Goal: Task Accomplishment & Management: Manage account settings

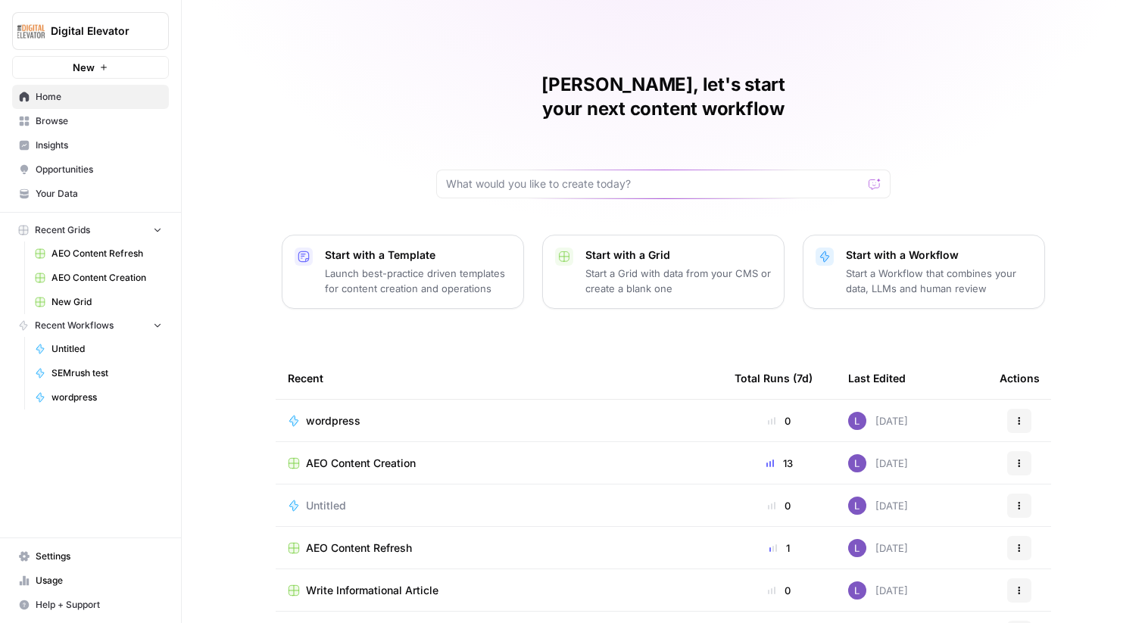
click at [115, 45] on button "Digital Elevator" at bounding box center [90, 31] width 157 height 38
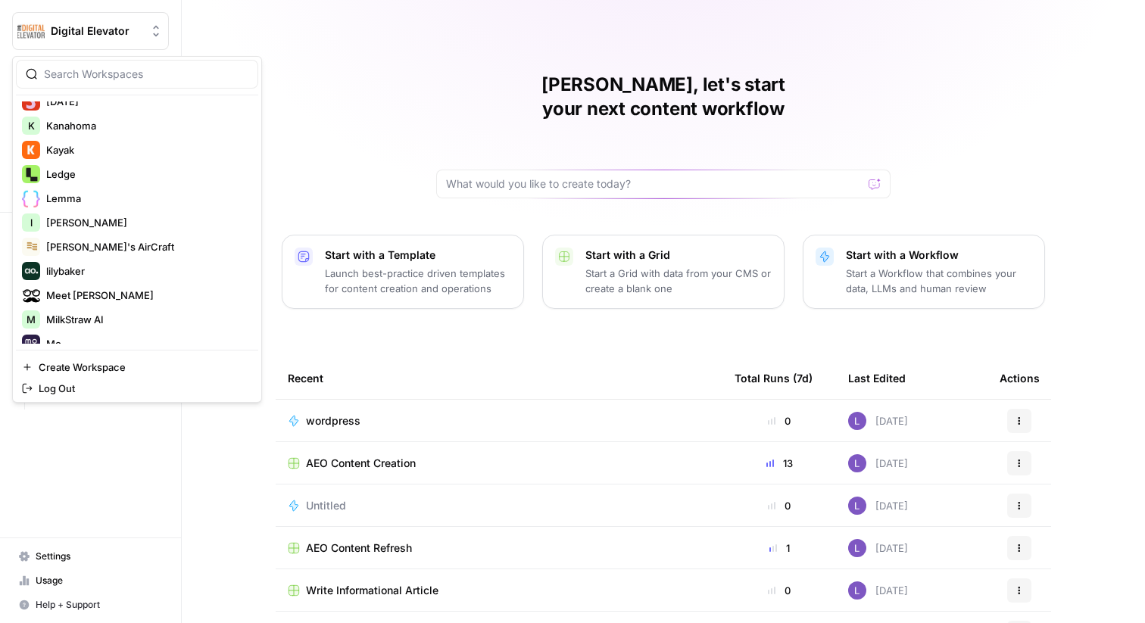
scroll to position [1273, 0]
click at [109, 247] on span "Lily's AirCraft" at bounding box center [146, 245] width 200 height 15
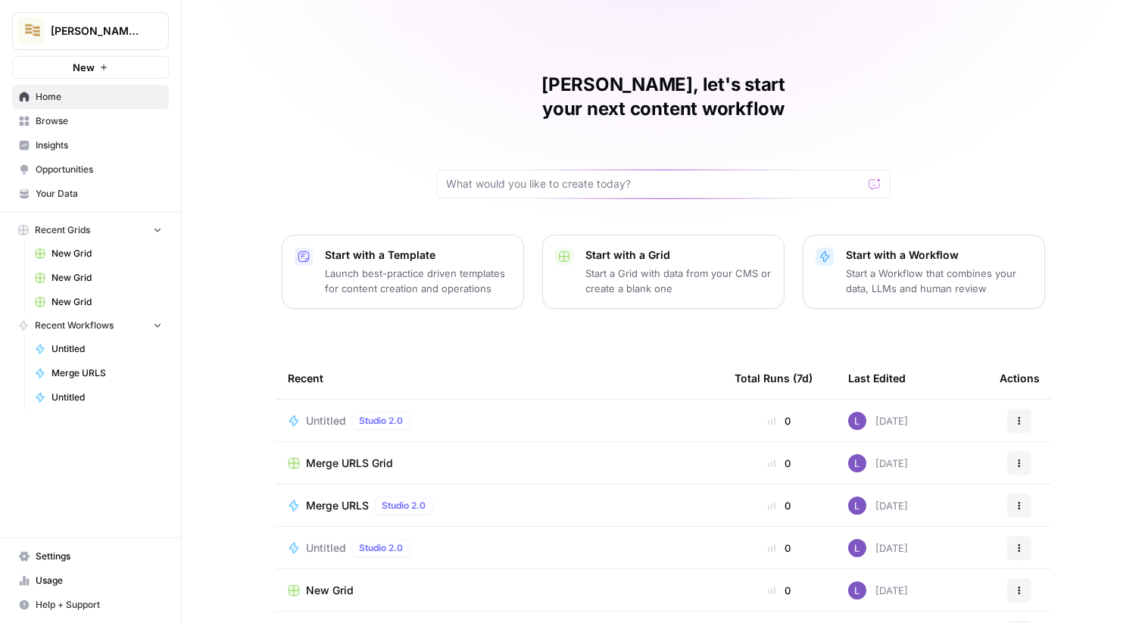
click at [62, 121] on span "Browse" at bounding box center [99, 121] width 126 height 14
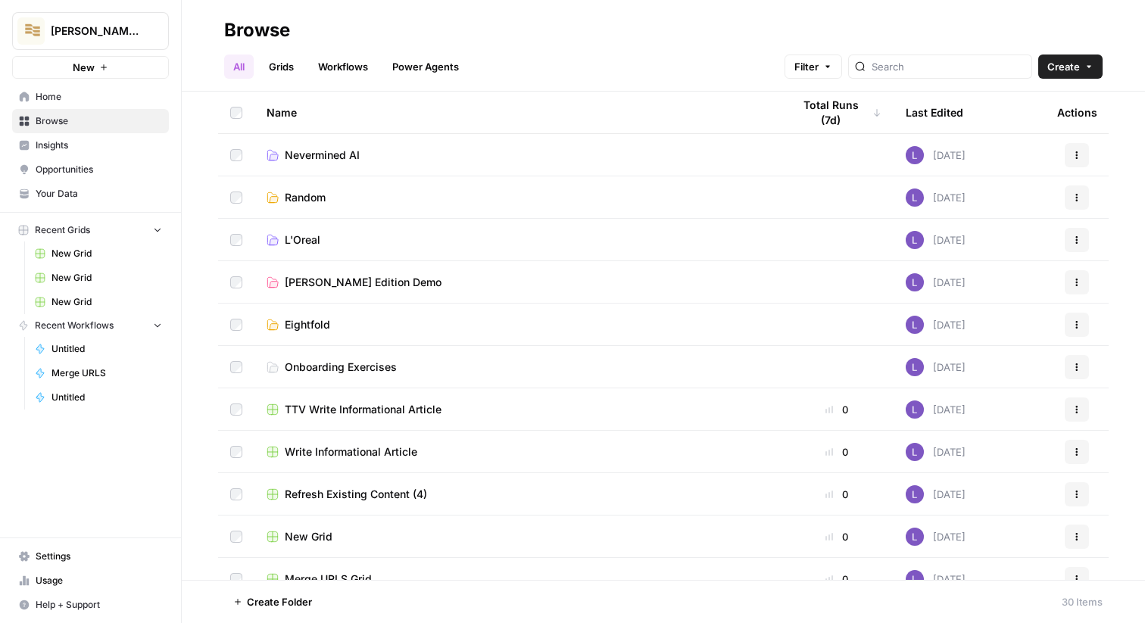
click at [76, 89] on link "Home" at bounding box center [90, 97] width 157 height 24
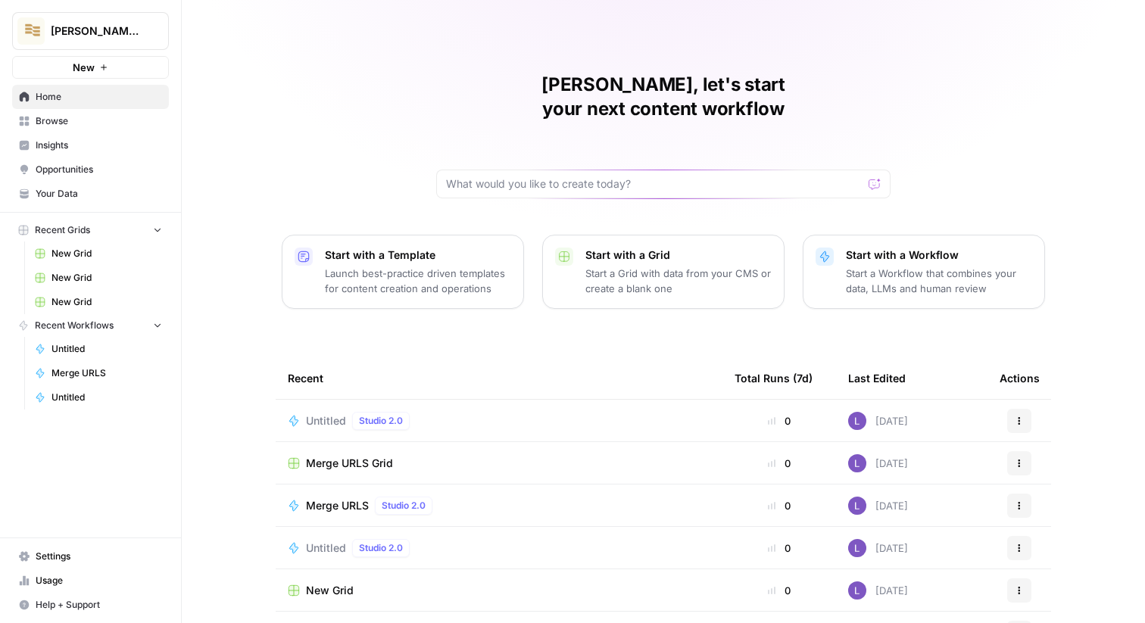
click at [318, 413] on span "Untitled" at bounding box center [326, 420] width 40 height 15
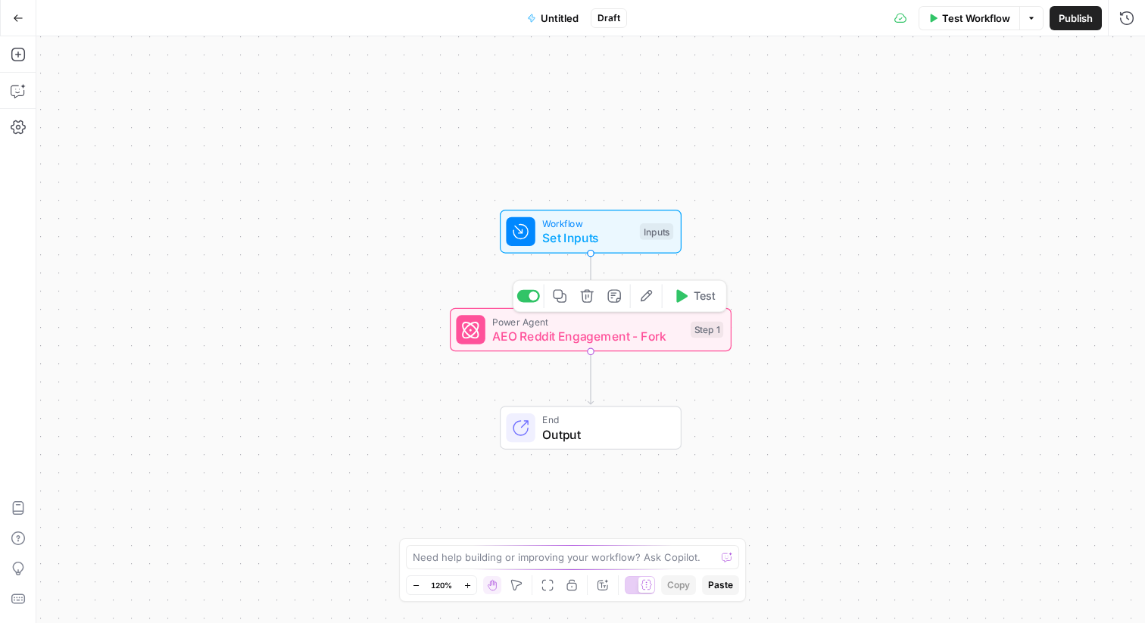
click at [588, 297] on icon "button" at bounding box center [587, 296] width 14 height 14
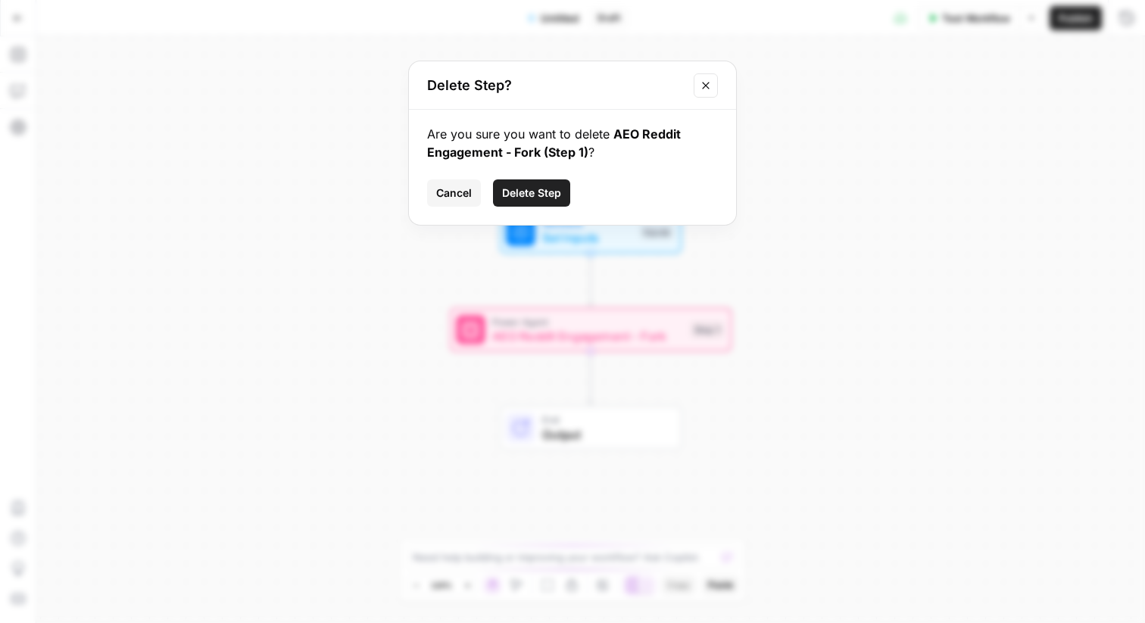
click at [525, 192] on span "Delete Step" at bounding box center [531, 192] width 59 height 15
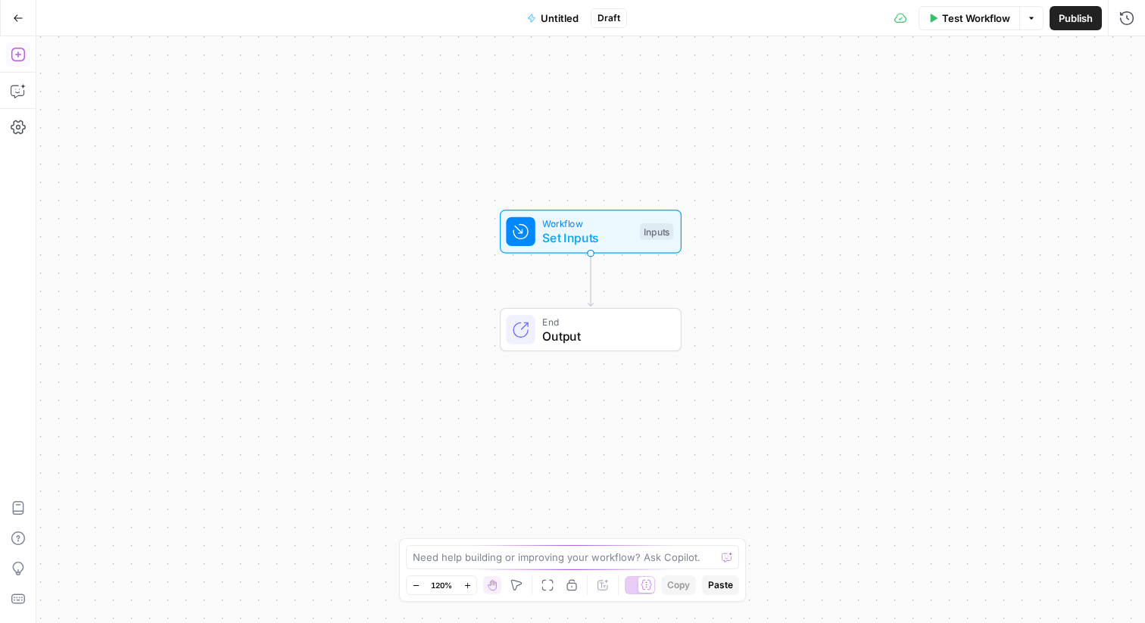
click at [20, 56] on icon "button" at bounding box center [18, 54] width 15 height 15
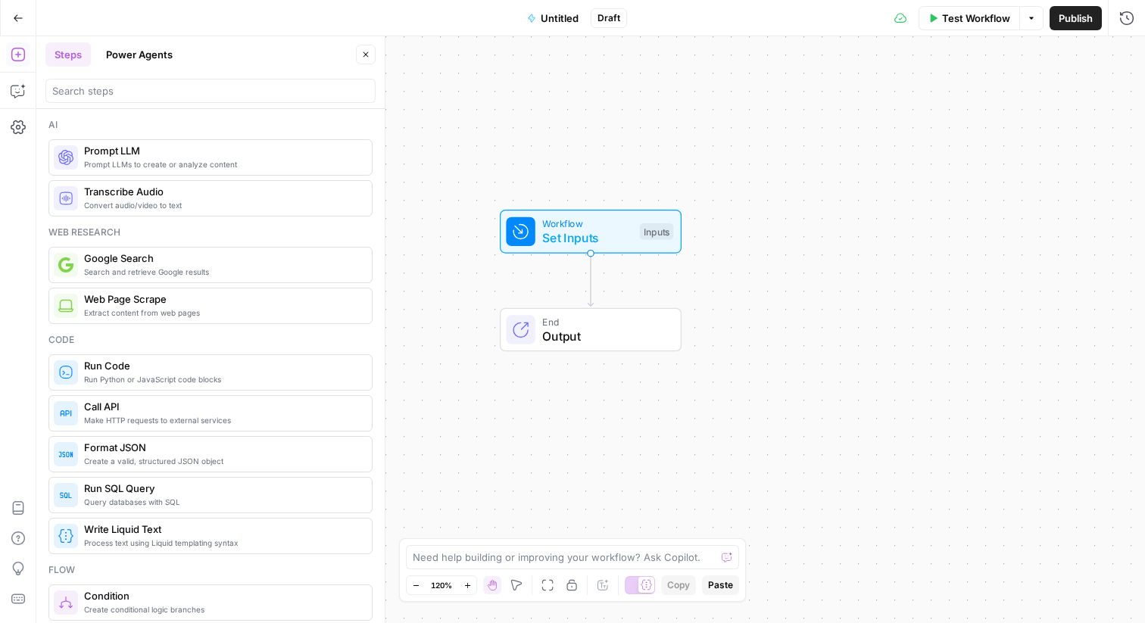
click at [16, 104] on div "Add Steps Copilot Settings AirOps Academy Help Give Feedback Shortcuts" at bounding box center [18, 329] width 36 height 587
drag, startPoint x: 16, startPoint y: 100, endPoint x: 102, endPoint y: 214, distance: 143.2
click at [16, 100] on button "Copilot" at bounding box center [18, 91] width 24 height 24
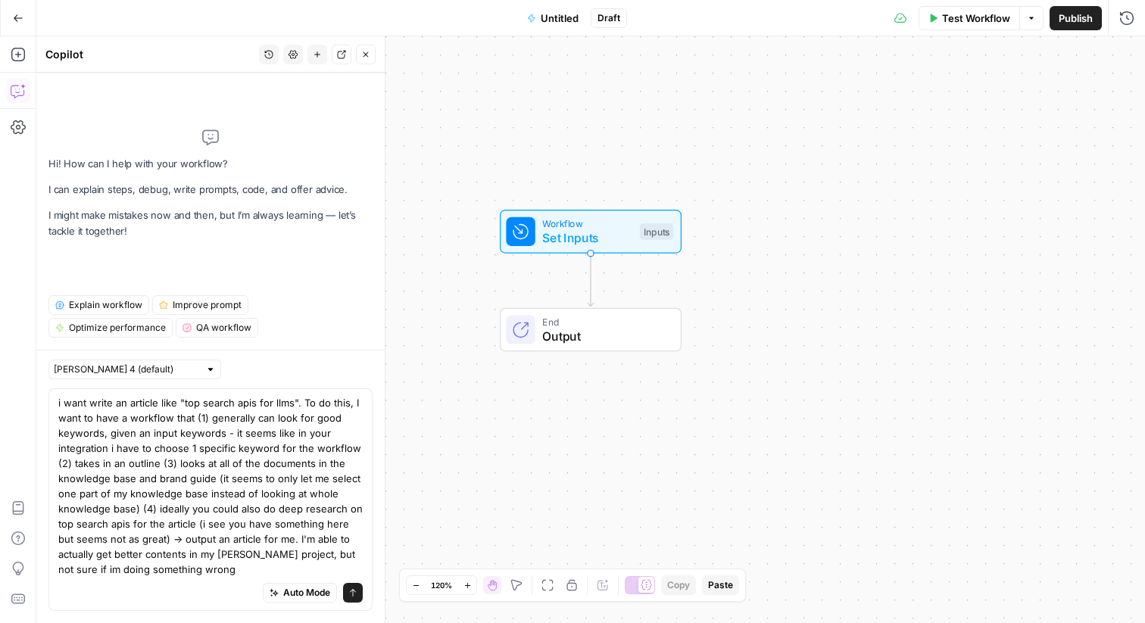
drag, startPoint x: 226, startPoint y: 433, endPoint x: 354, endPoint y: 448, distance: 129.6
click at [354, 448] on textarea "i want write an article like "top search apis for llms". To do this, I want to …" at bounding box center [210, 486] width 304 height 182
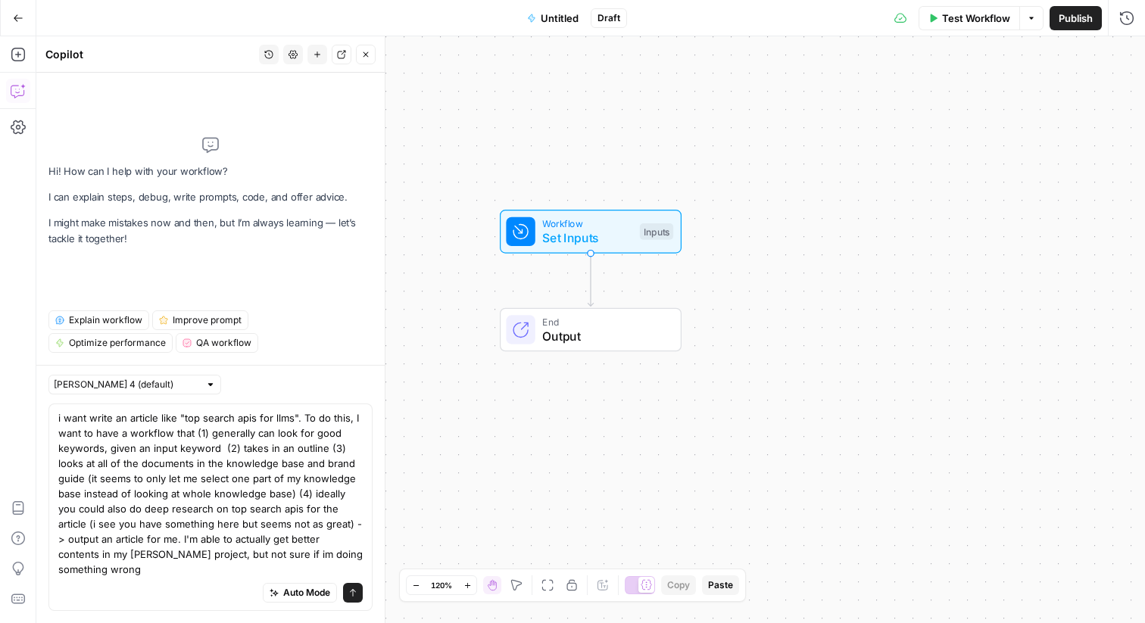
drag, startPoint x: 86, startPoint y: 493, endPoint x: 291, endPoint y: 512, distance: 205.3
click at [291, 512] on textarea "i want write an article like "top search apis for llms". To do this, I want to …" at bounding box center [210, 493] width 304 height 167
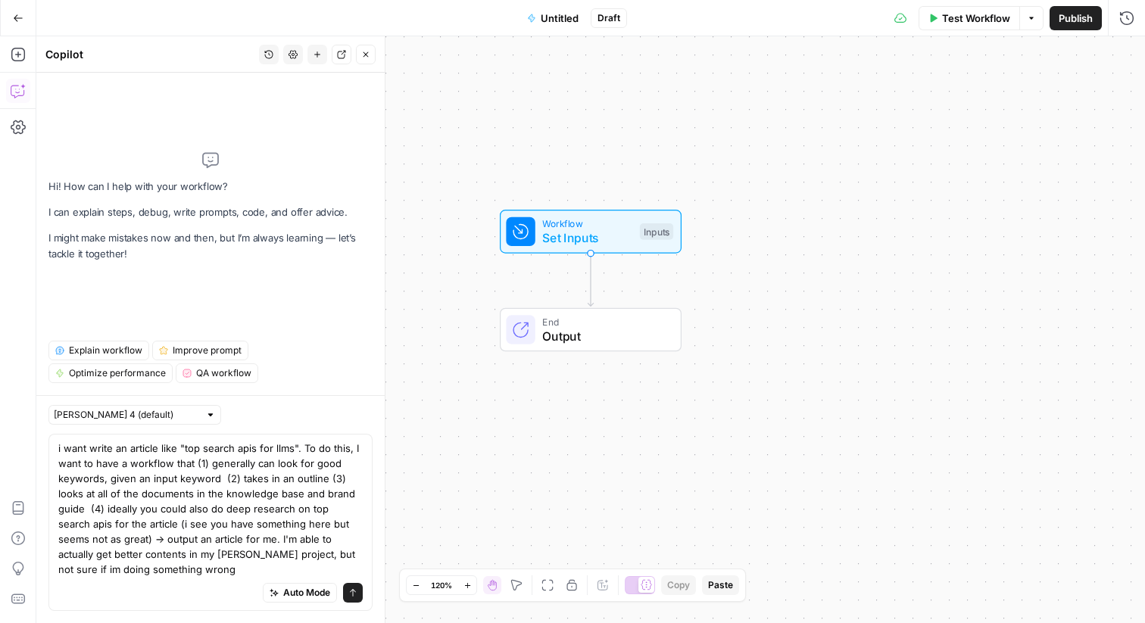
drag, startPoint x: 144, startPoint y: 526, endPoint x: 102, endPoint y: 542, distance: 44.6
click at [102, 542] on textarea "i want write an article like "top search apis for llms". To do this, I want to …" at bounding box center [210, 509] width 304 height 136
drag, startPoint x: 102, startPoint y: 542, endPoint x: 145, endPoint y: 523, distance: 46.4
click at [145, 522] on textarea "i want write an article like "top search apis for llms". To do this, I want to …" at bounding box center [210, 509] width 304 height 136
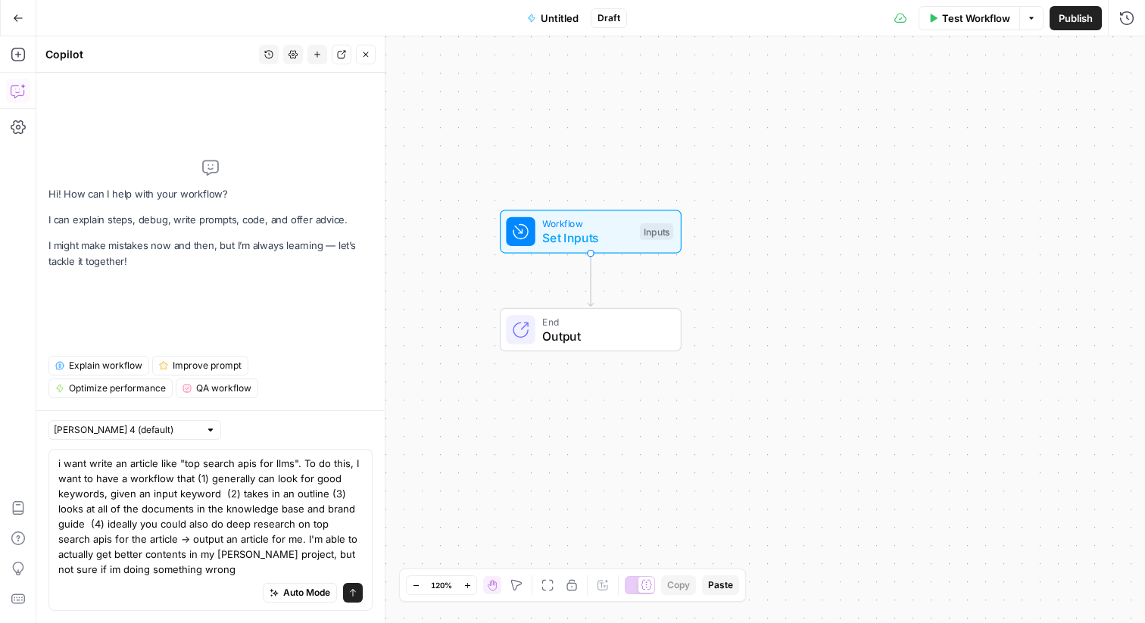
drag, startPoint x: 208, startPoint y: 569, endPoint x: 273, endPoint y: 539, distance: 71.8
click at [273, 539] on textarea "i want write an article like "top search apis for llms". To do this, I want to …" at bounding box center [210, 516] width 304 height 121
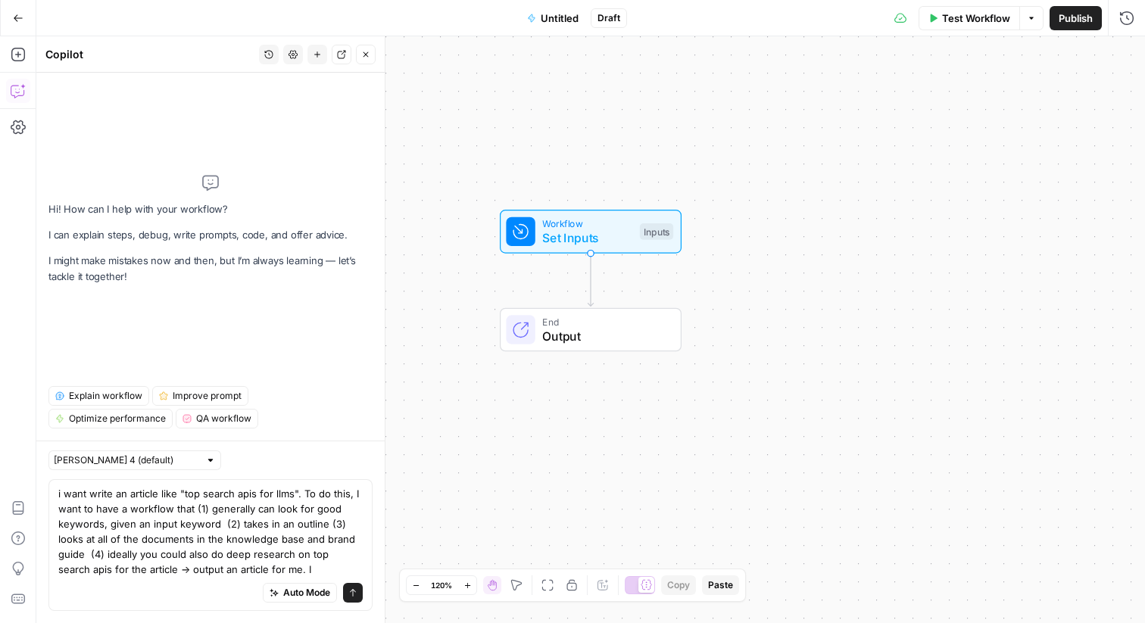
type textarea "i want write an article like "top search apis for llms". To do this, I want to …"
click at [352, 593] on icon "submit" at bounding box center [352, 592] width 9 height 9
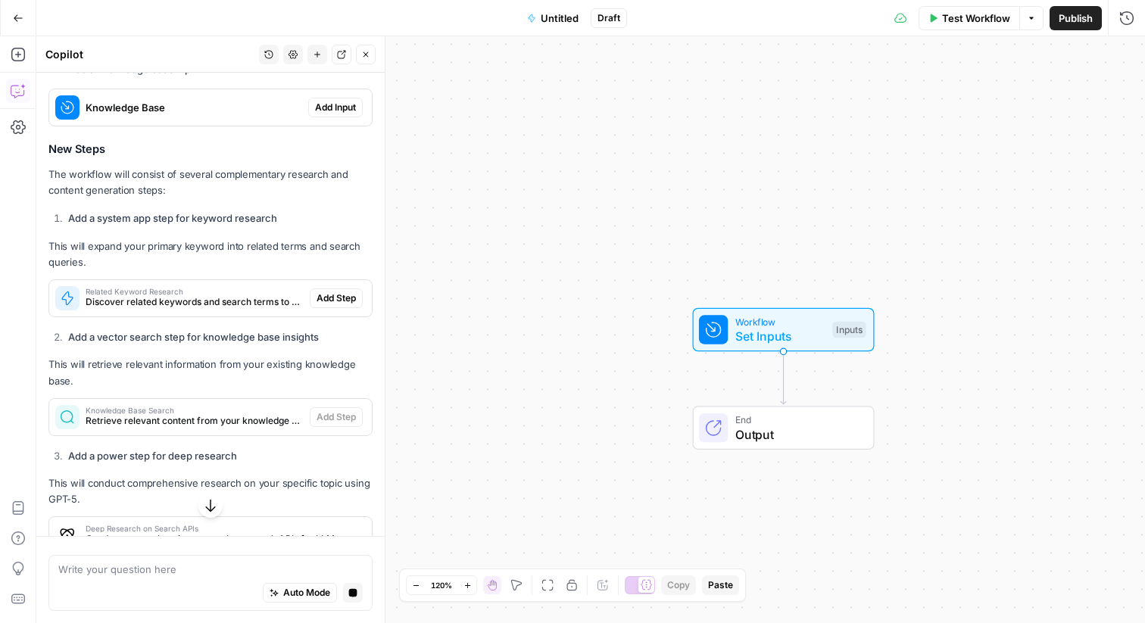
scroll to position [737, 0]
click at [226, 295] on span "Discover related keywords and search terms to enrich the article content" at bounding box center [195, 301] width 218 height 14
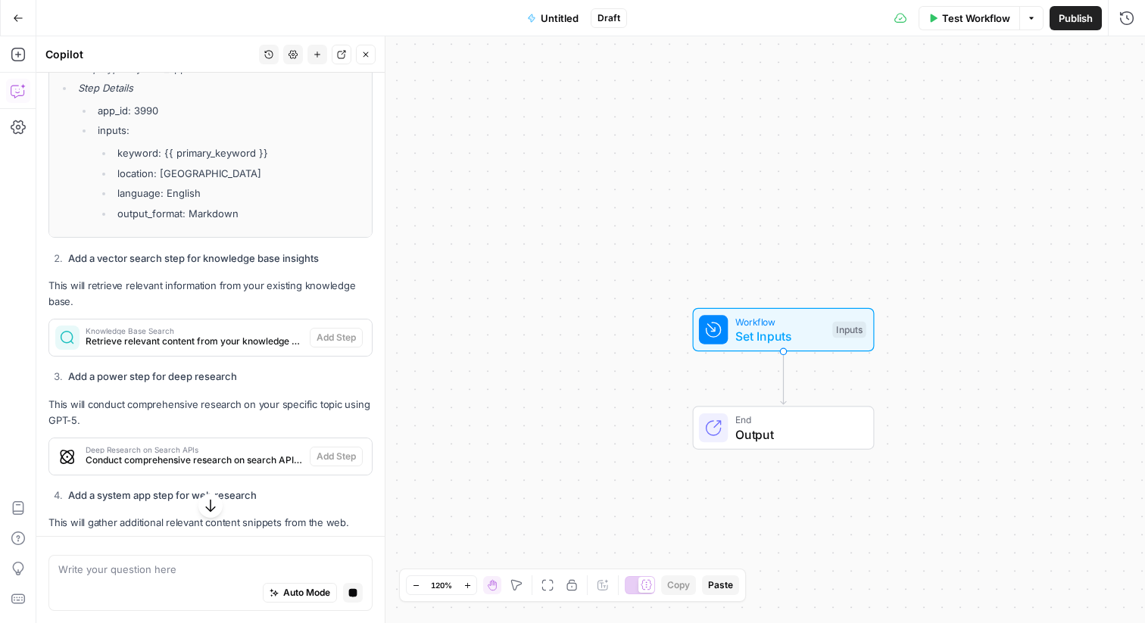
scroll to position [1070, 0]
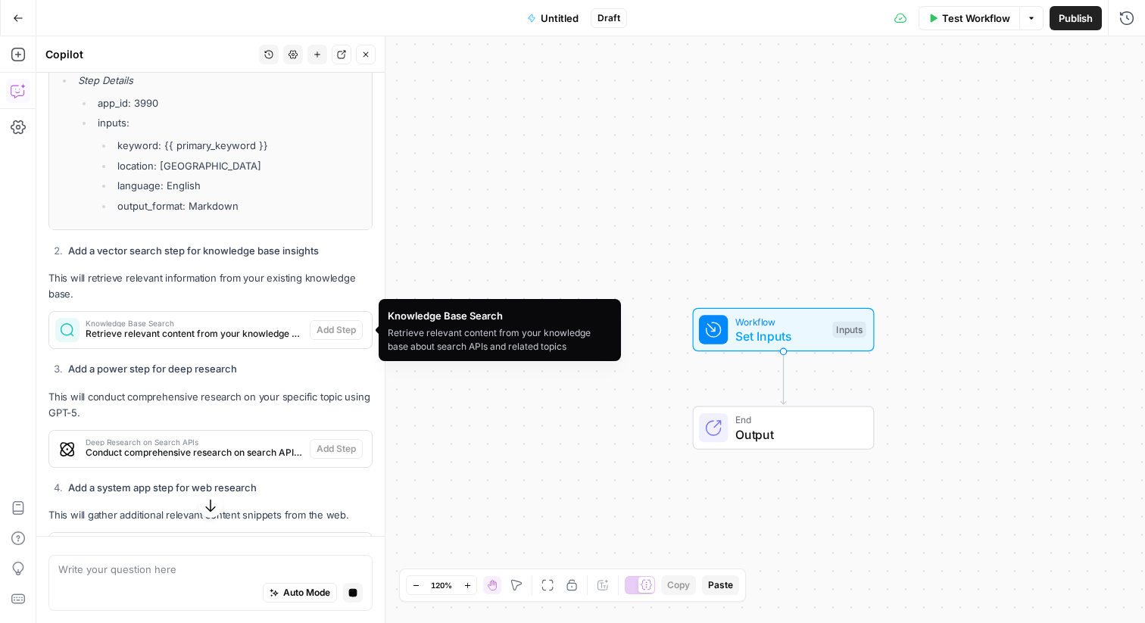
click at [218, 335] on span "Retrieve relevant content from your knowledge base about search APIs and relate…" at bounding box center [195, 334] width 218 height 14
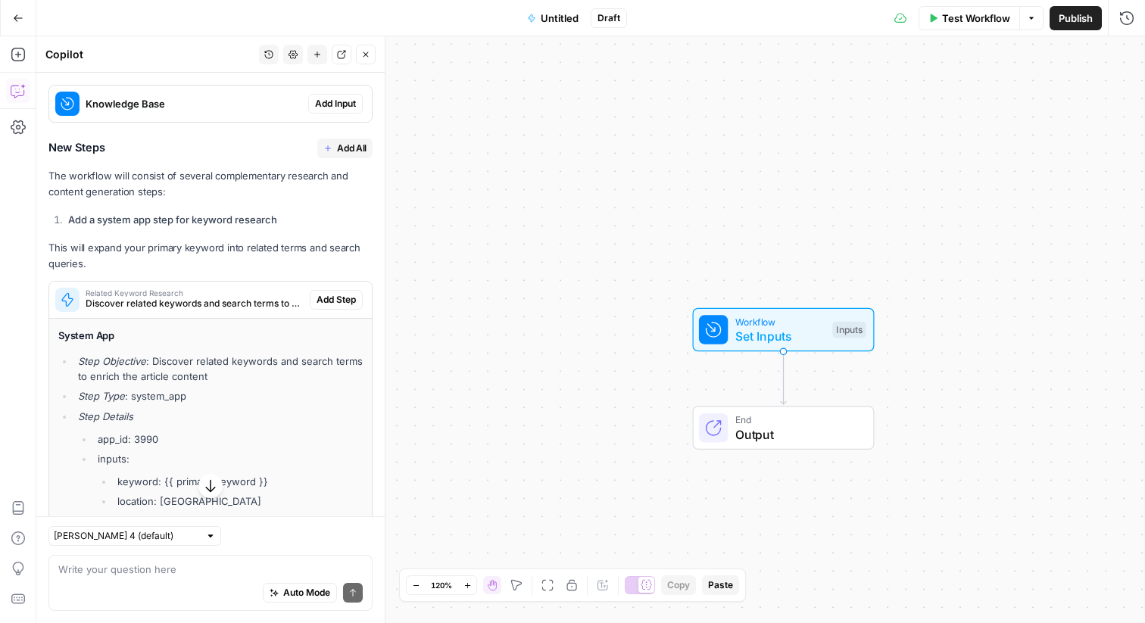
scroll to position [744, 0]
click at [337, 302] on span "Add Step" at bounding box center [335, 301] width 39 height 14
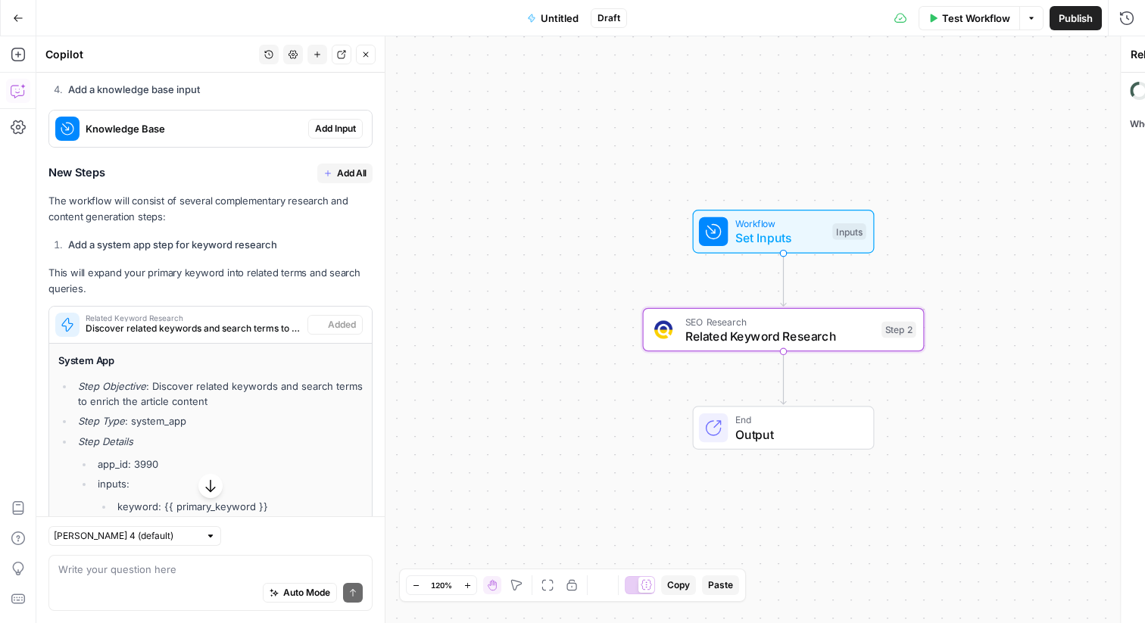
scroll to position [768, 0]
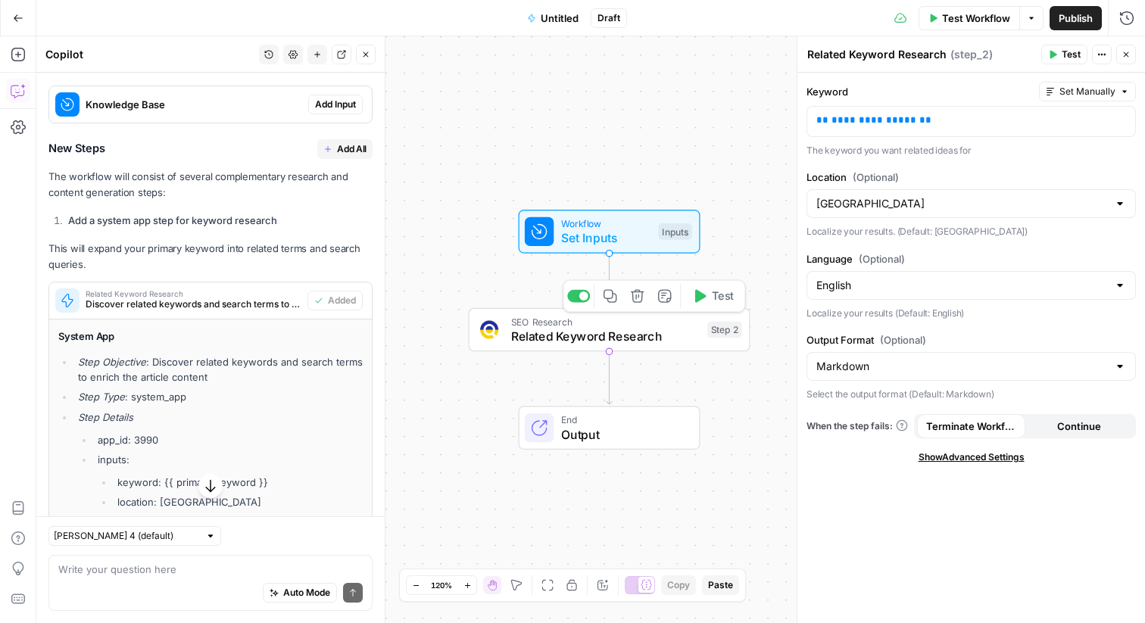
click at [550, 339] on span "Related Keyword Research" at bounding box center [605, 336] width 189 height 18
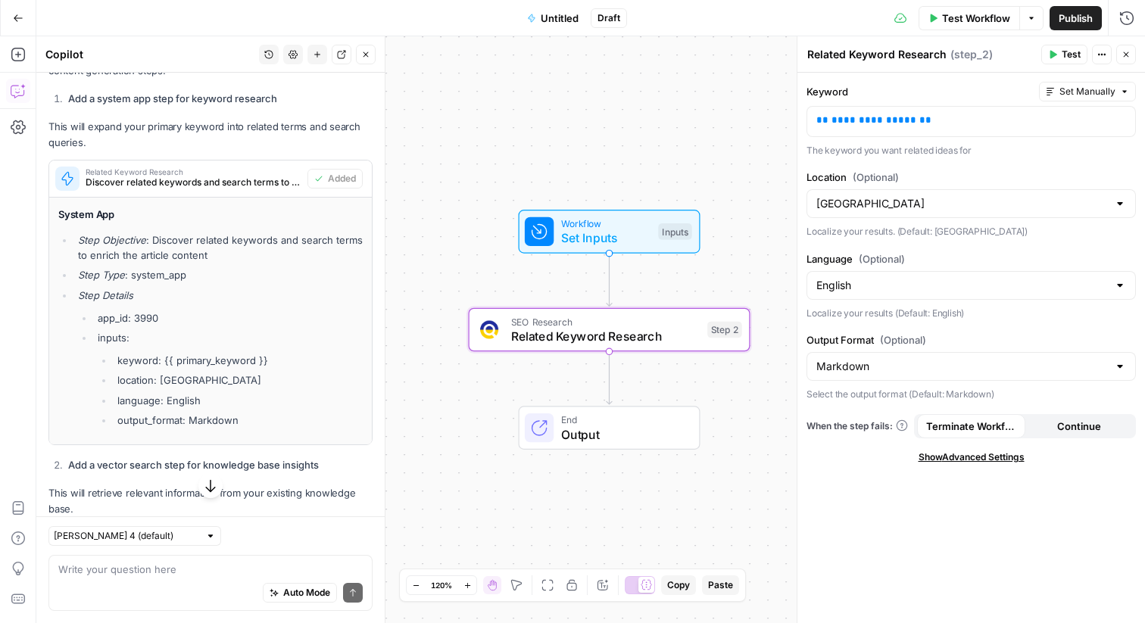
scroll to position [893, 0]
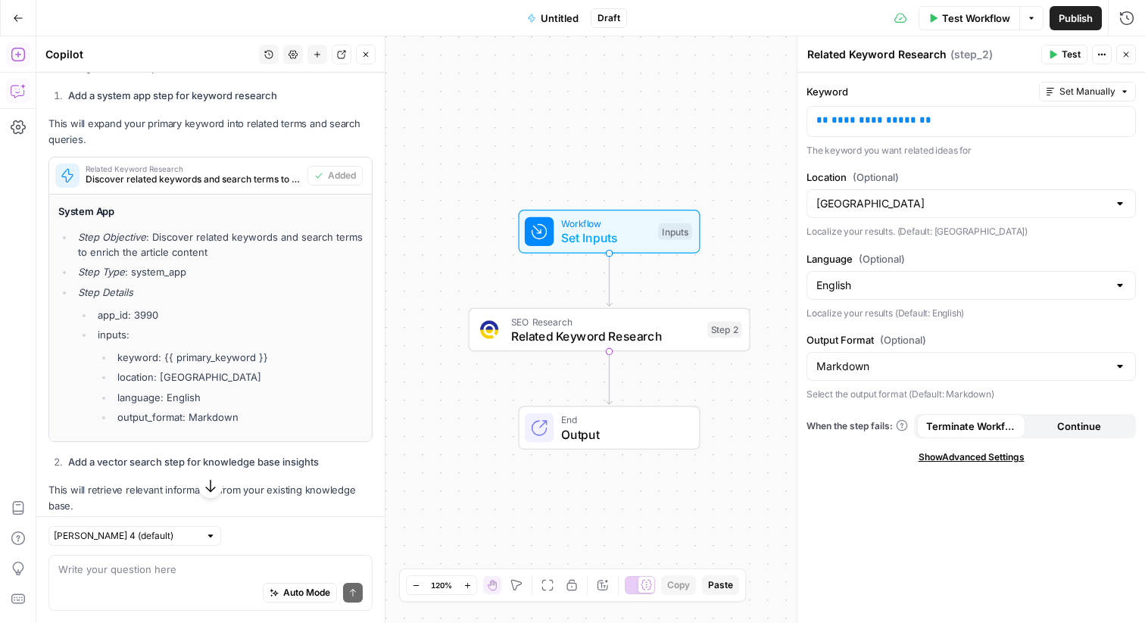
click at [17, 52] on icon "button" at bounding box center [18, 54] width 15 height 15
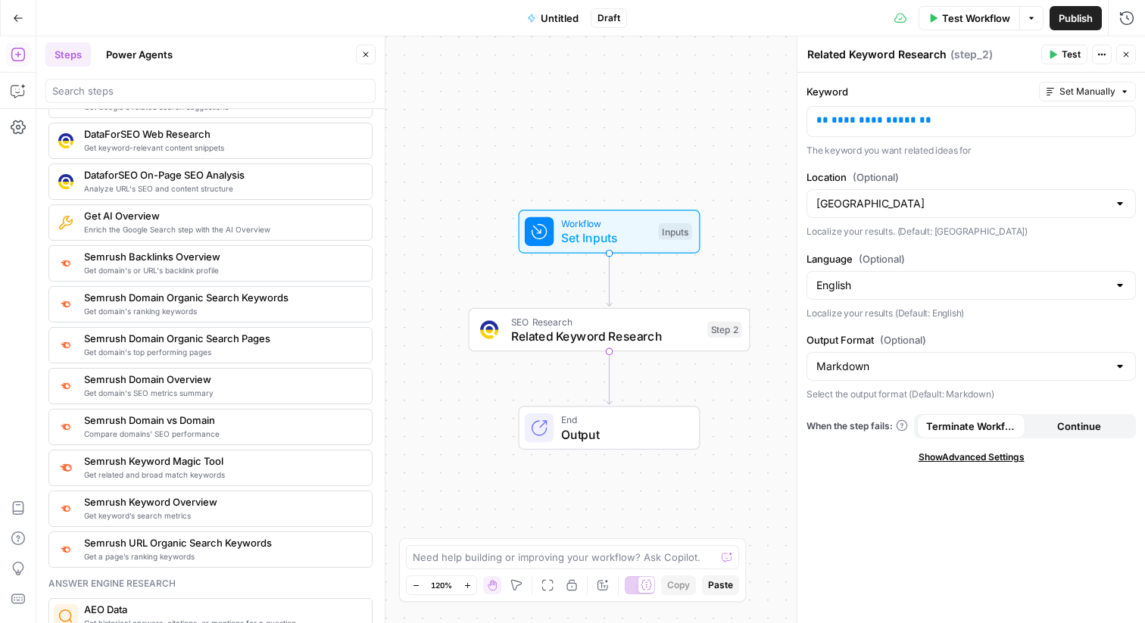
scroll to position [1591, 0]
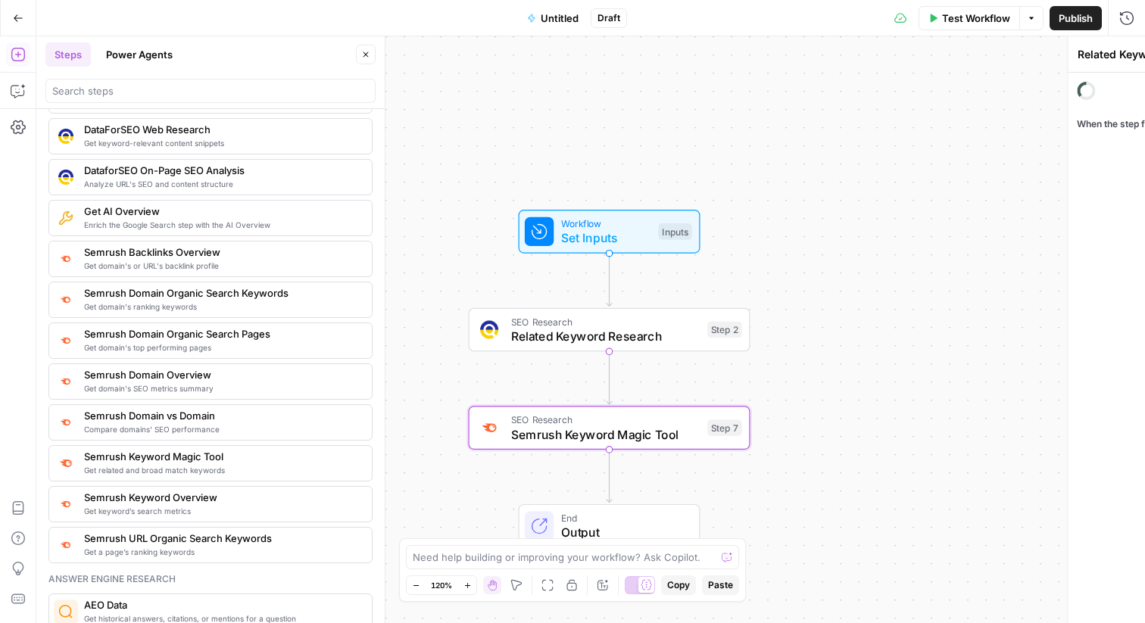
type textarea "Semrush Keyword Magic Tool"
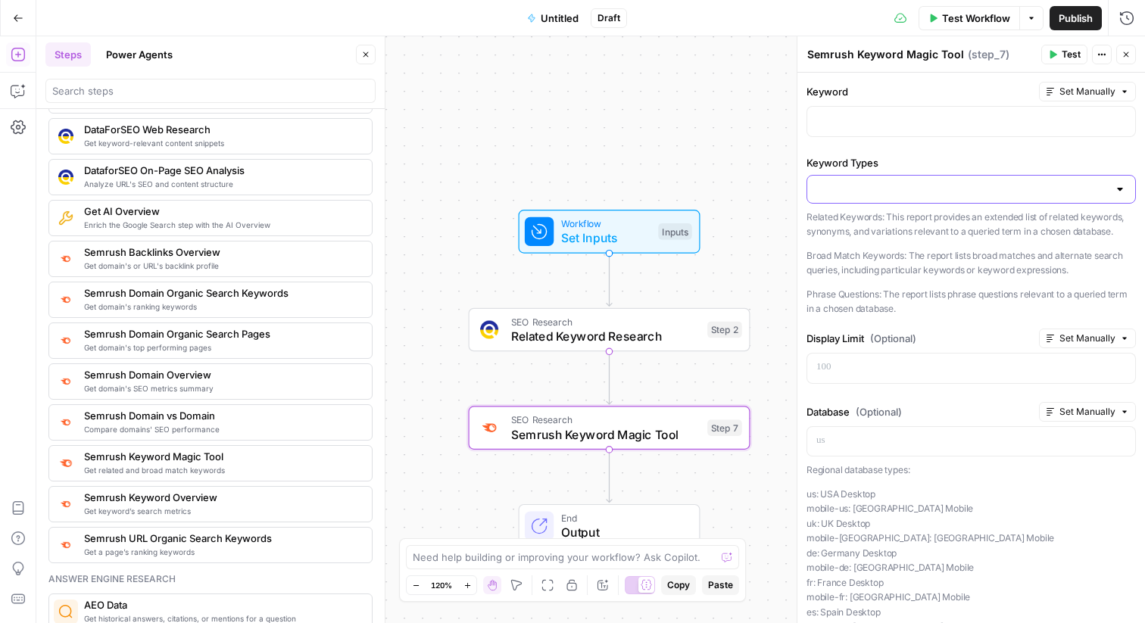
click at [983, 194] on input "Keyword Types" at bounding box center [961, 189] width 291 height 15
click at [970, 225] on span "Related Keywords" at bounding box center [968, 227] width 298 height 15
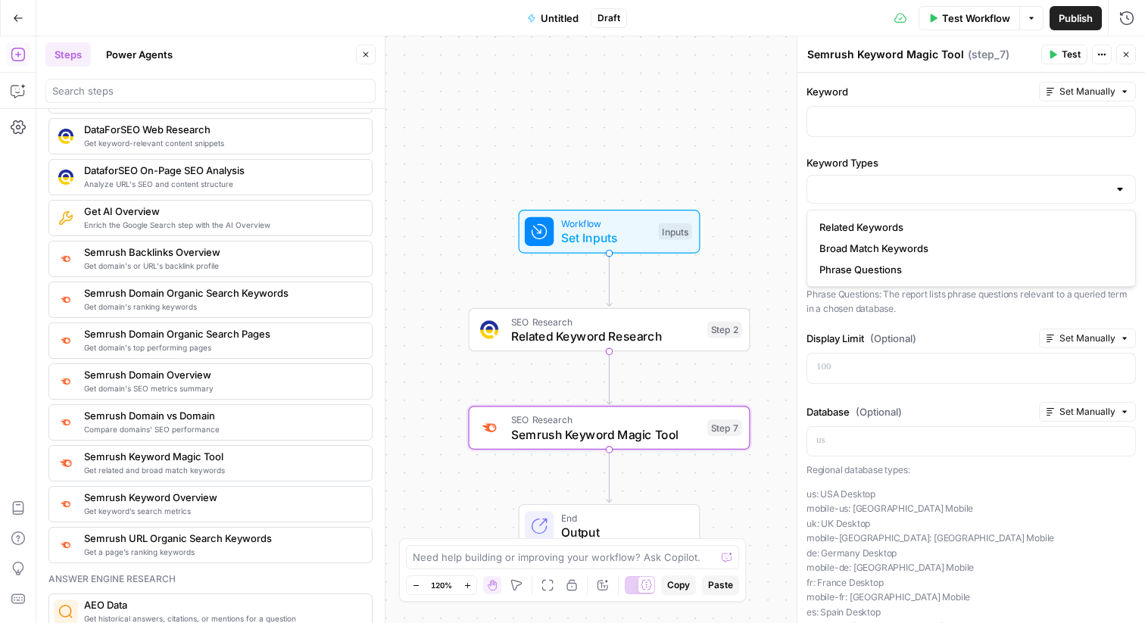
type input "Related Keywords"
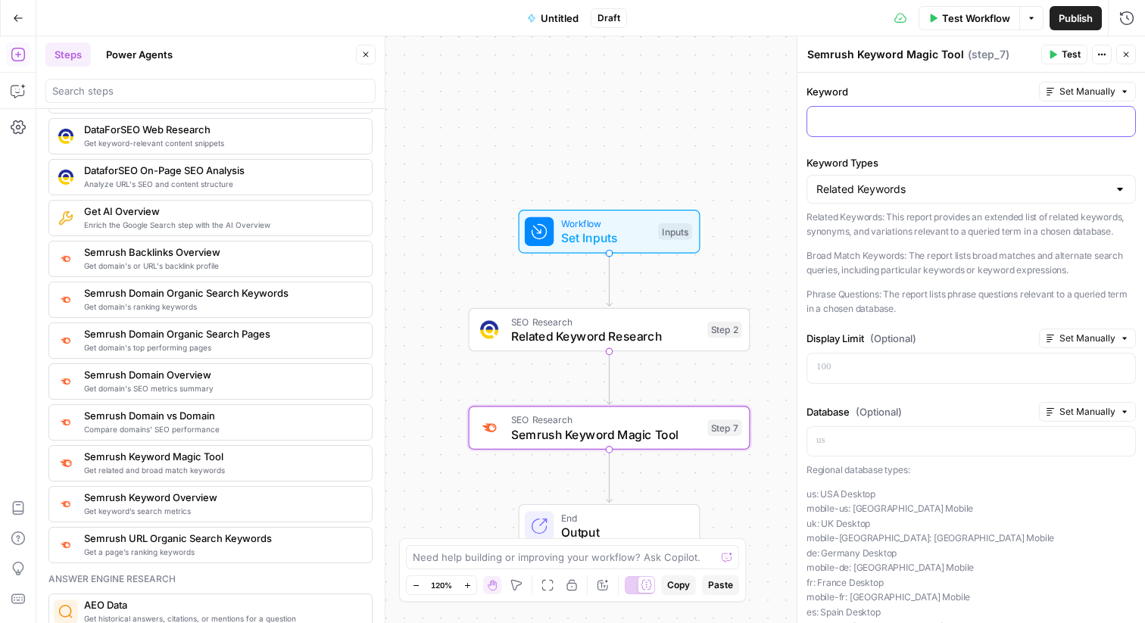
click at [974, 132] on div at bounding box center [971, 122] width 328 height 30
drag, startPoint x: 1114, startPoint y: 232, endPoint x: 900, endPoint y: 220, distance: 213.9
click at [900, 220] on p "Related Keywords: This report provides an extended list of related keywords, sy…" at bounding box center [970, 225] width 329 height 30
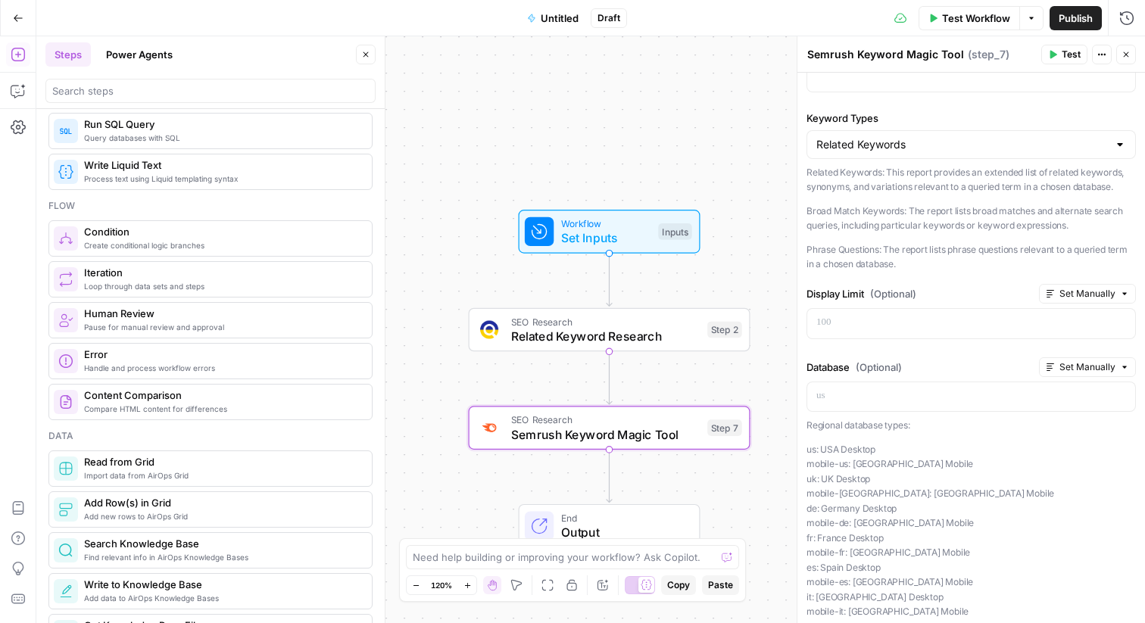
scroll to position [495, 0]
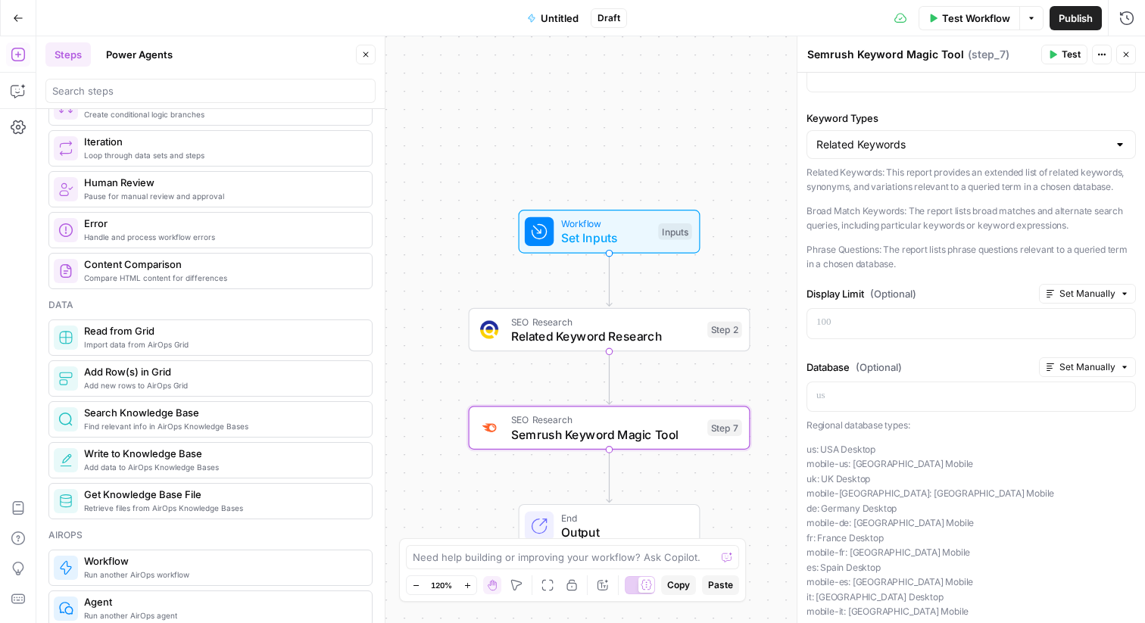
click at [167, 431] on span "Find relevant info in AirOps Knowledge Bases" at bounding box center [222, 426] width 276 height 12
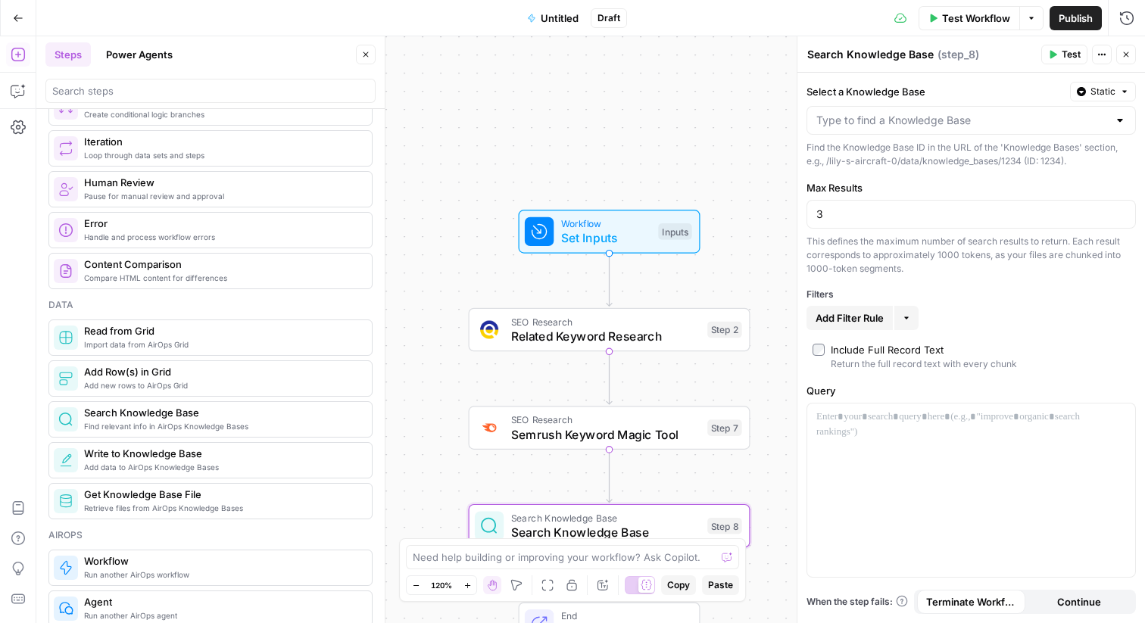
click at [960, 131] on div at bounding box center [970, 120] width 329 height 29
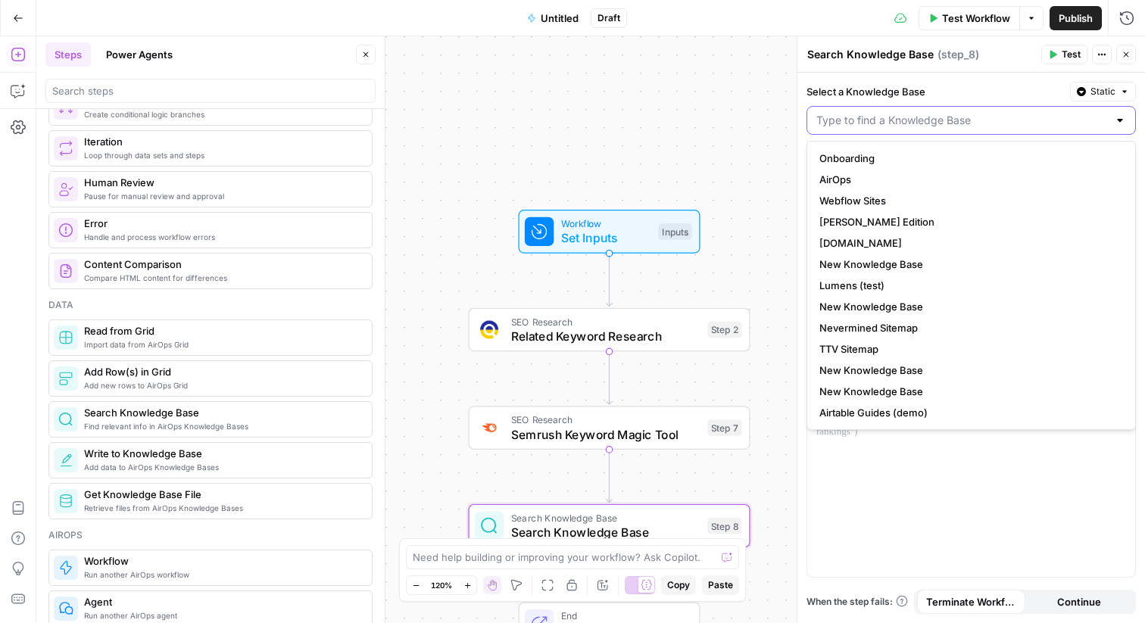
click at [988, 117] on input "Select a Knowledge Base" at bounding box center [961, 120] width 291 height 15
click at [996, 92] on label "Select a Knowledge Base" at bounding box center [934, 91] width 257 height 15
click at [996, 113] on input "Select a Knowledge Base" at bounding box center [961, 120] width 291 height 15
click at [996, 92] on label "Select a Knowledge Base" at bounding box center [934, 91] width 257 height 15
click at [996, 113] on input "Select a Knowledge Base" at bounding box center [961, 120] width 291 height 15
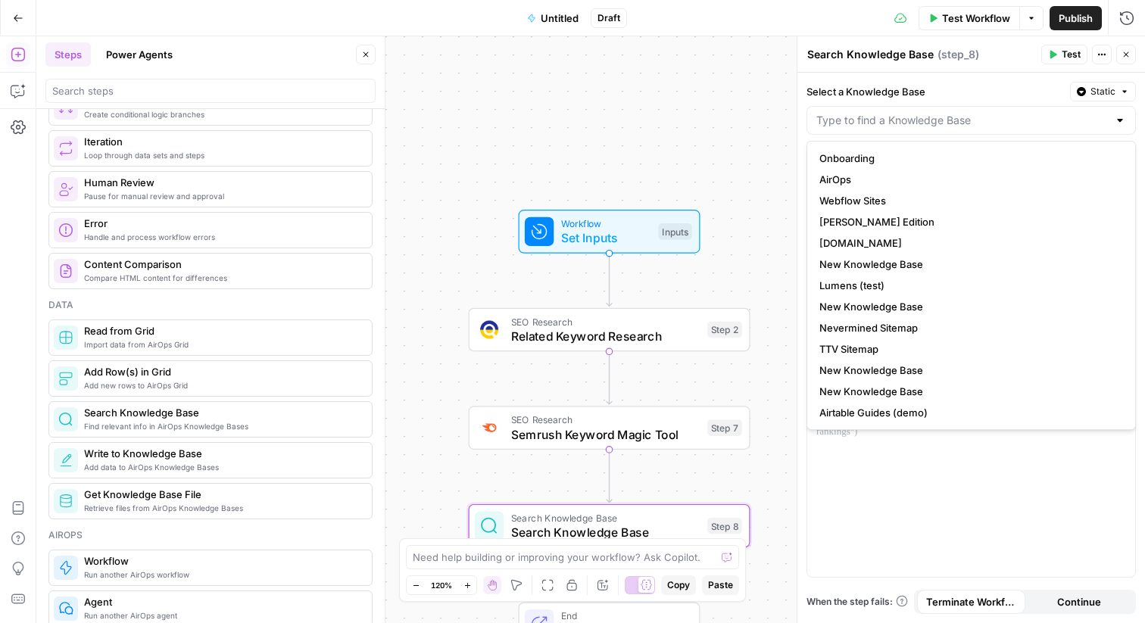
click at [712, 125] on div "Workflow Set Inputs Inputs SEO Research Related Keyword Research Step 2 SEO Res…" at bounding box center [590, 329] width 1108 height 587
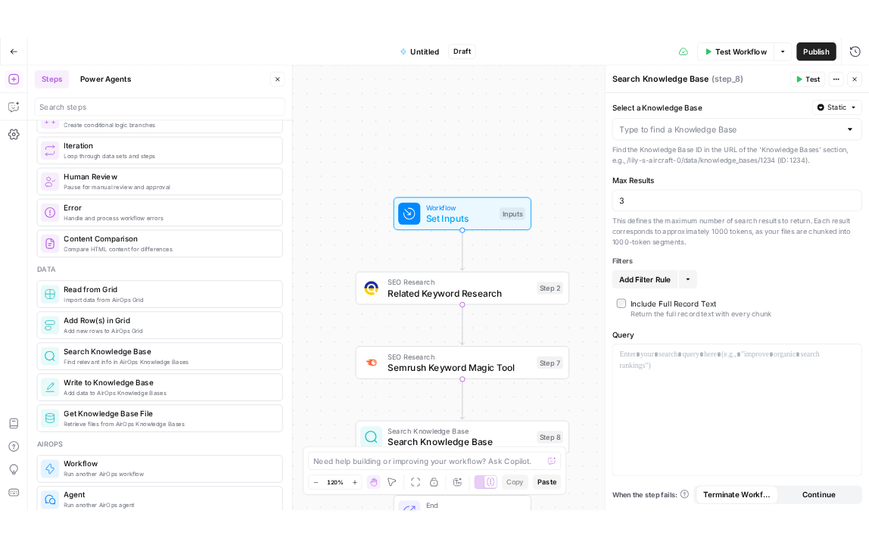
scroll to position [0, 0]
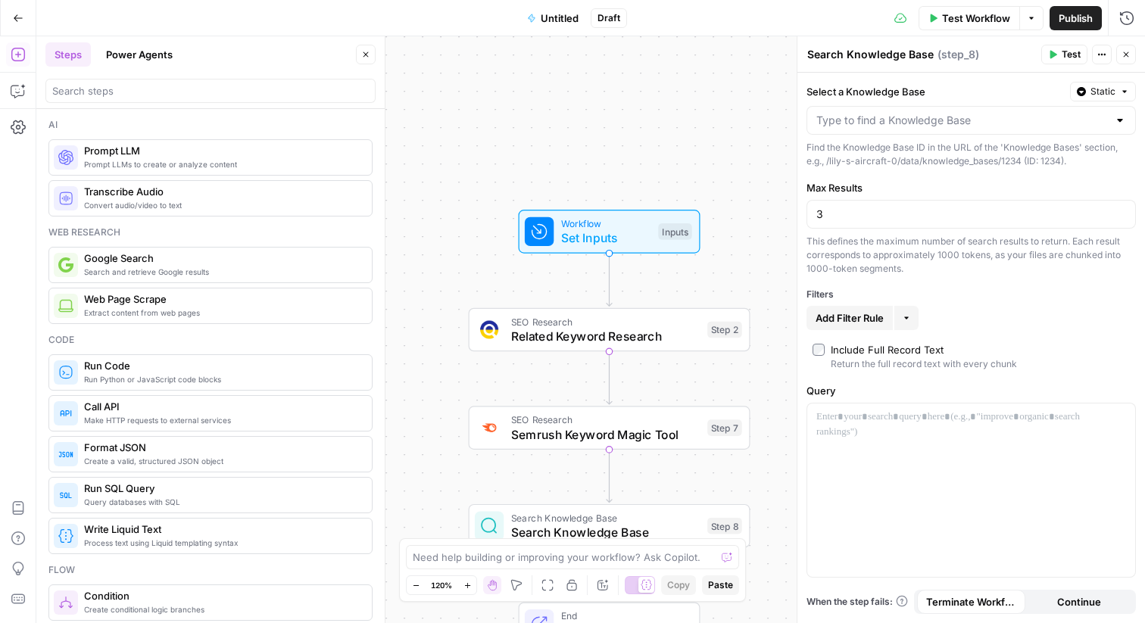
click at [193, 98] on div at bounding box center [210, 91] width 330 height 24
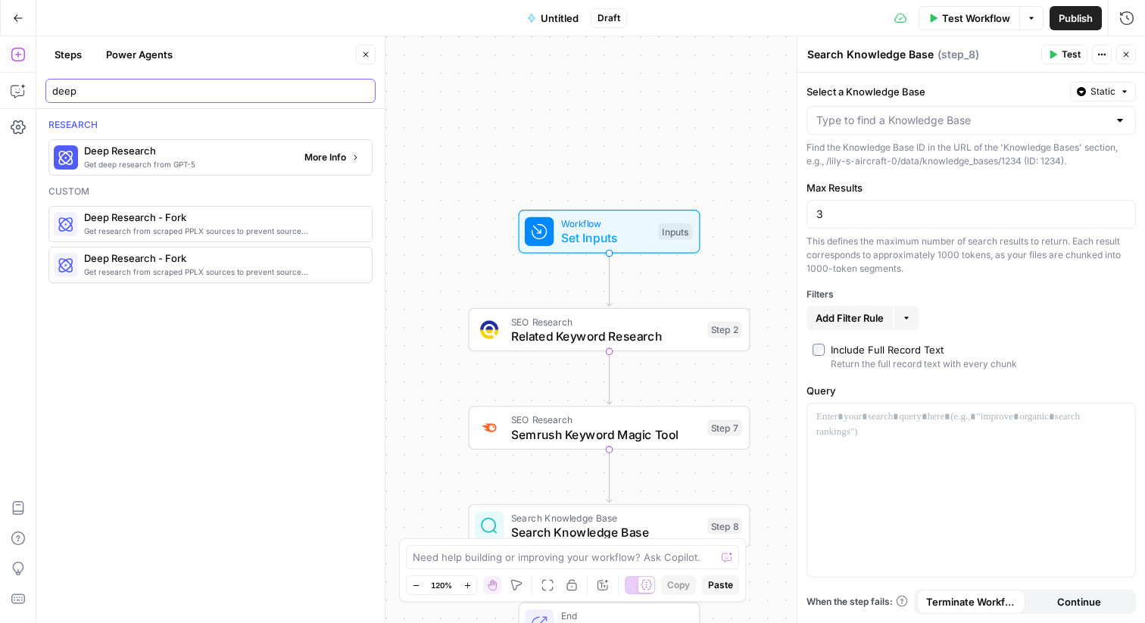
type input "deep"
click at [184, 167] on span "Get deep research from GPT-5" at bounding box center [188, 164] width 208 height 12
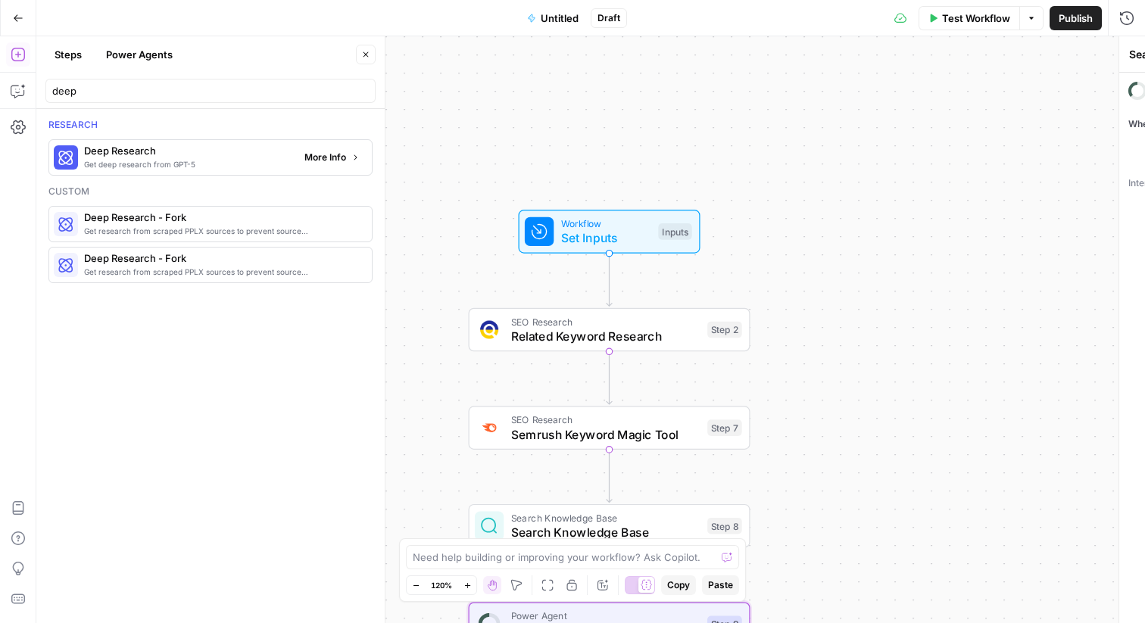
type textarea "Deep Research"
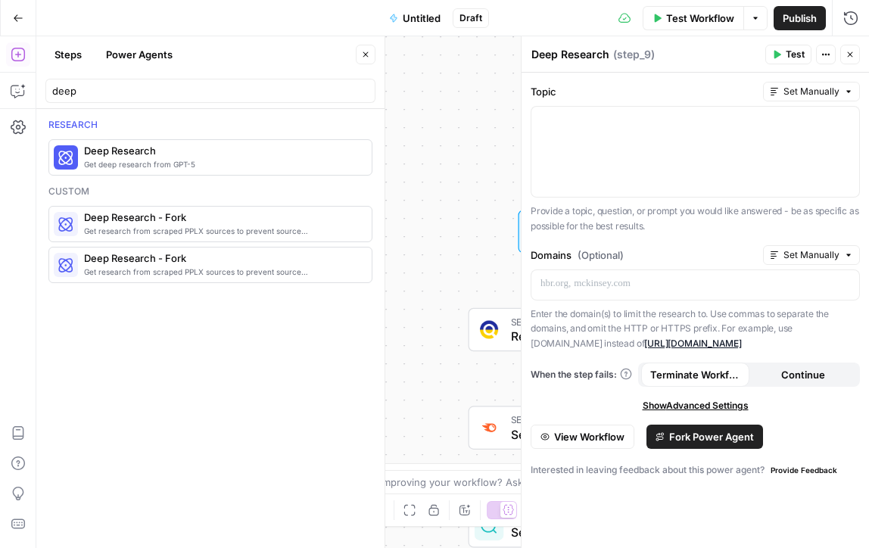
click at [19, 26] on button "Go Back" at bounding box center [18, 18] width 27 height 27
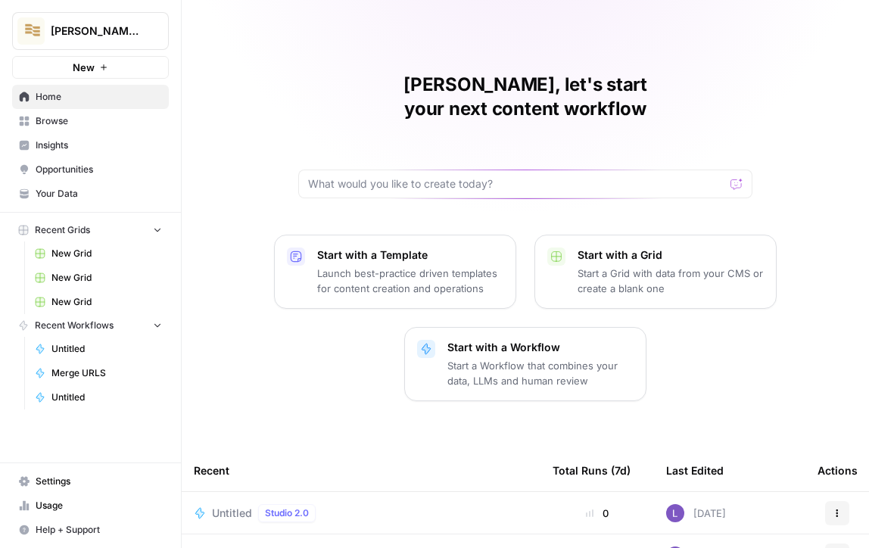
click at [98, 30] on span "Lily's AirCraft" at bounding box center [97, 30] width 92 height 15
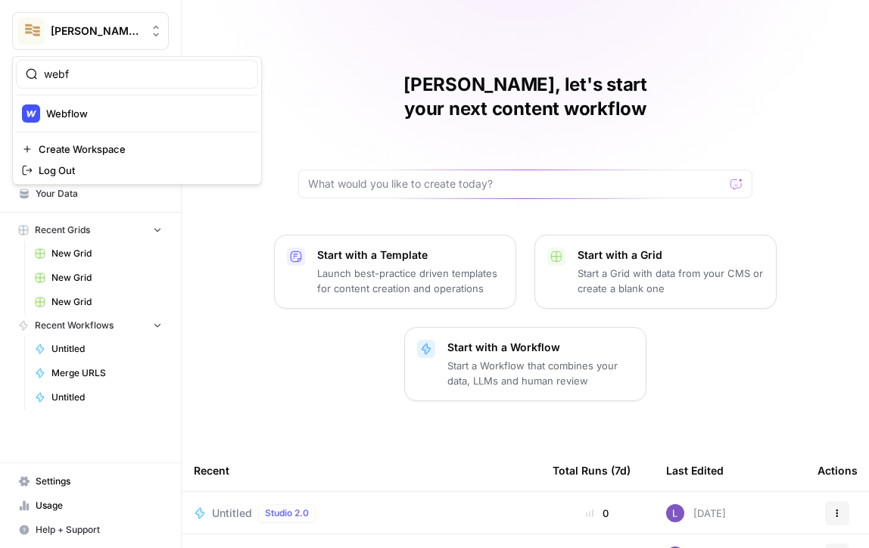
type input "webf"
click at [101, 121] on div "Webflow" at bounding box center [137, 113] width 230 height 18
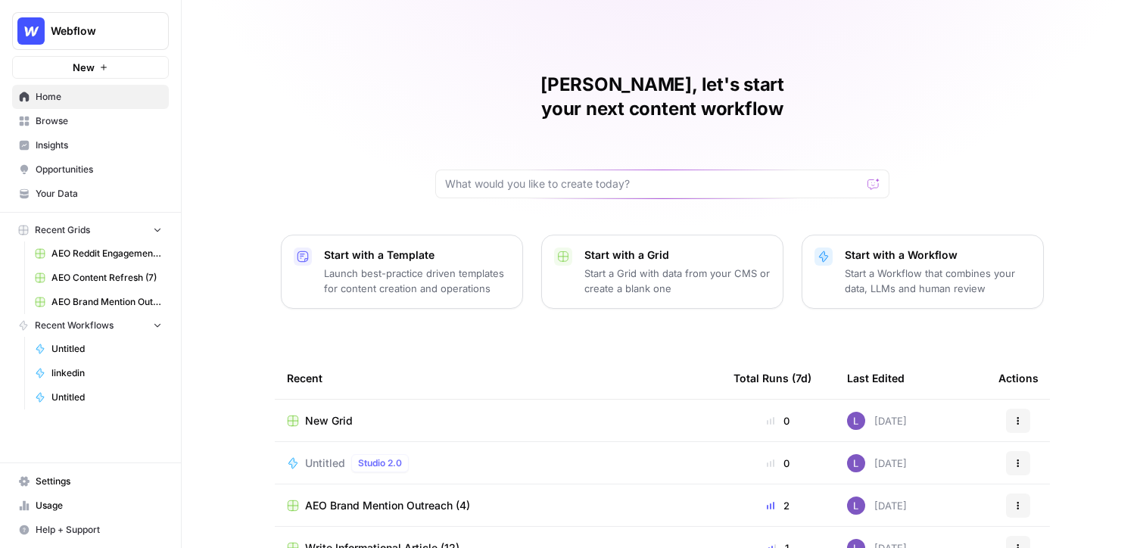
click at [92, 201] on link "Your Data" at bounding box center [90, 194] width 157 height 24
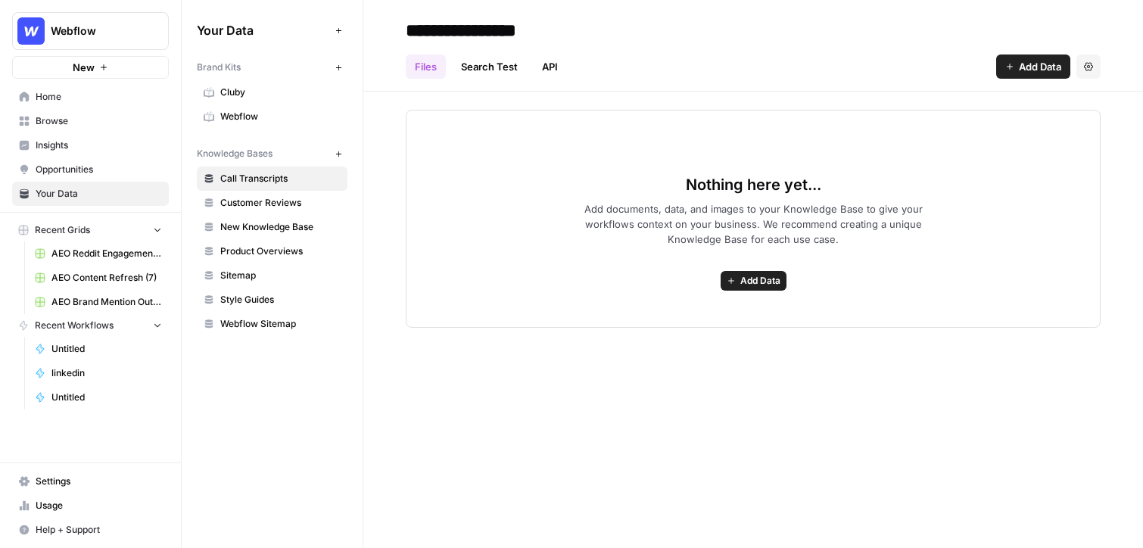
click at [231, 117] on span "Webflow" at bounding box center [280, 117] width 120 height 14
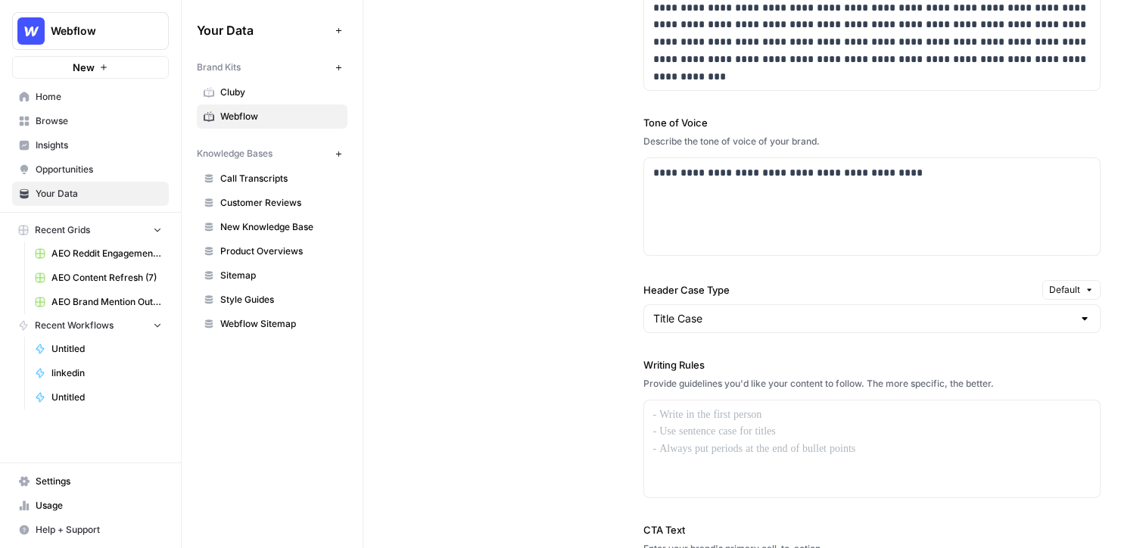
scroll to position [1023, 0]
drag, startPoint x: 641, startPoint y: 363, endPoint x: 741, endPoint y: 363, distance: 100.7
click at [742, 363] on div "**********" at bounding box center [753, 312] width 695 height 814
click at [712, 461] on div at bounding box center [872, 448] width 457 height 97
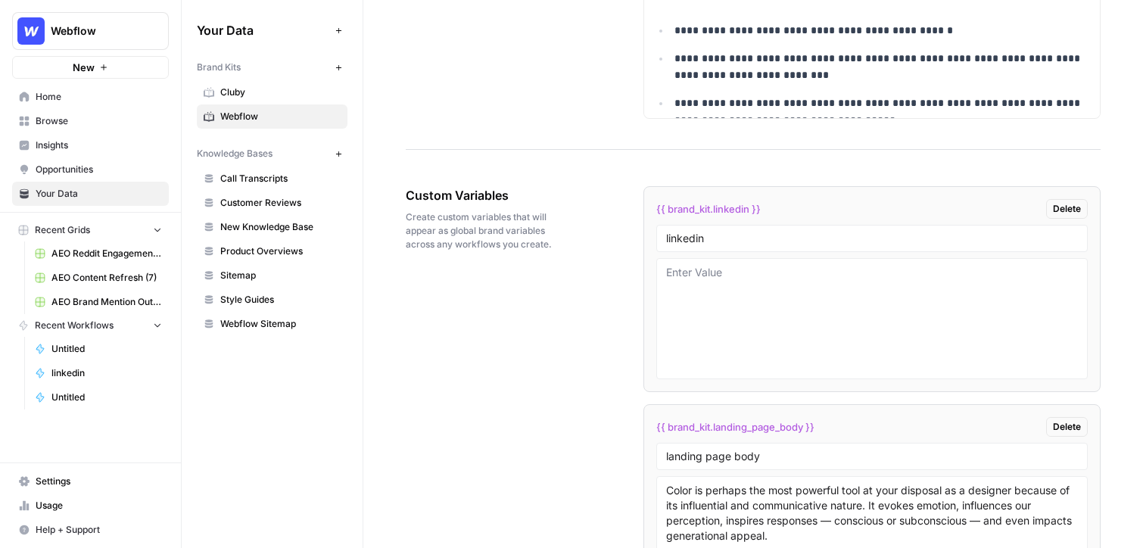
scroll to position [2349, 0]
drag, startPoint x: 786, startPoint y: 460, endPoint x: 573, endPoint y: 460, distance: 212.7
click at [573, 460] on div "Custom Variables Create custom variables that will appear as global brand varia…" at bounding box center [753, 523] width 695 height 739
type input "j"
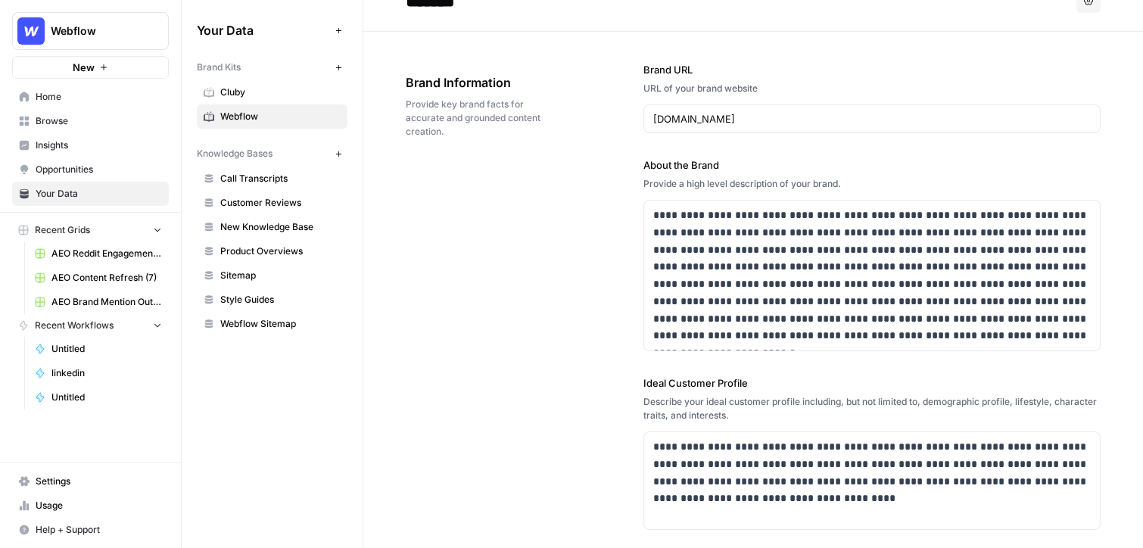
scroll to position [0, 0]
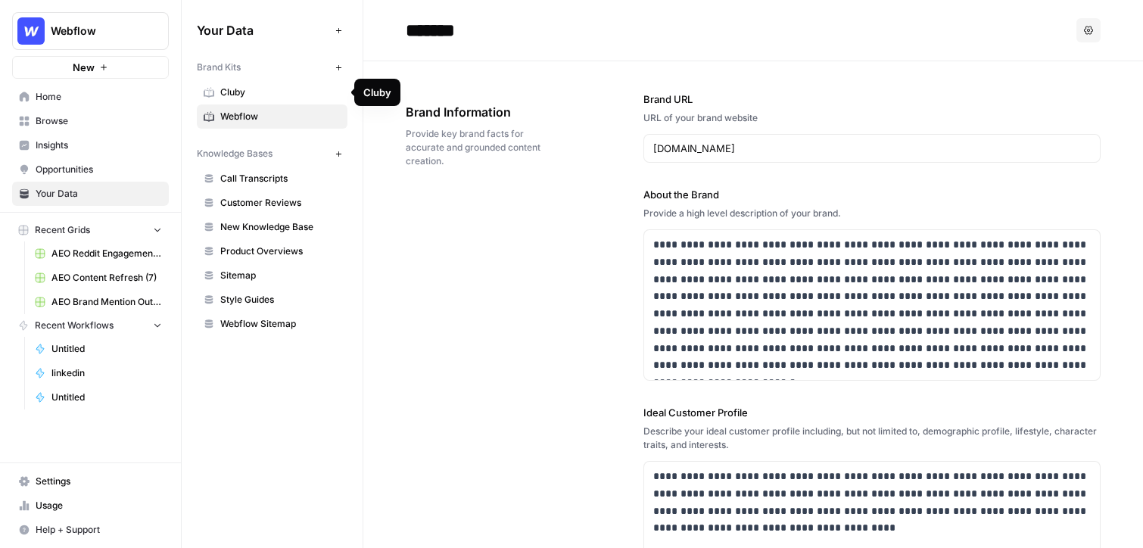
click at [215, 93] on link "Cluby" at bounding box center [272, 92] width 151 height 24
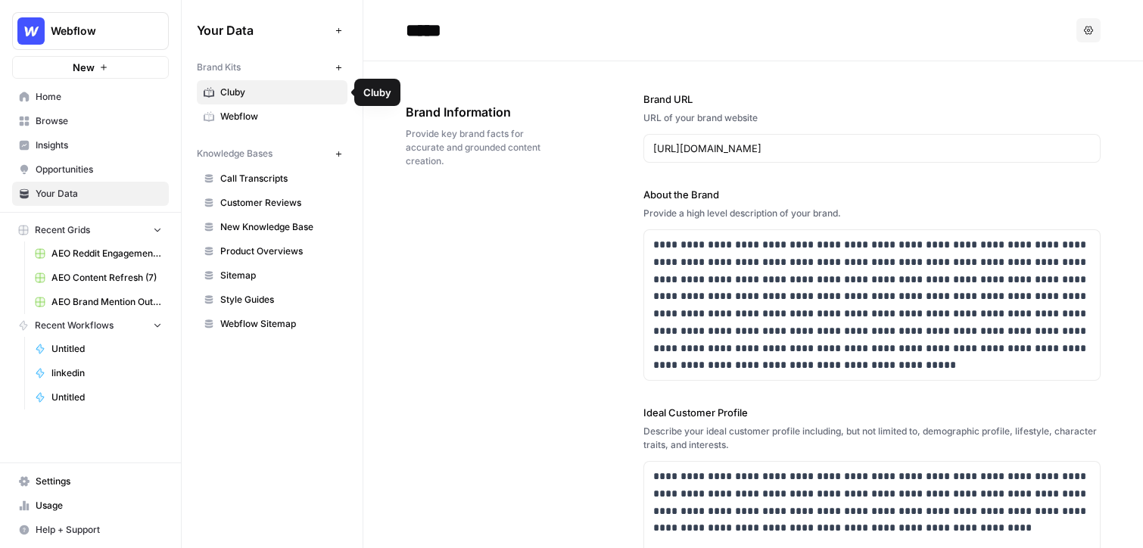
click at [338, 68] on icon "button" at bounding box center [339, 68] width 8 height 8
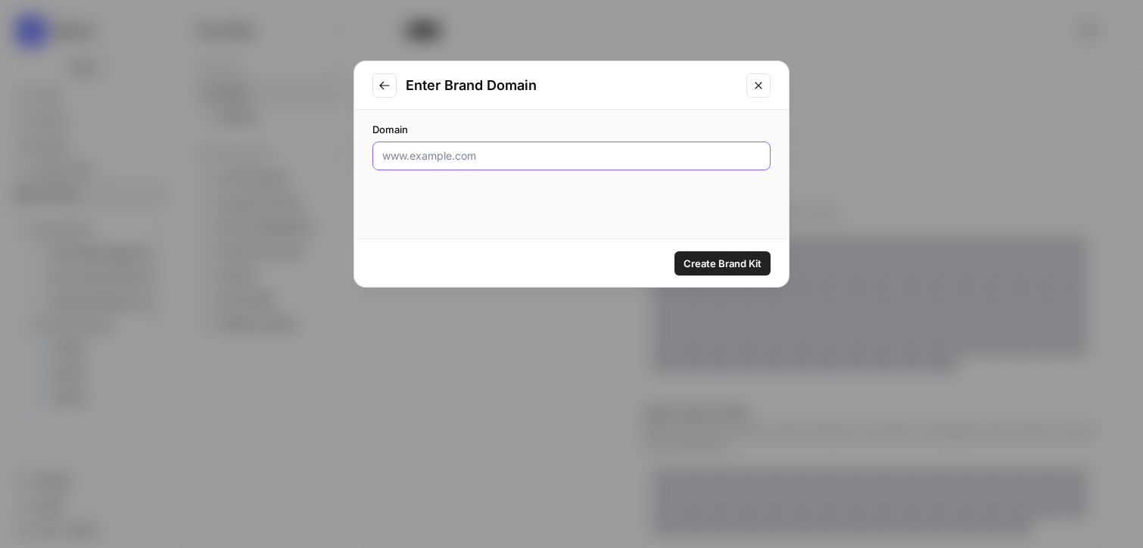
click at [500, 150] on input "Domain" at bounding box center [571, 155] width 379 height 15
click at [754, 80] on icon "Close modal" at bounding box center [759, 85] width 12 height 12
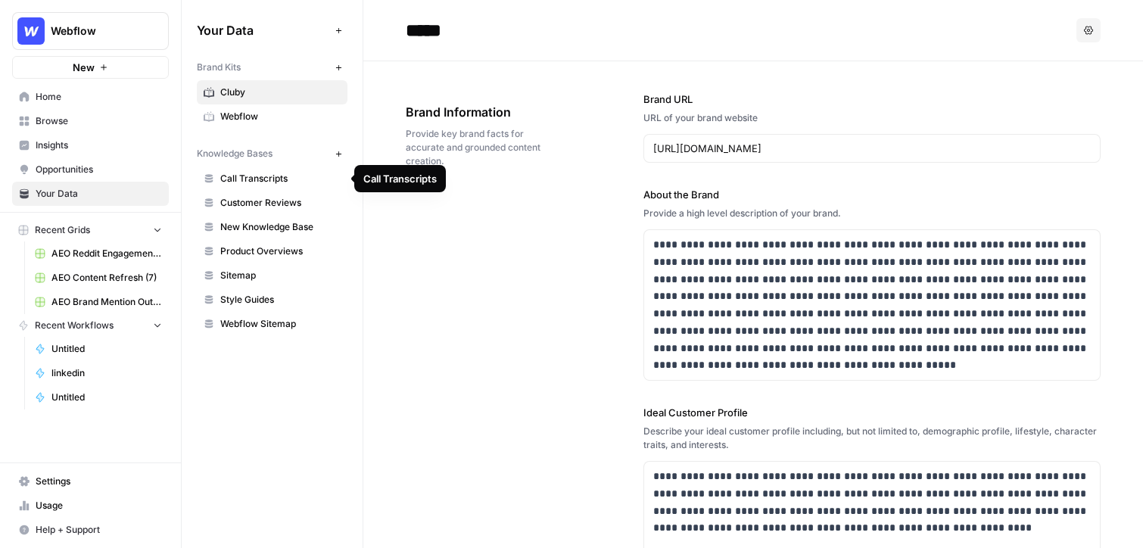
click at [260, 175] on span "Call Transcripts" at bounding box center [280, 179] width 120 height 14
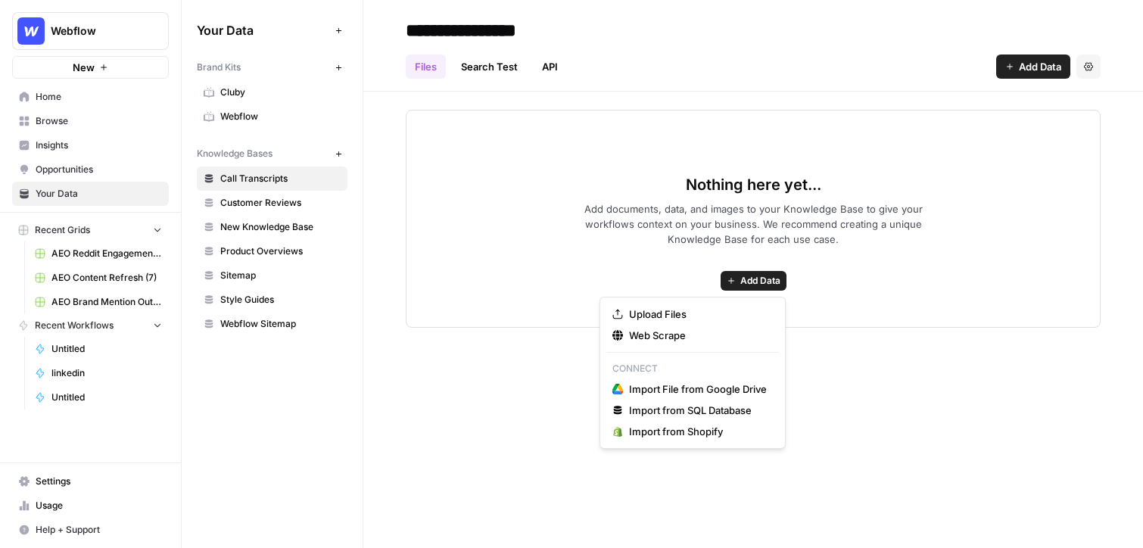
click at [743, 285] on span "Add Data" at bounding box center [760, 281] width 40 height 14
click at [689, 308] on span "Upload Files" at bounding box center [698, 314] width 138 height 15
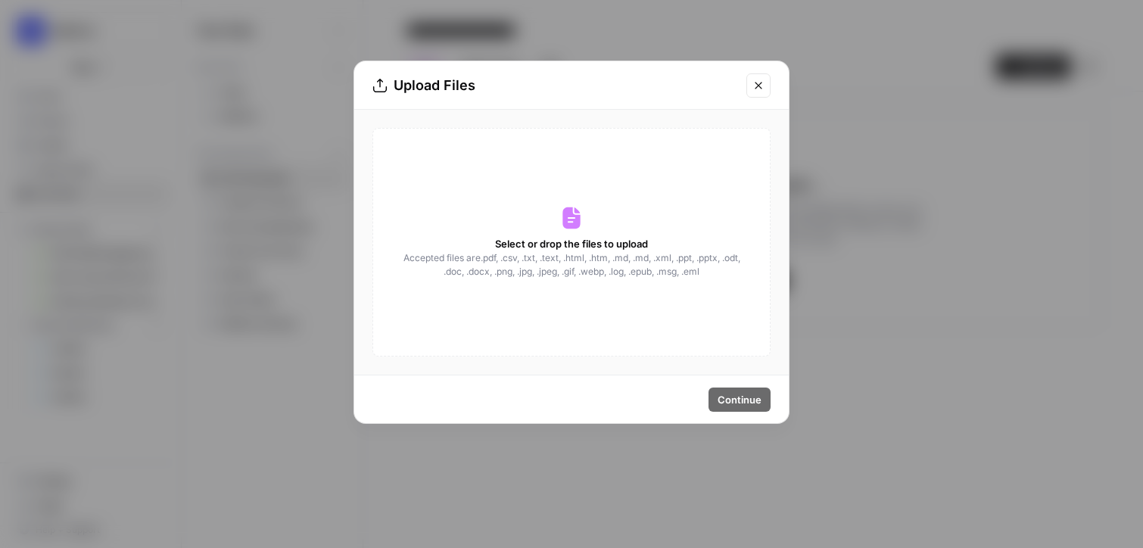
click at [756, 86] on icon "Close modal" at bounding box center [759, 85] width 12 height 12
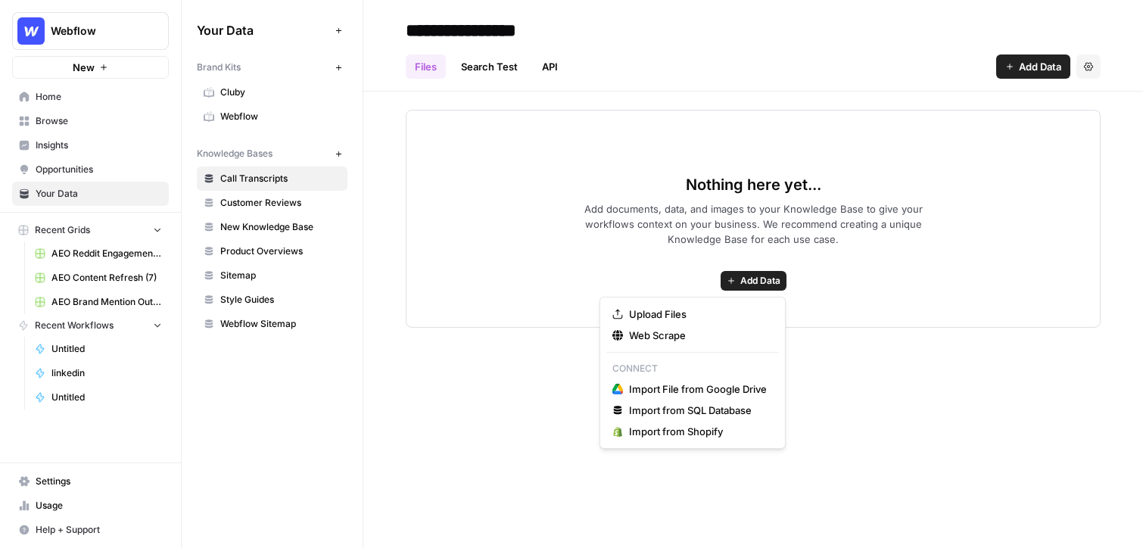
click at [749, 275] on span "Add Data" at bounding box center [760, 281] width 40 height 14
click at [644, 335] on span "Web Scrape" at bounding box center [698, 335] width 138 height 15
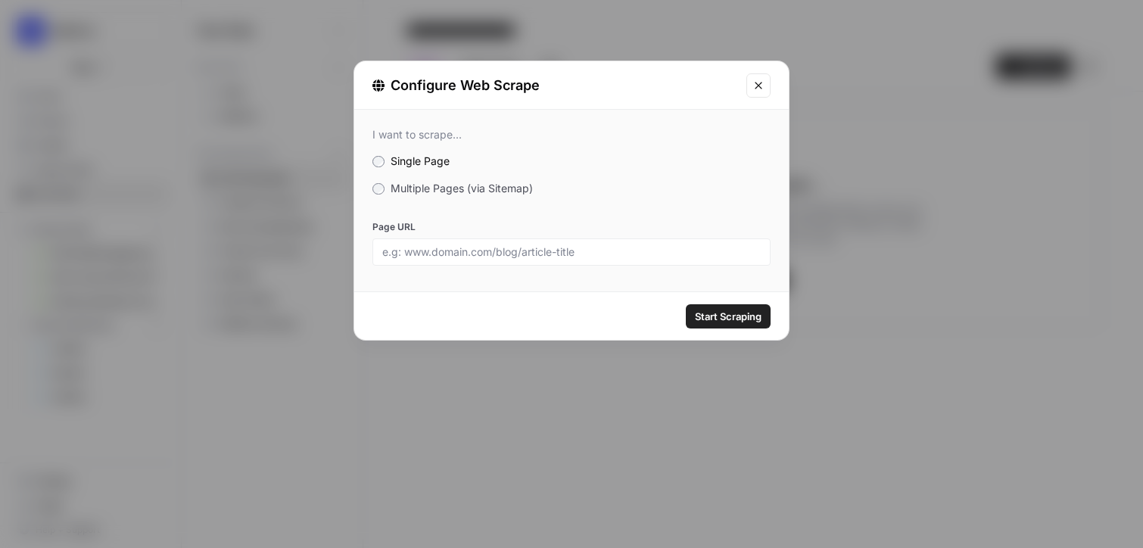
click at [422, 185] on span "Multiple Pages (via Sitemap)" at bounding box center [462, 188] width 142 height 13
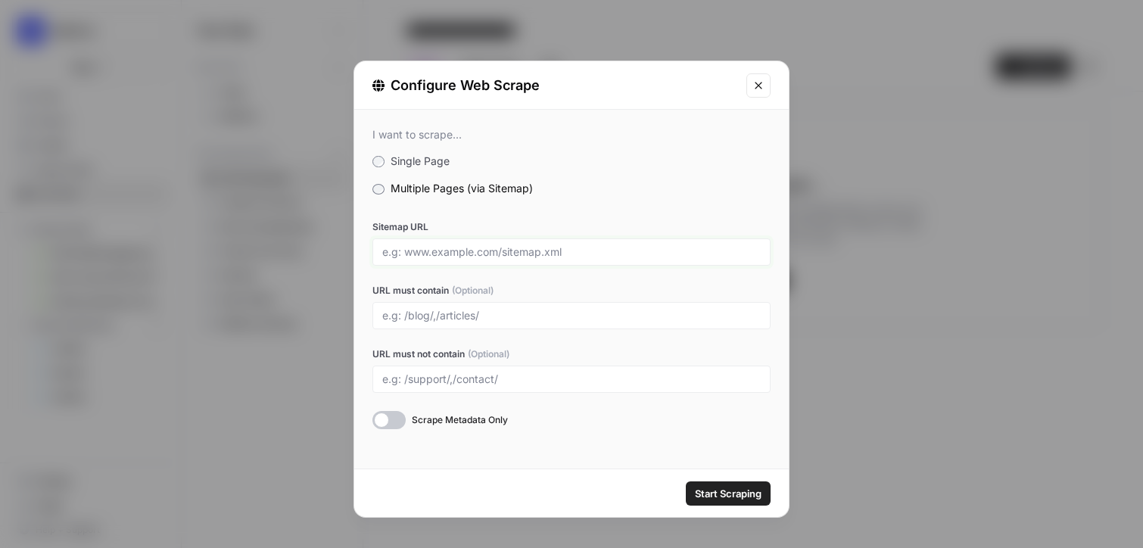
drag, startPoint x: 405, startPoint y: 254, endPoint x: 503, endPoint y: 251, distance: 97.7
click at [503, 251] on input "Sitemap URL" at bounding box center [571, 252] width 379 height 14
drag, startPoint x: 501, startPoint y: 250, endPoint x: 559, endPoint y: 248, distance: 57.6
click at [559, 248] on input "Sitemap URL" at bounding box center [571, 252] width 379 height 14
click at [629, 167] on label "Single Page" at bounding box center [571, 161] width 398 height 15
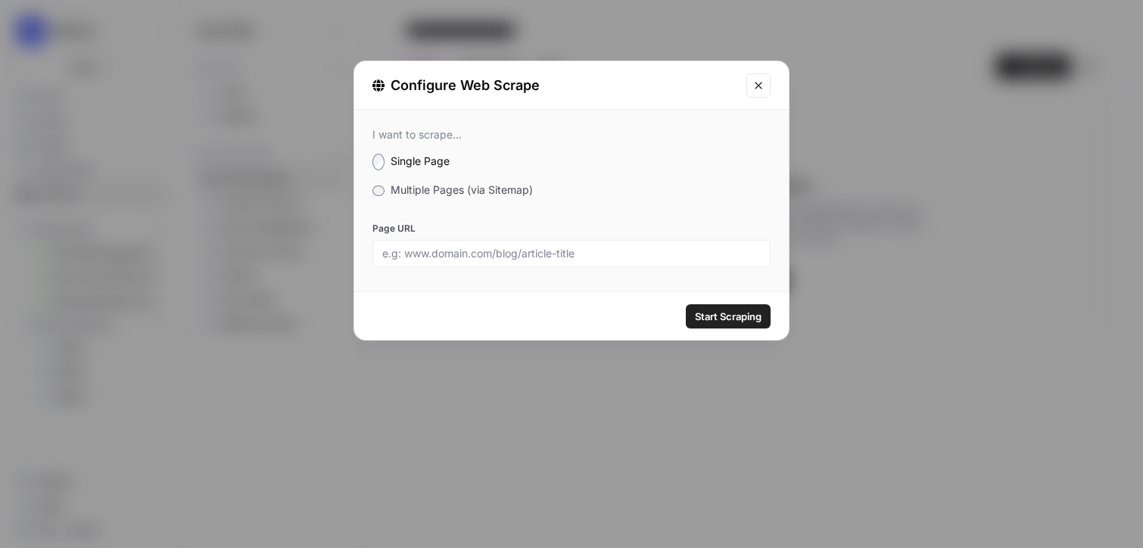
click at [433, 187] on span "Multiple Pages (via Sitemap)" at bounding box center [462, 189] width 142 height 13
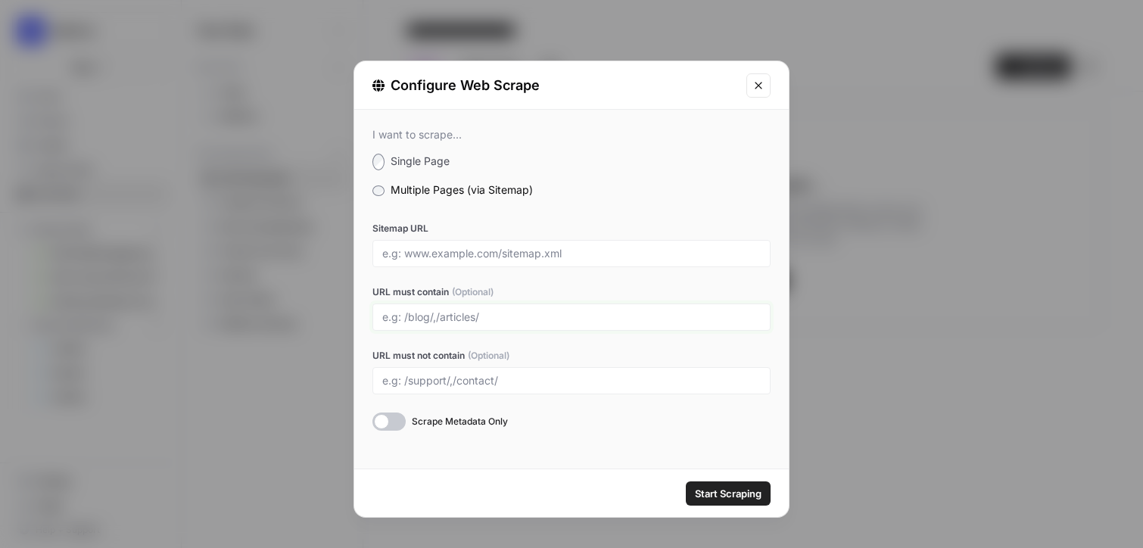
click at [435, 314] on input "URL must contain (Optional)" at bounding box center [571, 317] width 379 height 14
click at [756, 86] on icon "Close modal" at bounding box center [758, 85] width 7 height 7
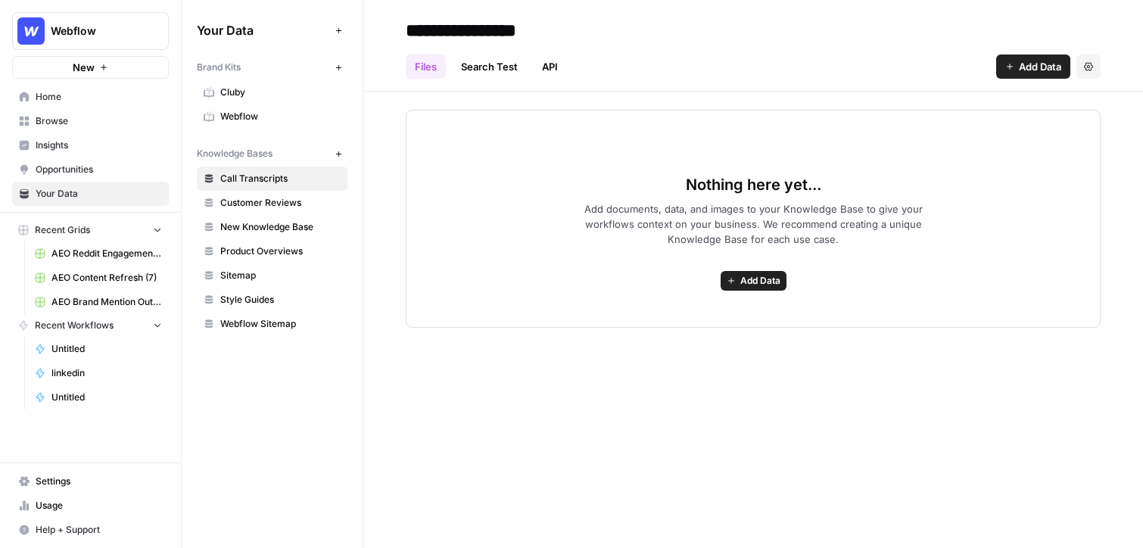
click at [64, 120] on span "Browse" at bounding box center [99, 121] width 126 height 14
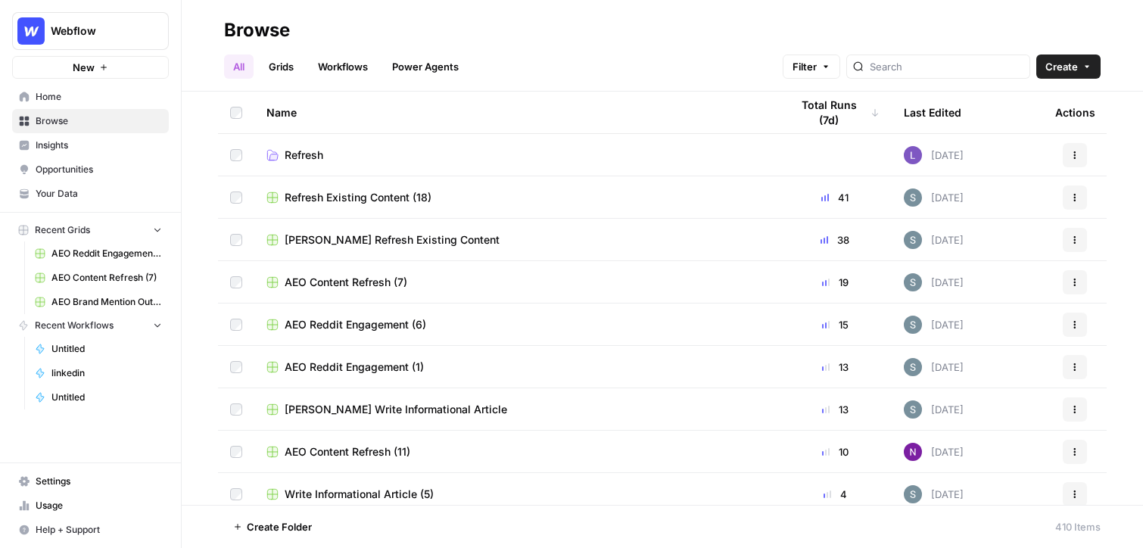
click at [359, 71] on link "Workflows" at bounding box center [343, 67] width 68 height 24
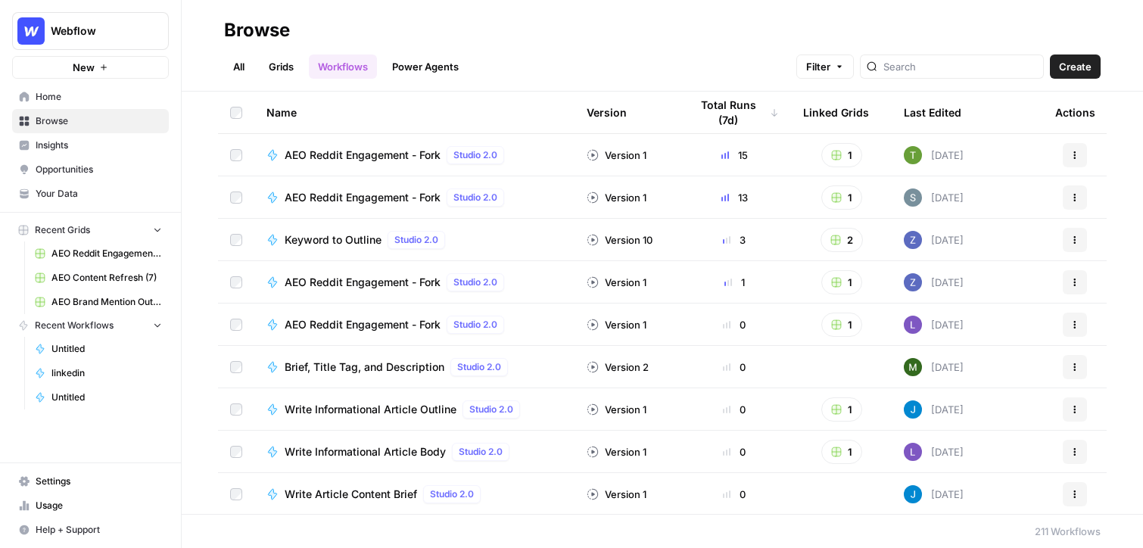
click at [868, 63] on span "Create" at bounding box center [1075, 66] width 33 height 15
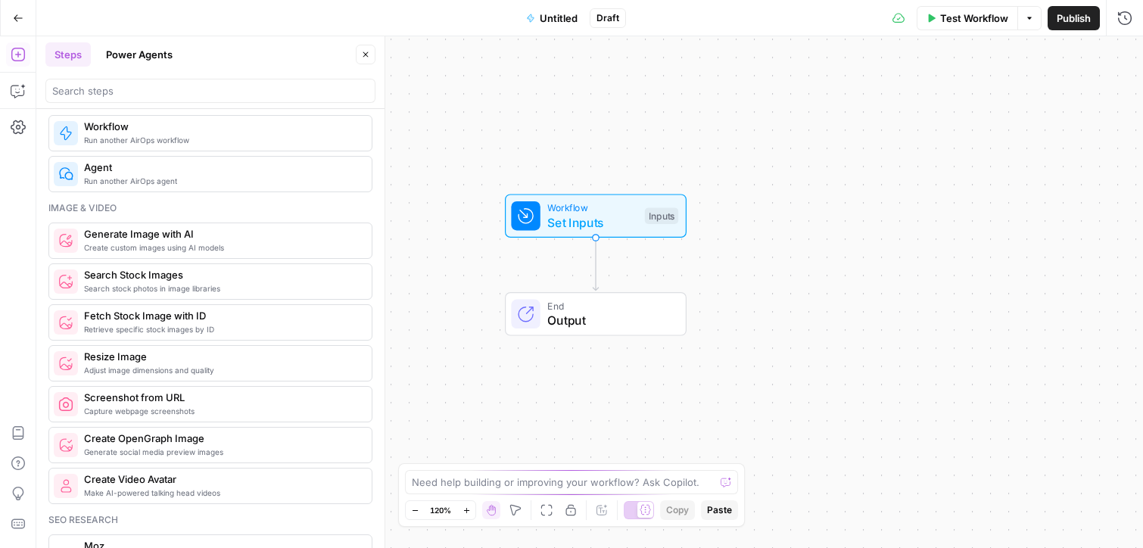
scroll to position [937, 0]
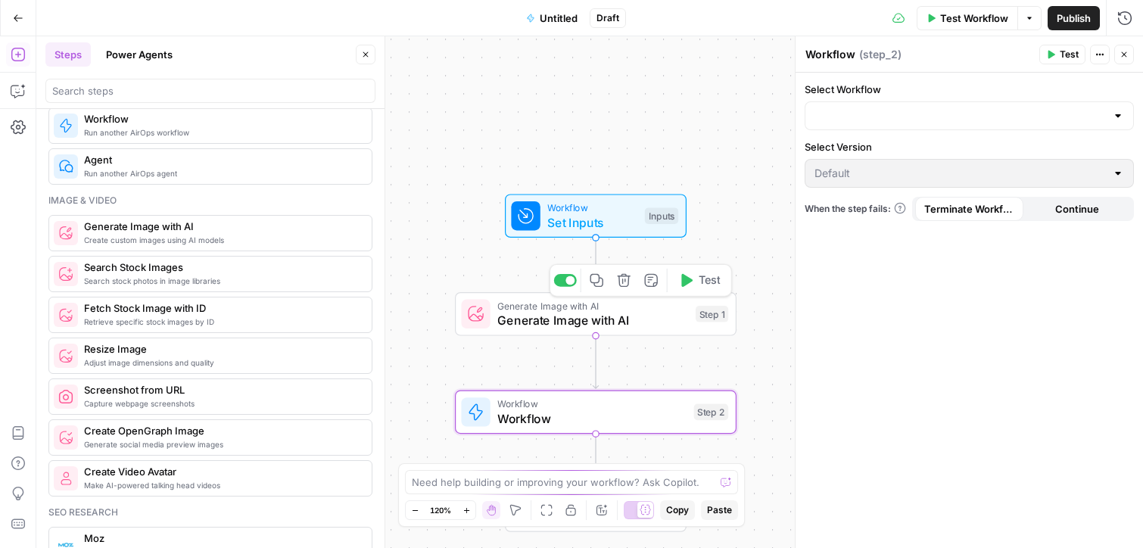
click at [623, 283] on icon "button" at bounding box center [624, 280] width 14 height 14
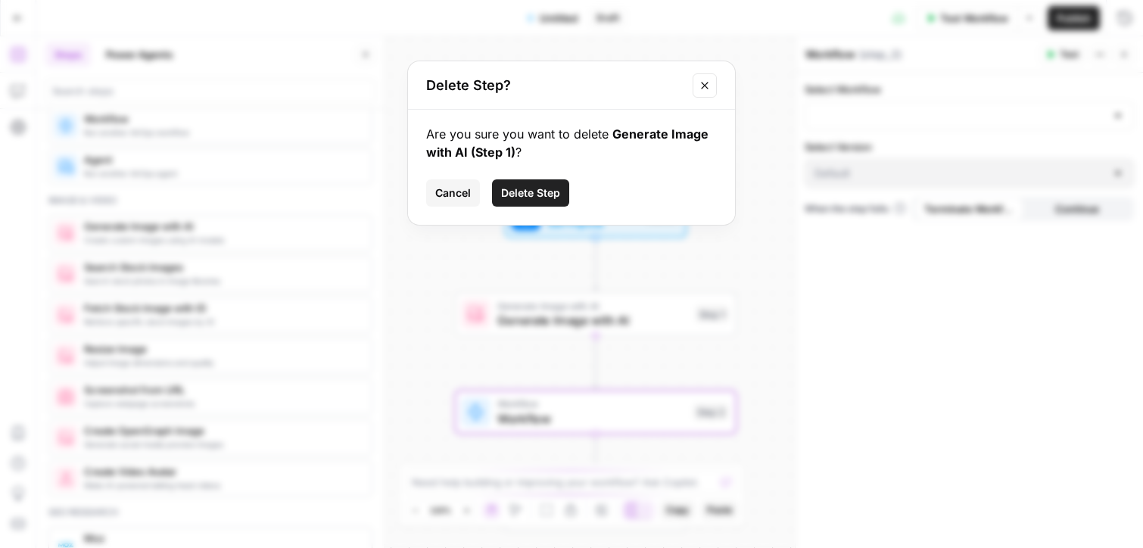
click at [521, 197] on button "Delete Step" at bounding box center [530, 192] width 77 height 27
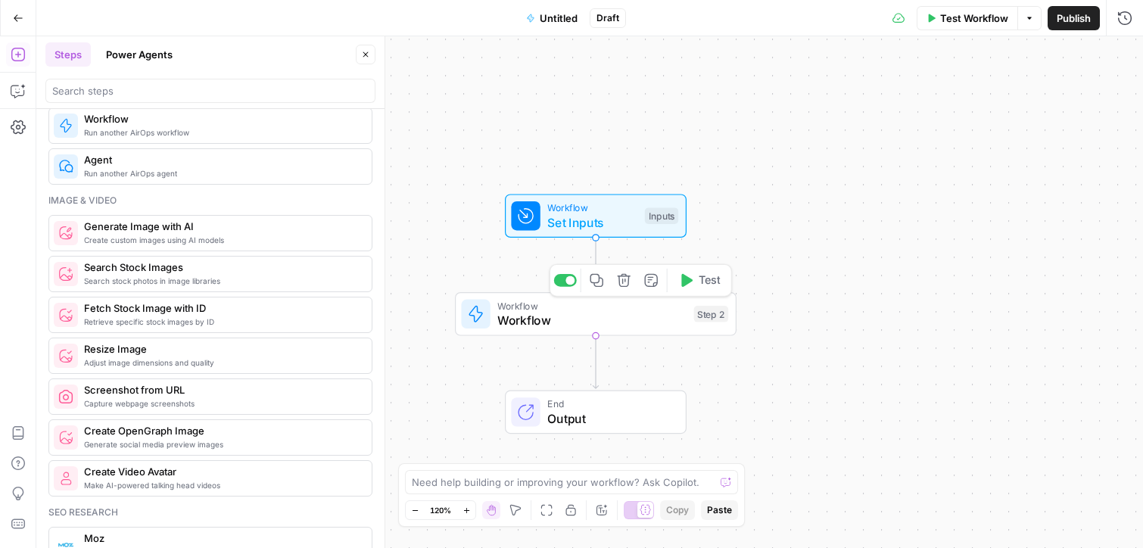
click at [623, 284] on icon "button" at bounding box center [624, 280] width 14 height 14
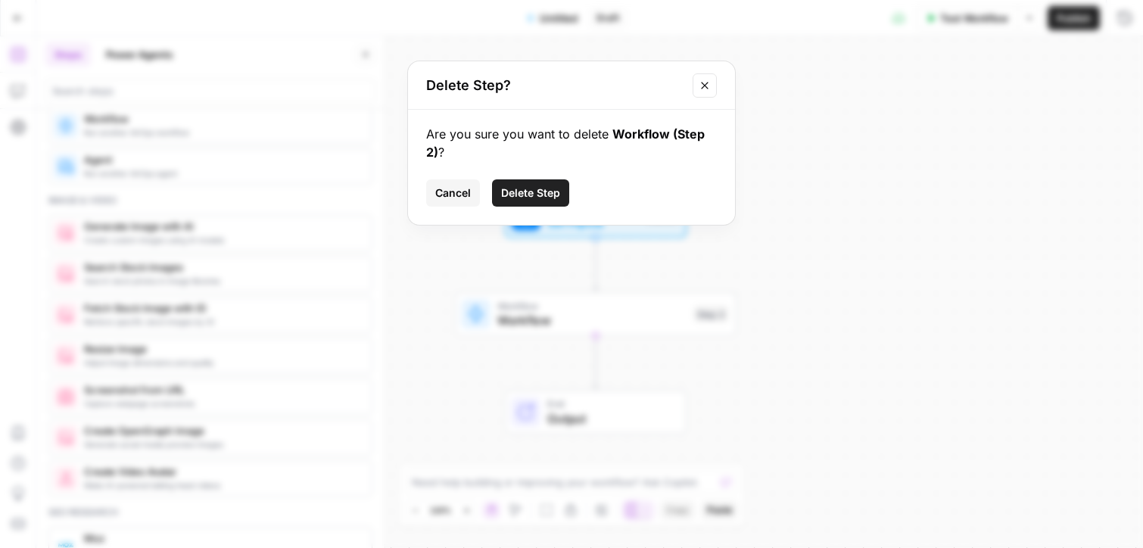
click at [519, 184] on button "Delete Step" at bounding box center [530, 192] width 77 height 27
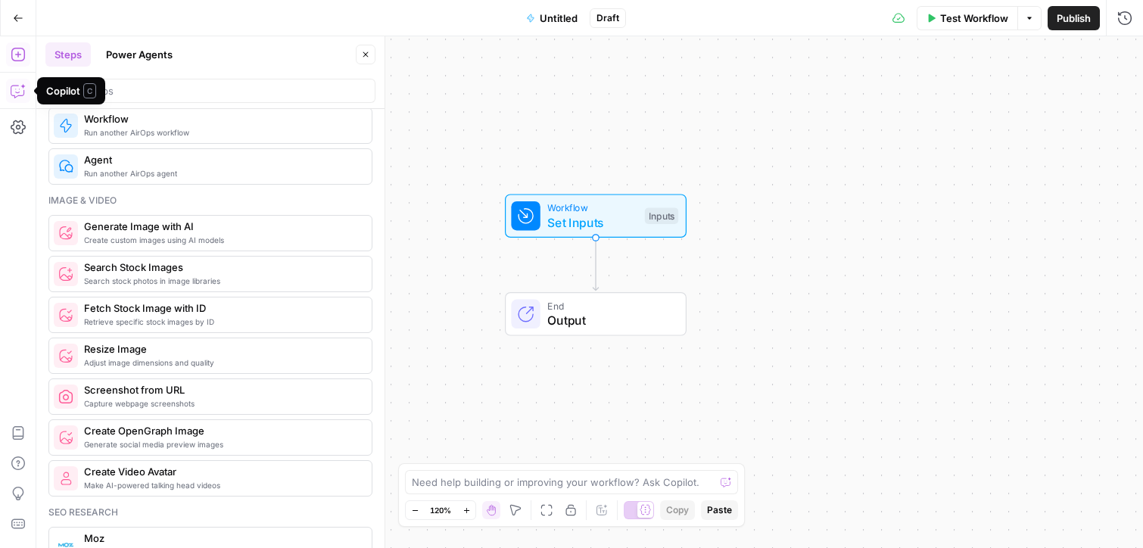
click at [21, 94] on icon "button" at bounding box center [18, 90] width 15 height 15
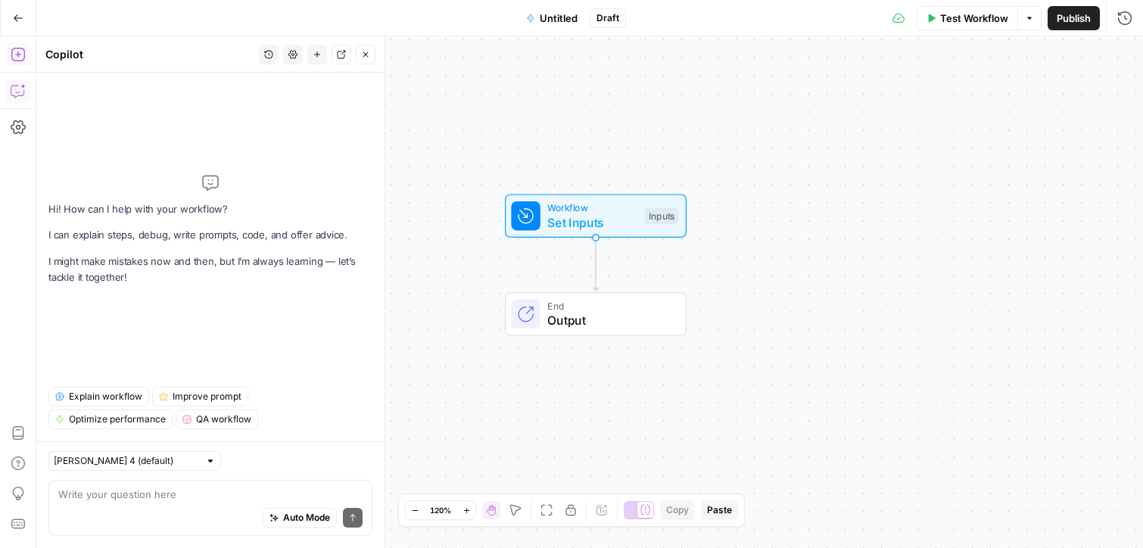
click at [14, 55] on icon "button" at bounding box center [18, 54] width 15 height 15
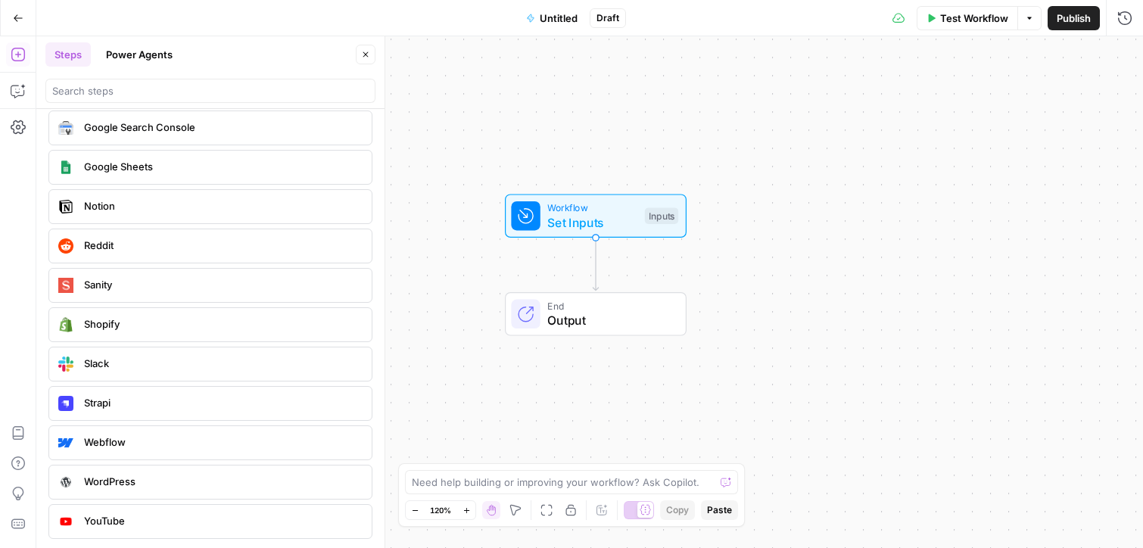
scroll to position [2941, 0]
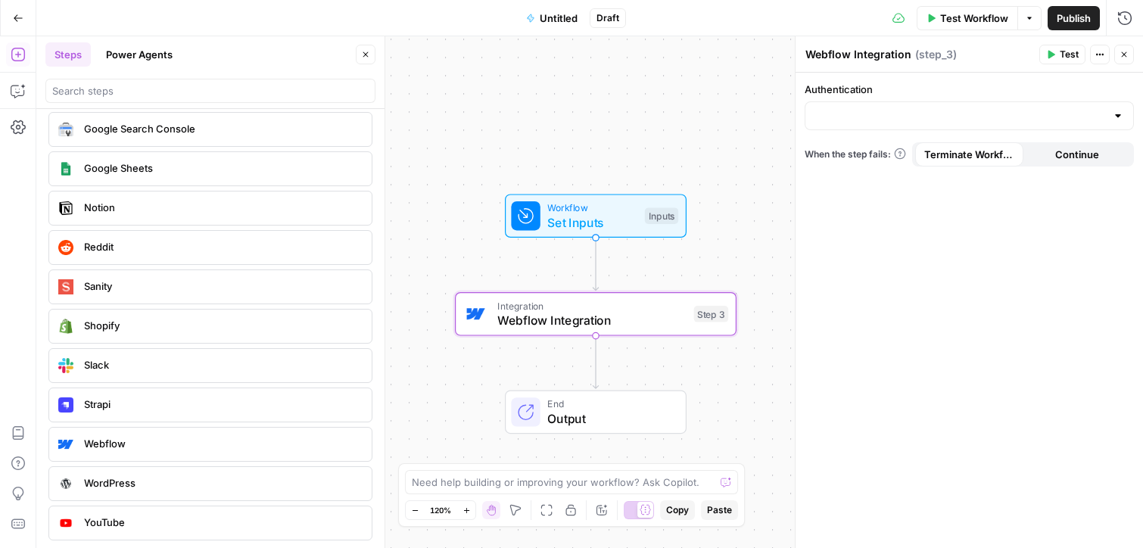
click at [868, 127] on div at bounding box center [969, 115] width 329 height 29
click at [868, 89] on label "Authentication" at bounding box center [969, 89] width 329 height 15
click at [868, 108] on input "Authentication" at bounding box center [960, 115] width 291 height 15
click at [13, 26] on button "Go Back" at bounding box center [18, 18] width 27 height 27
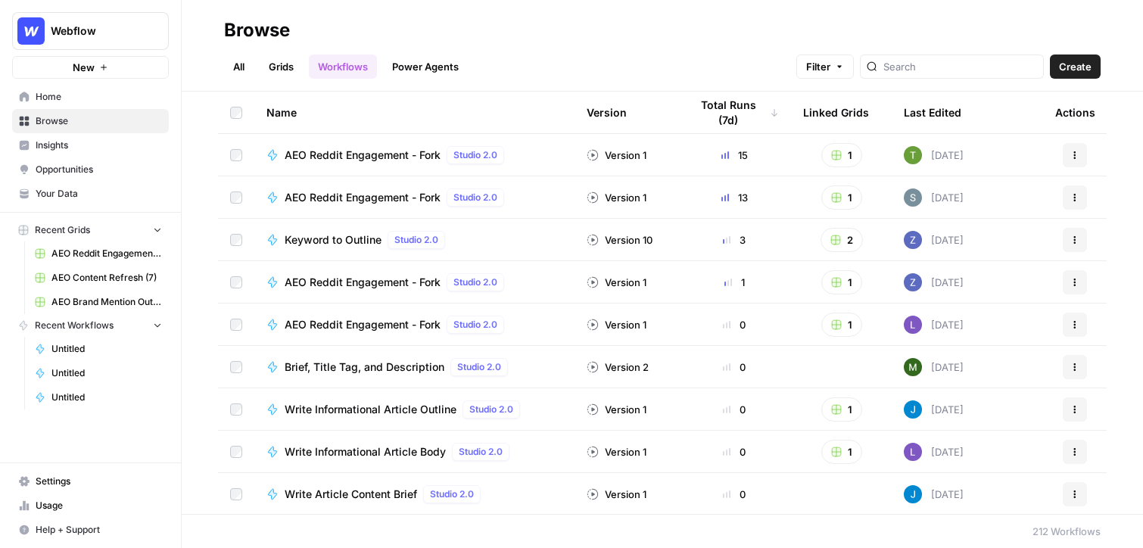
click at [73, 475] on span "Settings" at bounding box center [99, 482] width 126 height 14
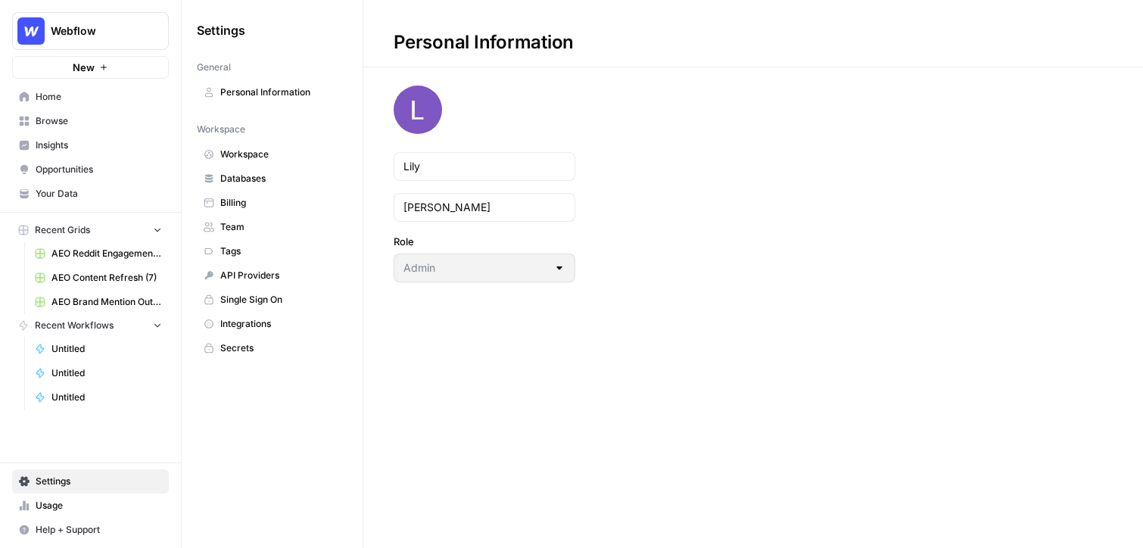
click at [251, 319] on span "Integrations" at bounding box center [280, 324] width 120 height 14
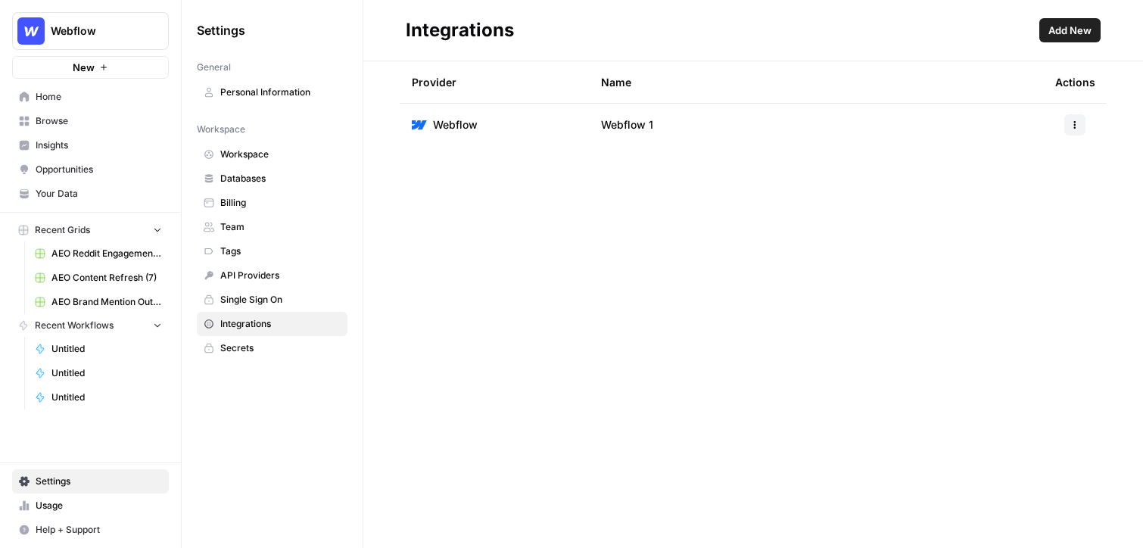
click at [868, 33] on span "Add New" at bounding box center [1070, 30] width 43 height 15
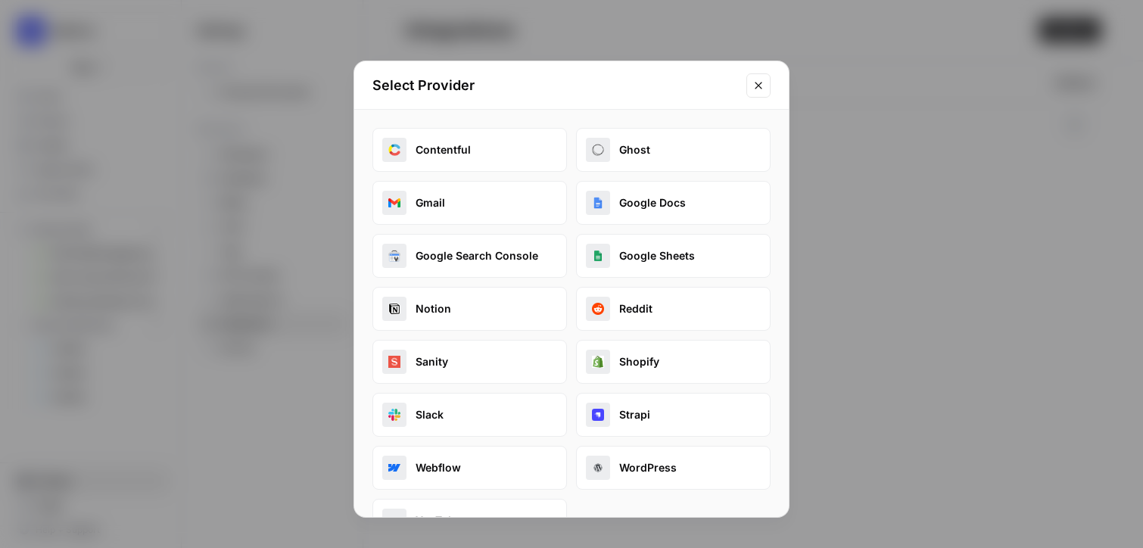
click at [429, 478] on button "Webflow" at bounding box center [469, 468] width 195 height 44
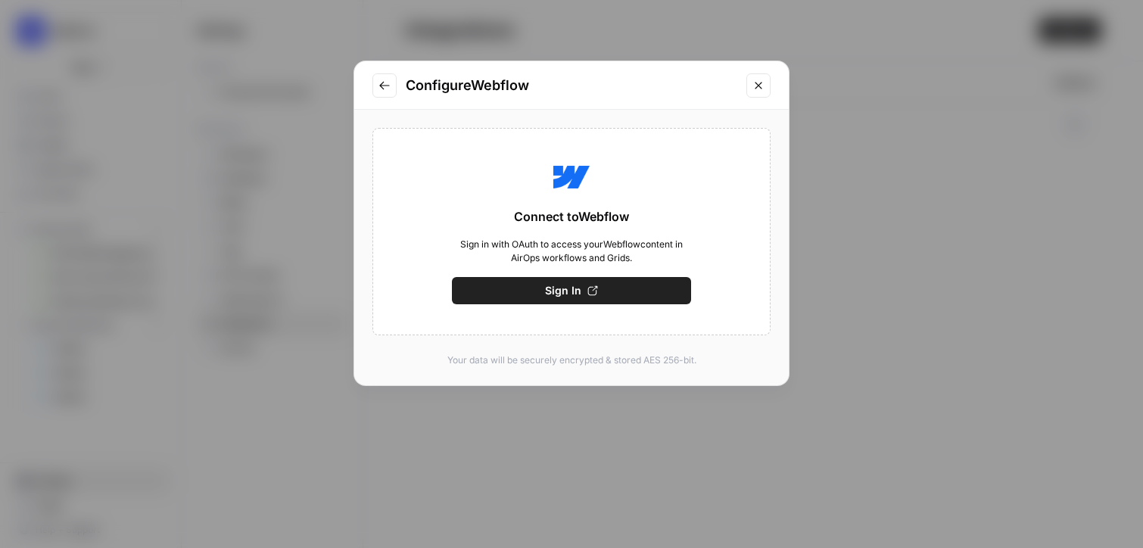
click at [762, 83] on icon "Close modal" at bounding box center [759, 85] width 12 height 12
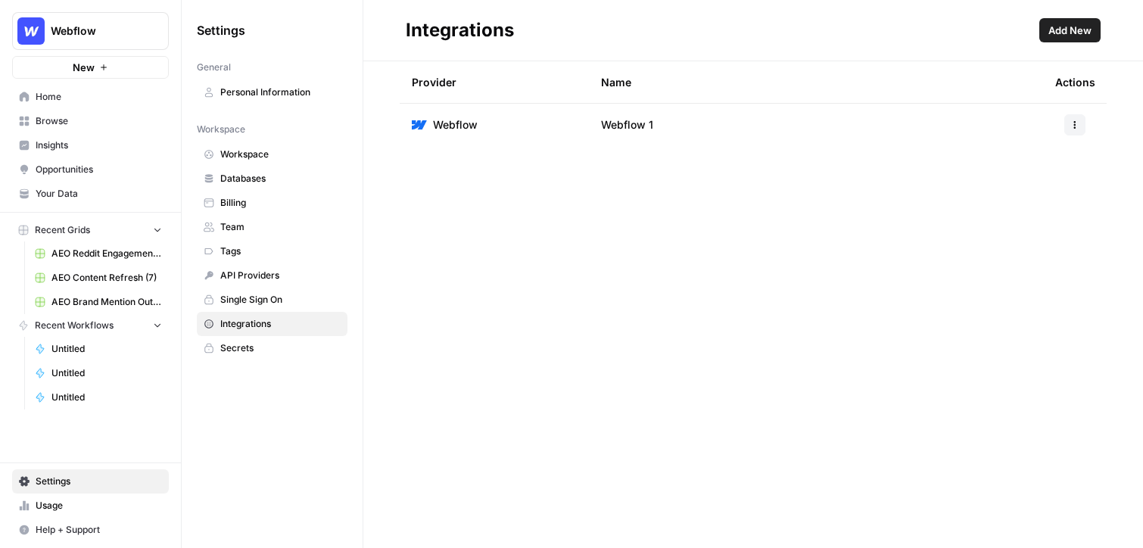
click at [71, 117] on span "Browse" at bounding box center [99, 121] width 126 height 14
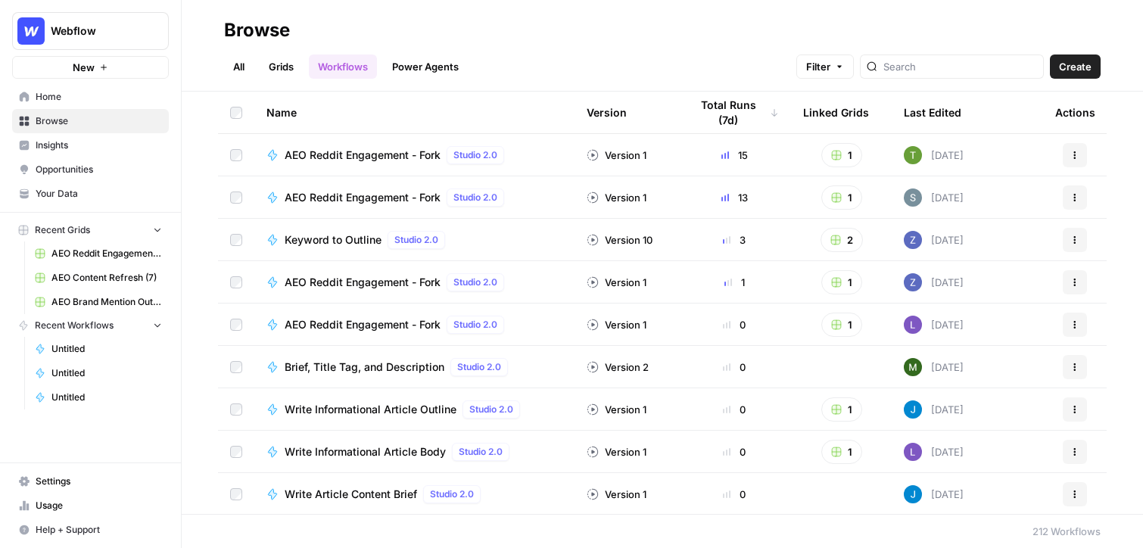
click at [276, 70] on link "Grids" at bounding box center [281, 67] width 43 height 24
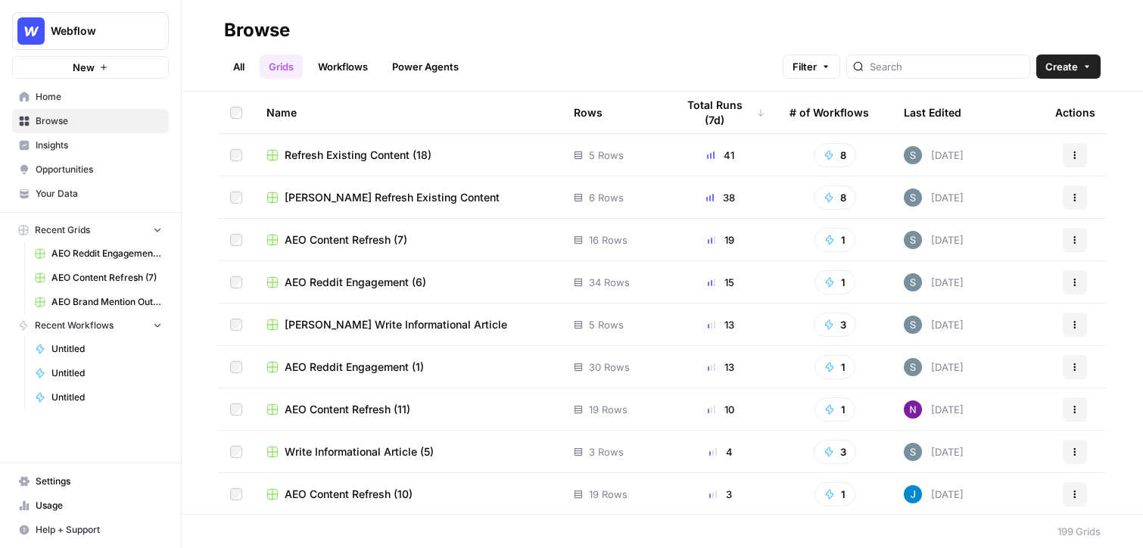
click at [868, 76] on button "Create" at bounding box center [1068, 67] width 64 height 24
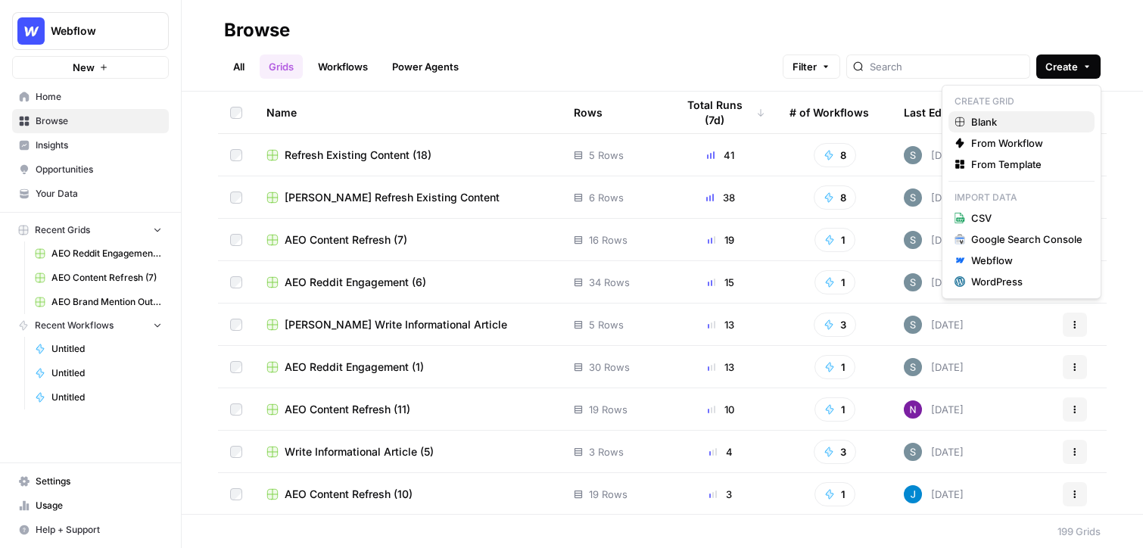
click at [868, 120] on span "Blank" at bounding box center [1026, 121] width 111 height 15
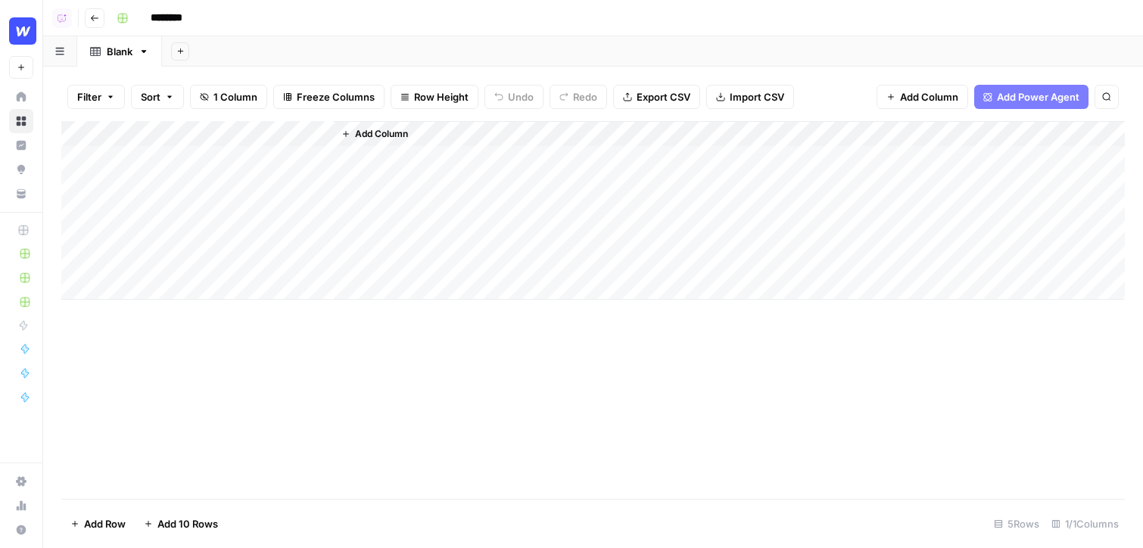
click at [868, 95] on span "Add Column" at bounding box center [929, 96] width 58 height 15
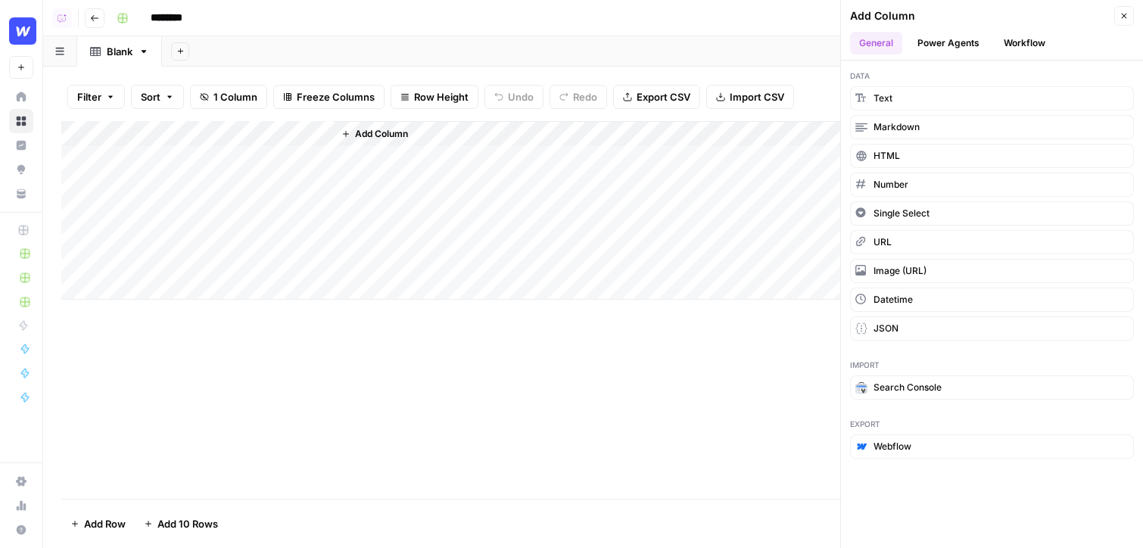
click at [868, 48] on button "Workflow" at bounding box center [1025, 43] width 60 height 23
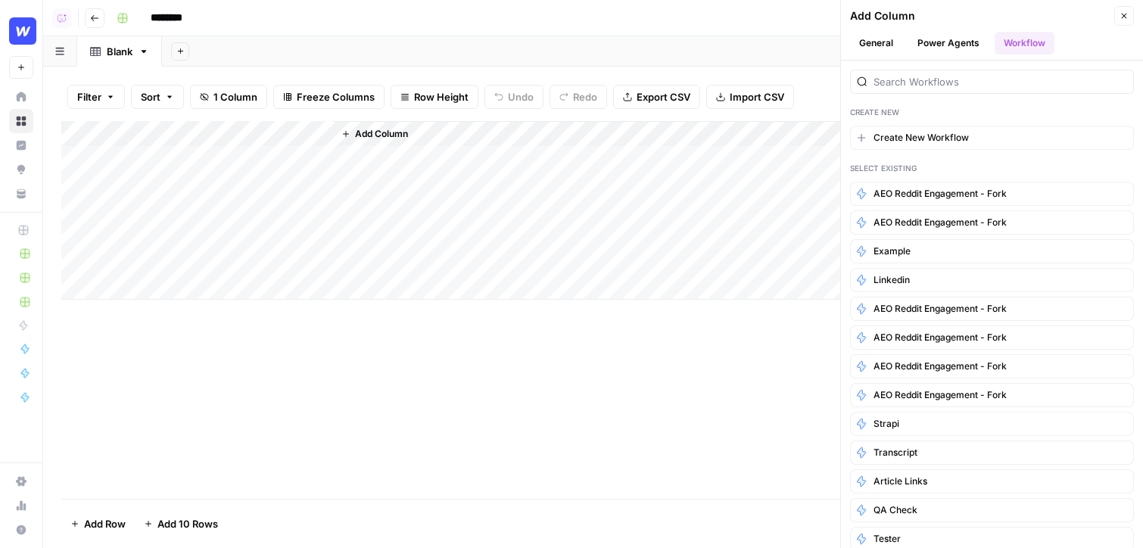
click at [868, 42] on button "Power Agents" at bounding box center [949, 43] width 80 height 23
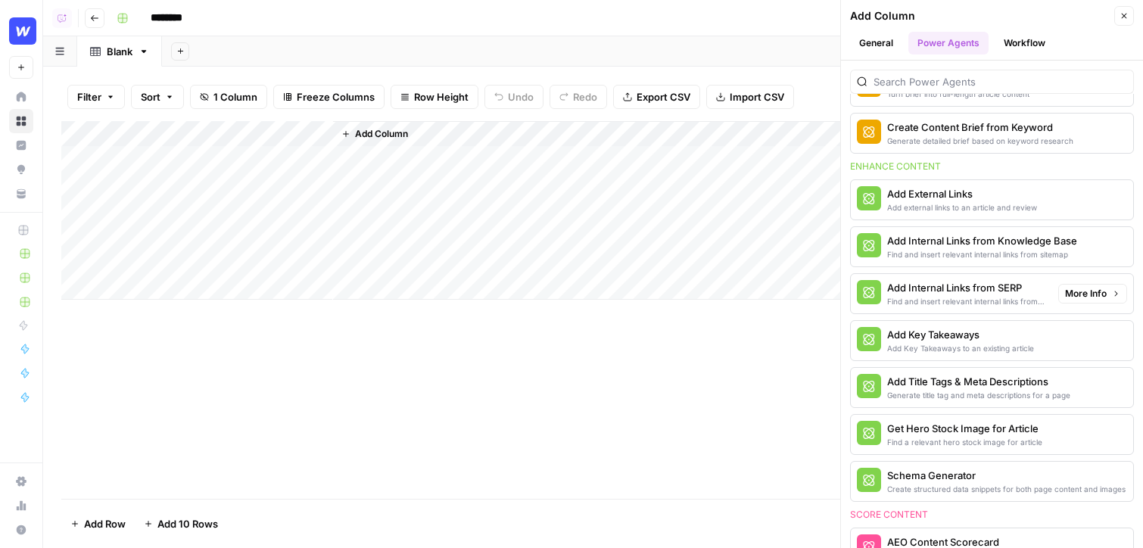
scroll to position [286, 0]
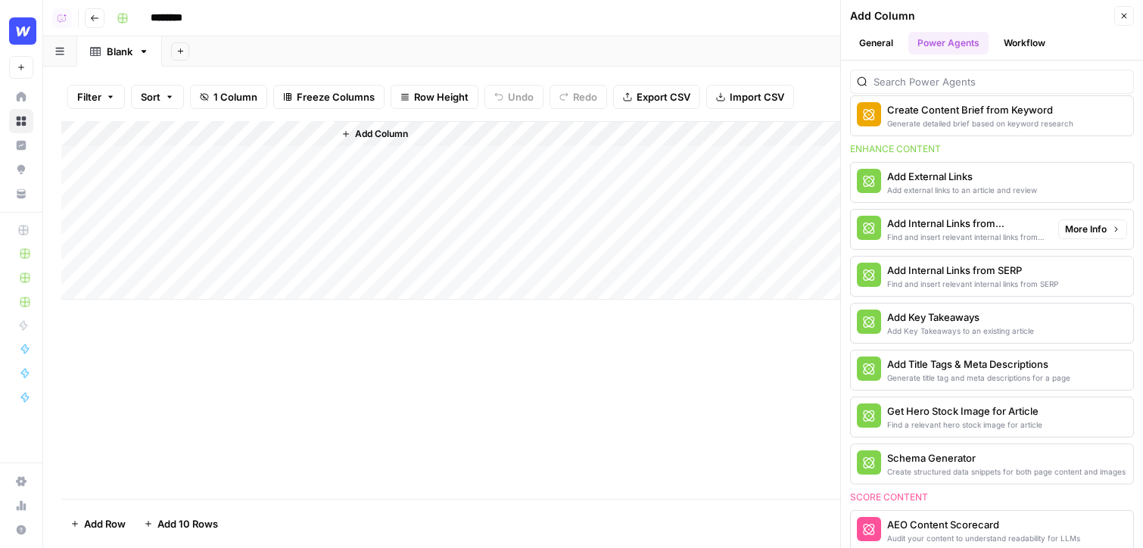
click at [868, 232] on div "Find and insert relevant internal links from sitemap" at bounding box center [966, 237] width 159 height 12
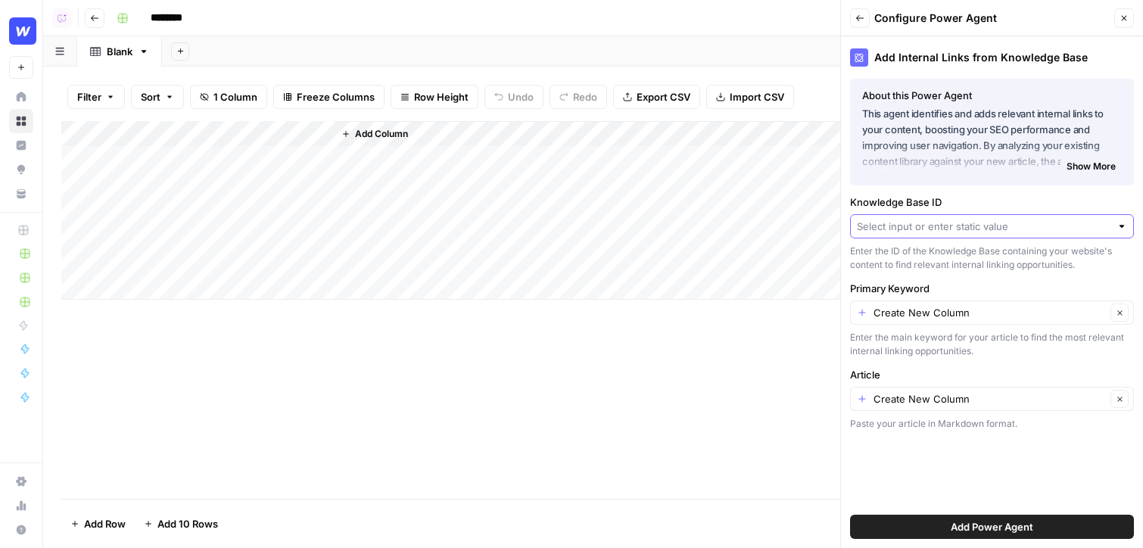
click at [868, 221] on input "Knowledge Base ID" at bounding box center [984, 226] width 254 height 15
click at [859, 14] on icon "button" at bounding box center [860, 18] width 9 height 9
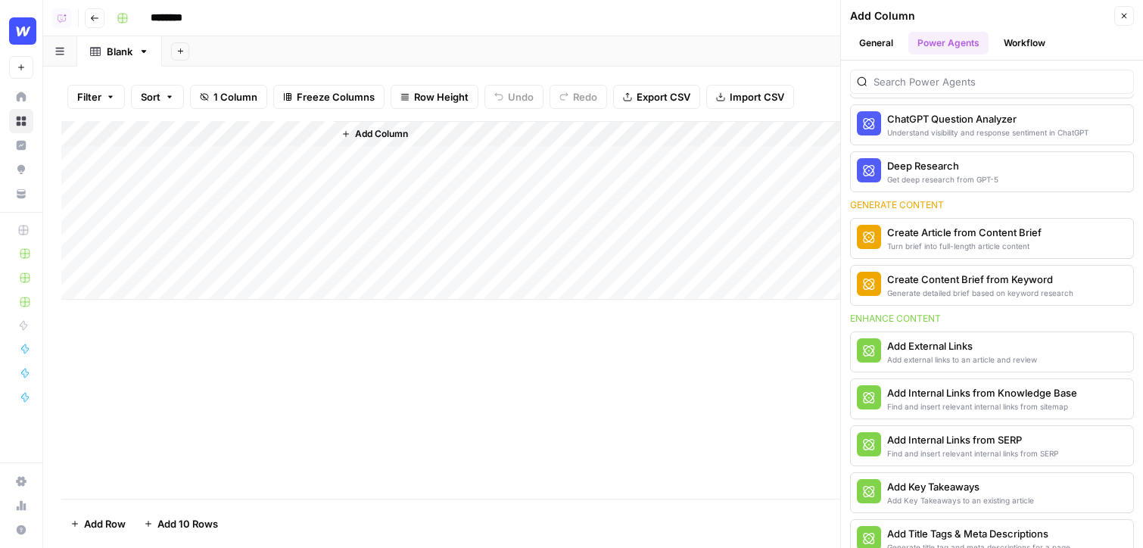
scroll to position [0, 0]
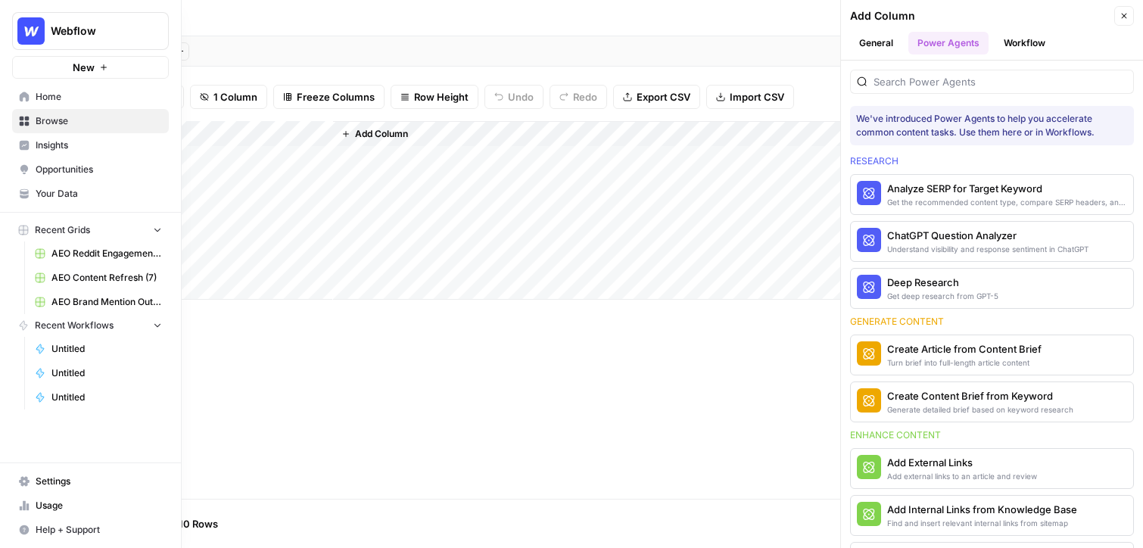
click at [48, 117] on span "Browse" at bounding box center [99, 121] width 126 height 14
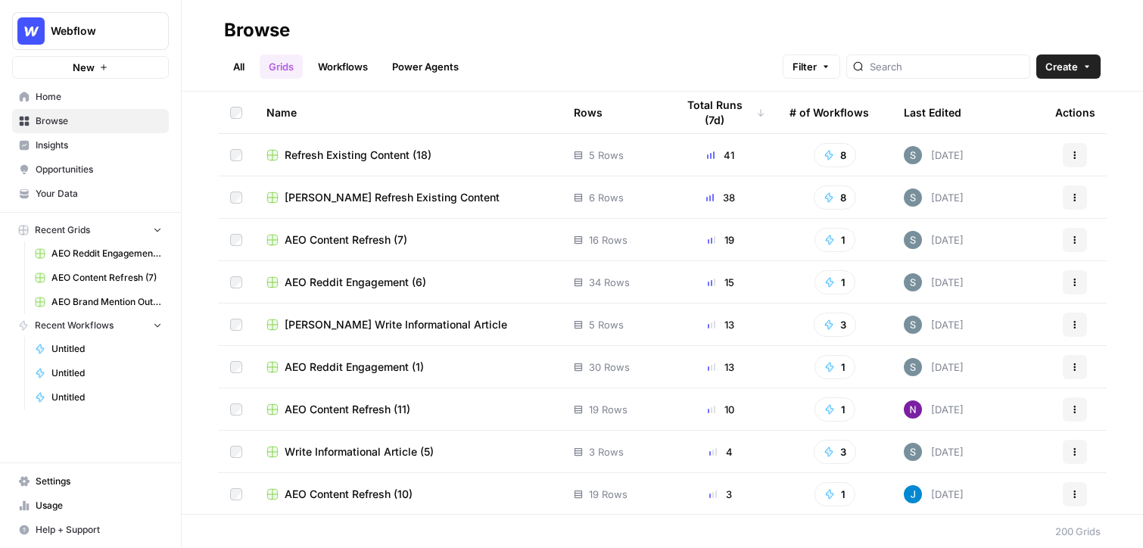
click at [84, 122] on span "Browse" at bounding box center [99, 121] width 126 height 14
click at [260, 60] on link "Grids" at bounding box center [281, 67] width 43 height 24
click at [248, 64] on link "All" at bounding box center [239, 67] width 30 height 24
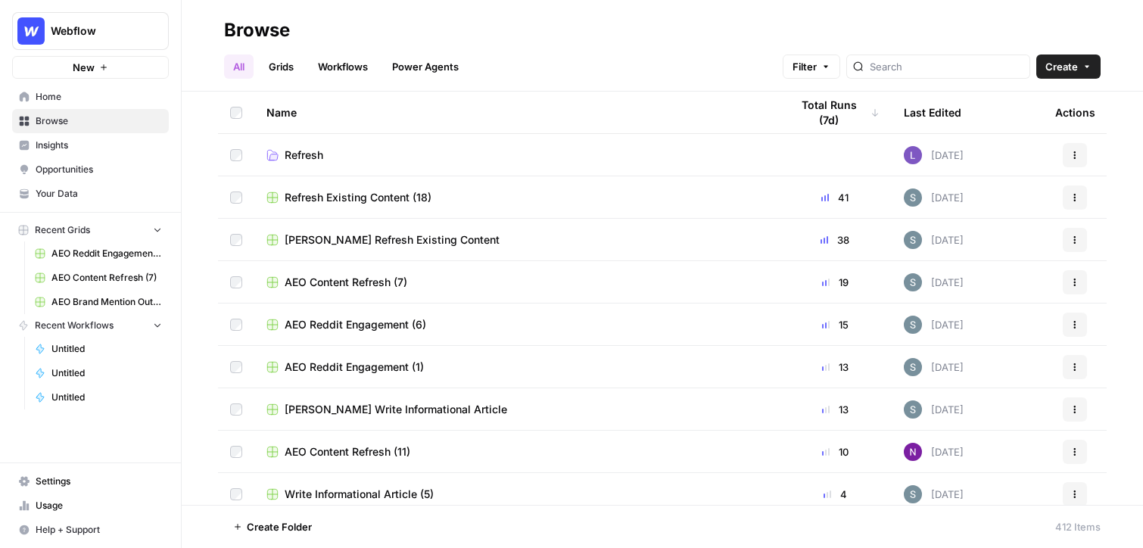
click at [341, 70] on link "Workflows" at bounding box center [343, 67] width 68 height 24
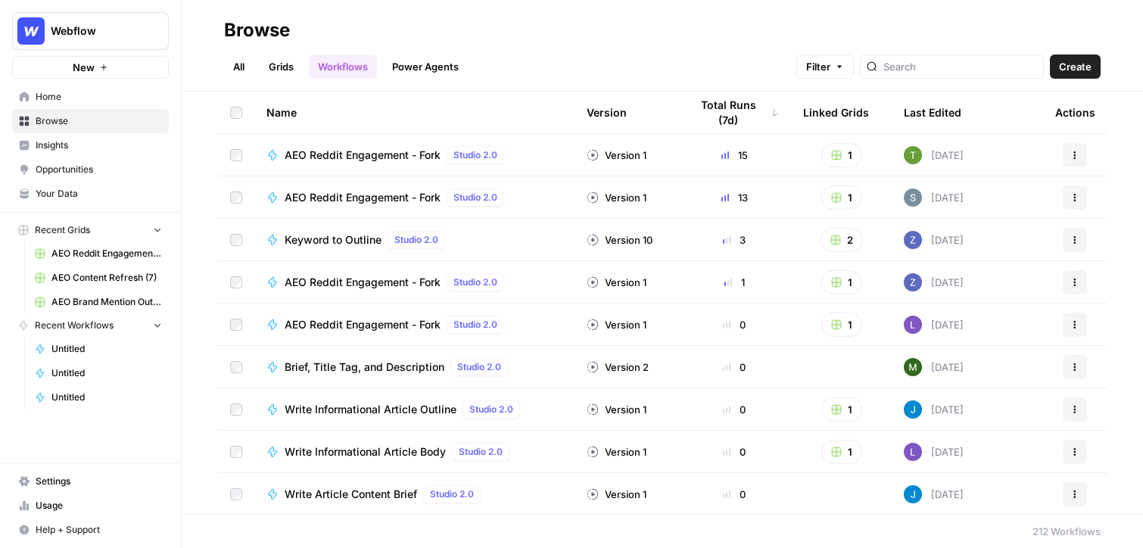
click at [282, 65] on link "Grids" at bounding box center [281, 67] width 43 height 24
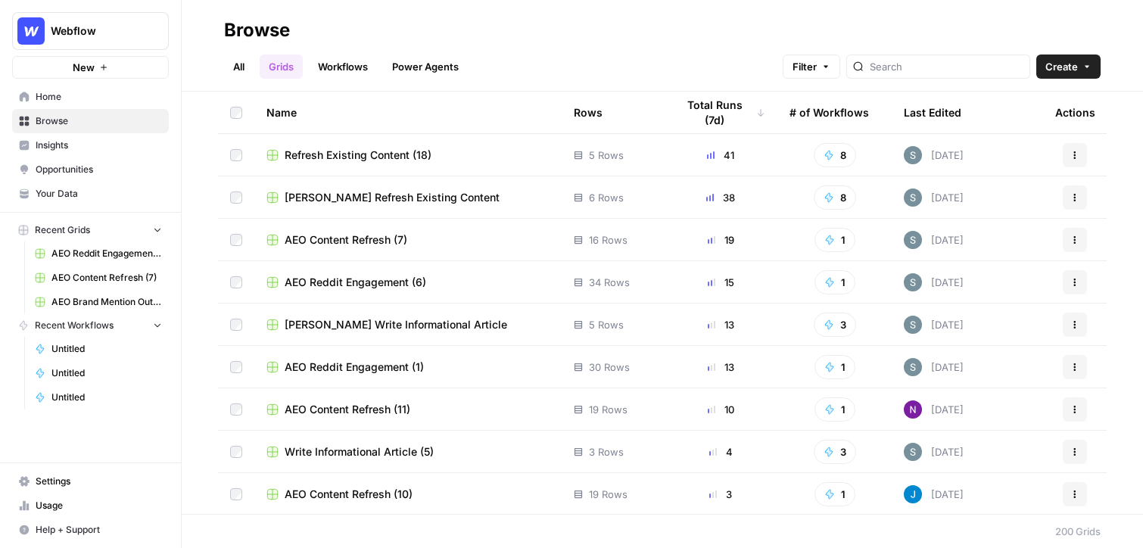
click at [868, 64] on button "Create" at bounding box center [1068, 67] width 64 height 24
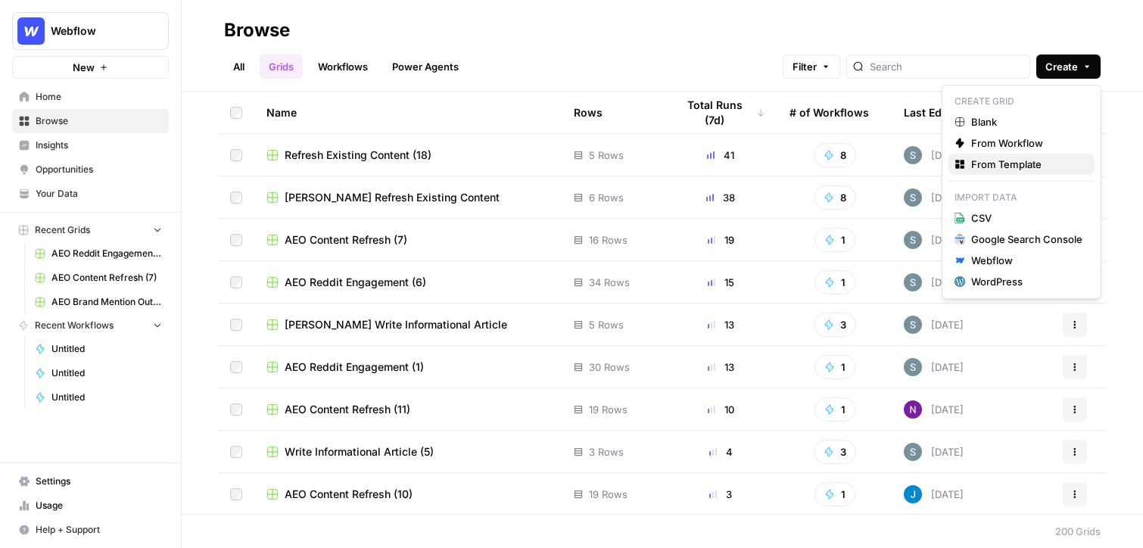
click at [868, 163] on span "From Template" at bounding box center [1026, 164] width 111 height 15
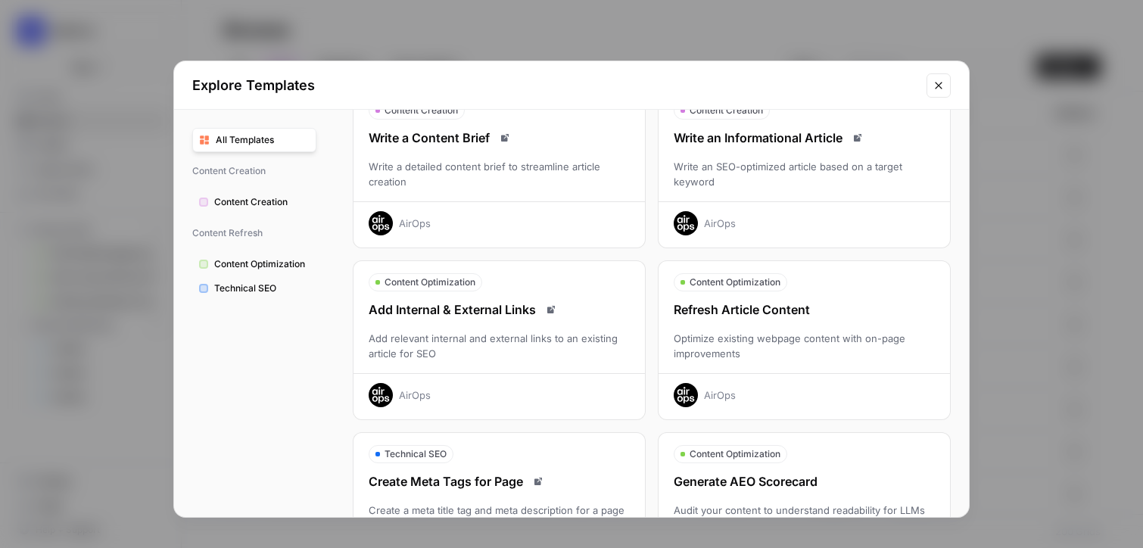
scroll to position [87, 0]
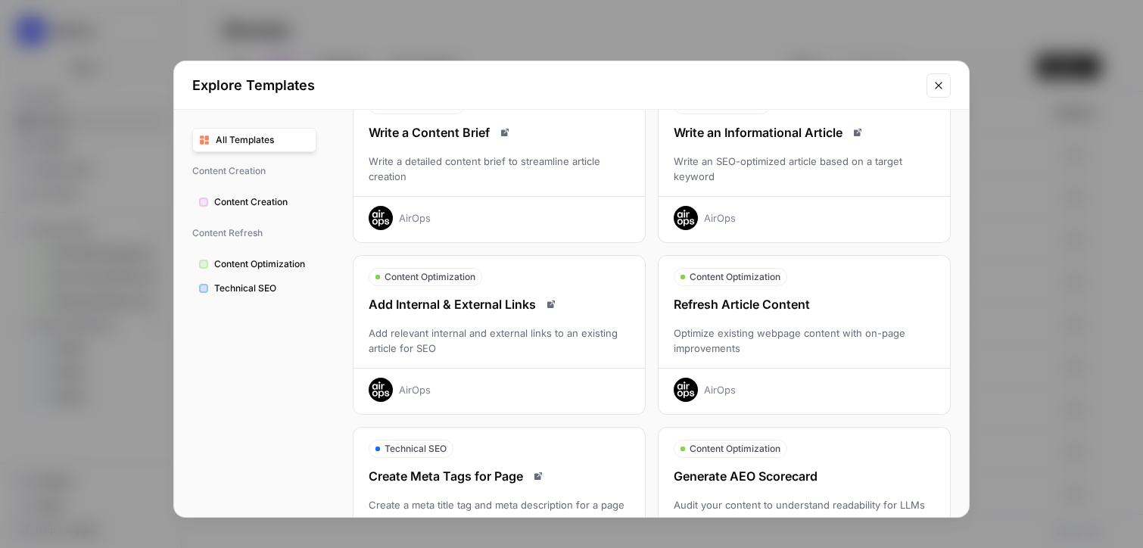
click at [868, 189] on div "Write an Informational Article Write an SEO-optimized article based on a target…" at bounding box center [804, 176] width 291 height 107
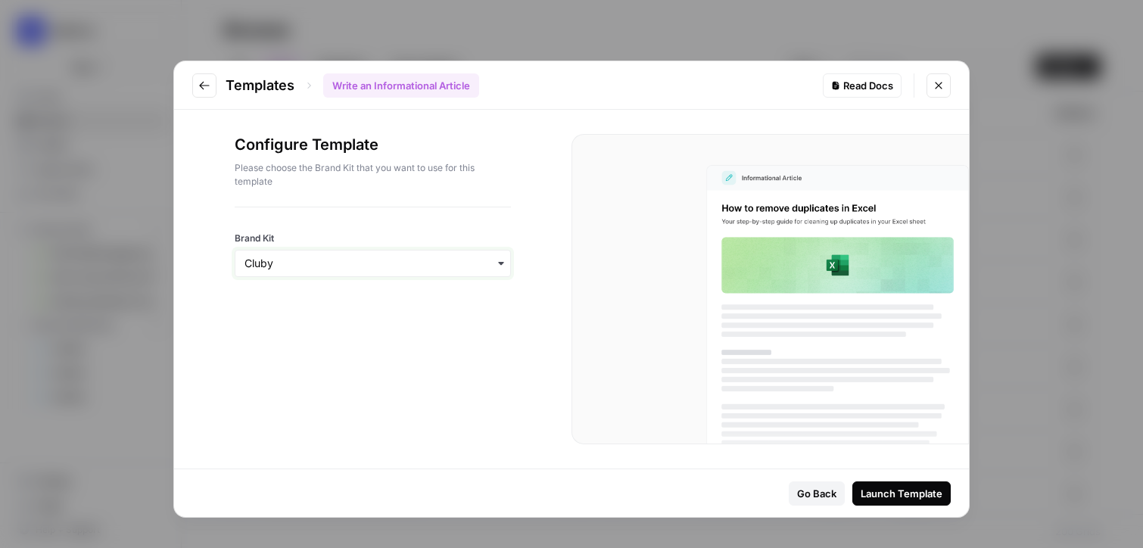
click at [377, 262] on input "Brand Kit" at bounding box center [373, 263] width 257 height 15
click at [376, 314] on div "Cluby" at bounding box center [372, 304] width 275 height 29
click at [388, 258] on input "Brand Kit" at bounding box center [373, 263] width 257 height 15
click at [389, 333] on div "Webflow" at bounding box center [372, 333] width 275 height 29
click at [868, 497] on div "Launch Template" at bounding box center [902, 493] width 82 height 15
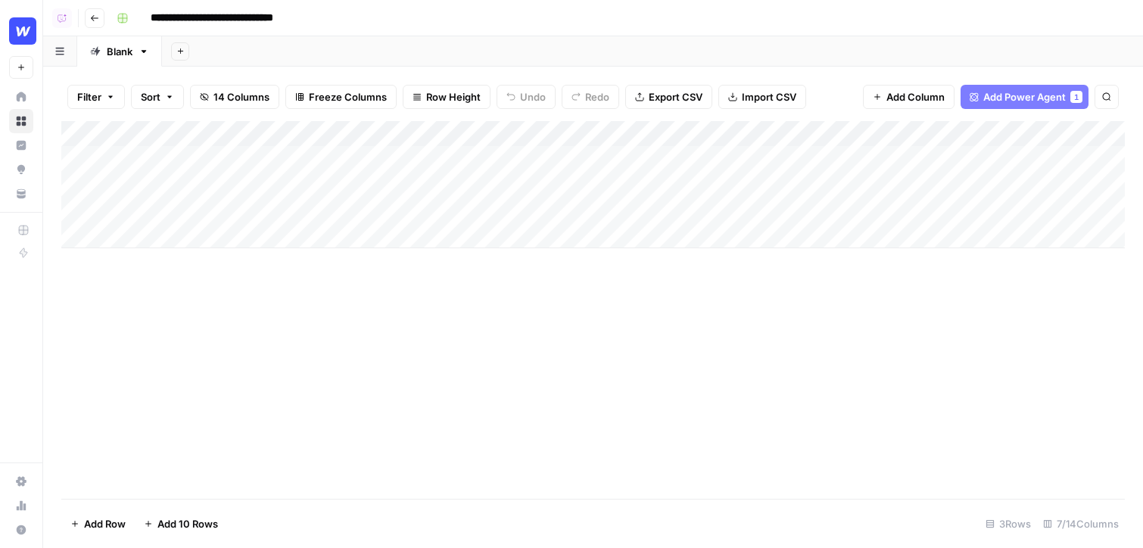
click at [92, 22] on icon "button" at bounding box center [94, 18] width 9 height 9
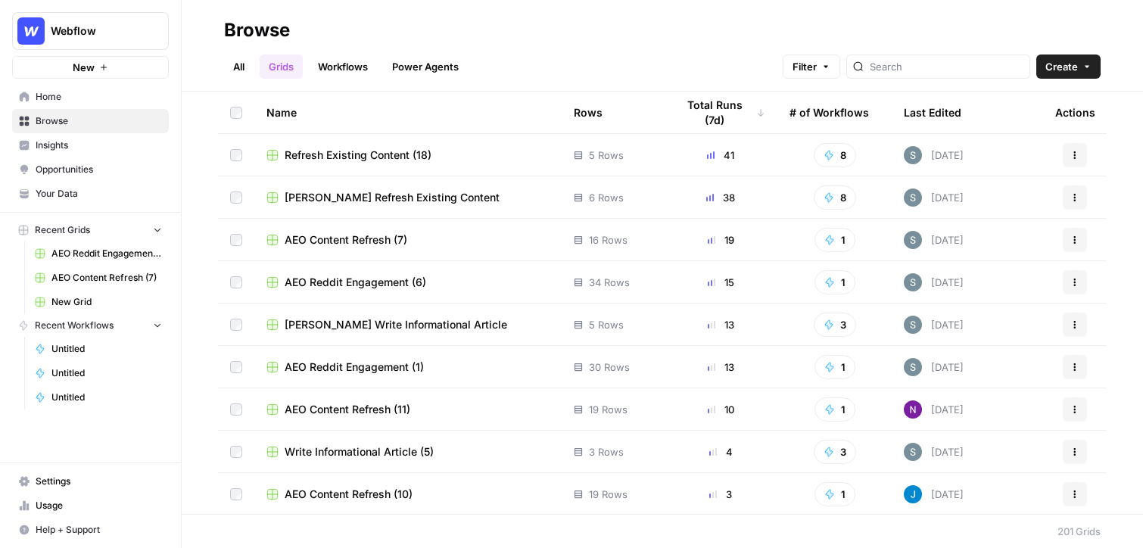
click at [868, 70] on button "Create" at bounding box center [1068, 67] width 64 height 24
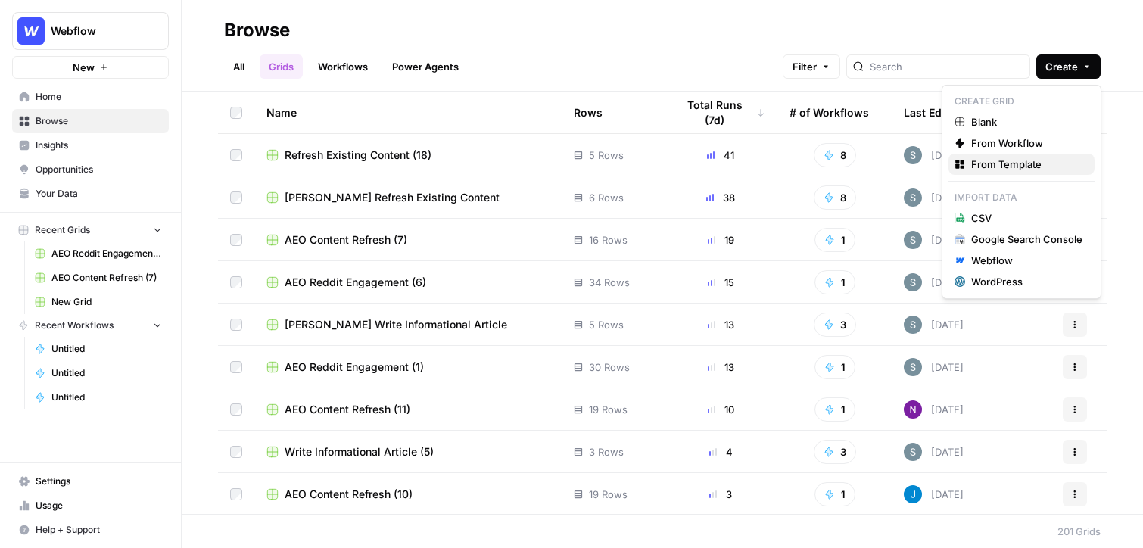
click at [868, 169] on span "From Template" at bounding box center [1026, 164] width 111 height 15
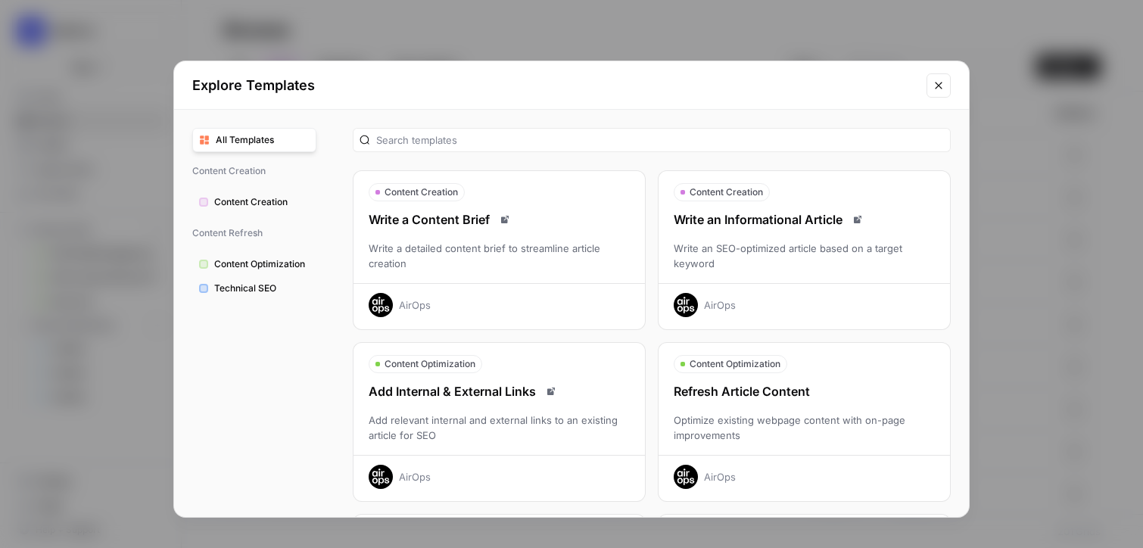
click at [793, 404] on div "Refresh Article Content Optimize existing webpage content with on-page improvem…" at bounding box center [804, 435] width 291 height 107
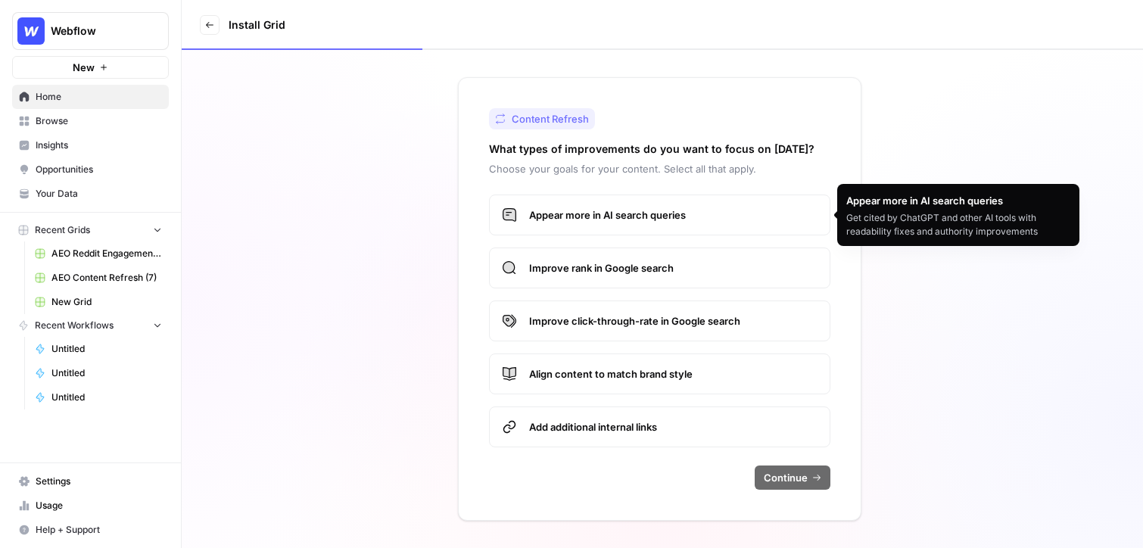
click at [724, 221] on span "Appear more in AI search queries" at bounding box center [673, 214] width 288 height 15
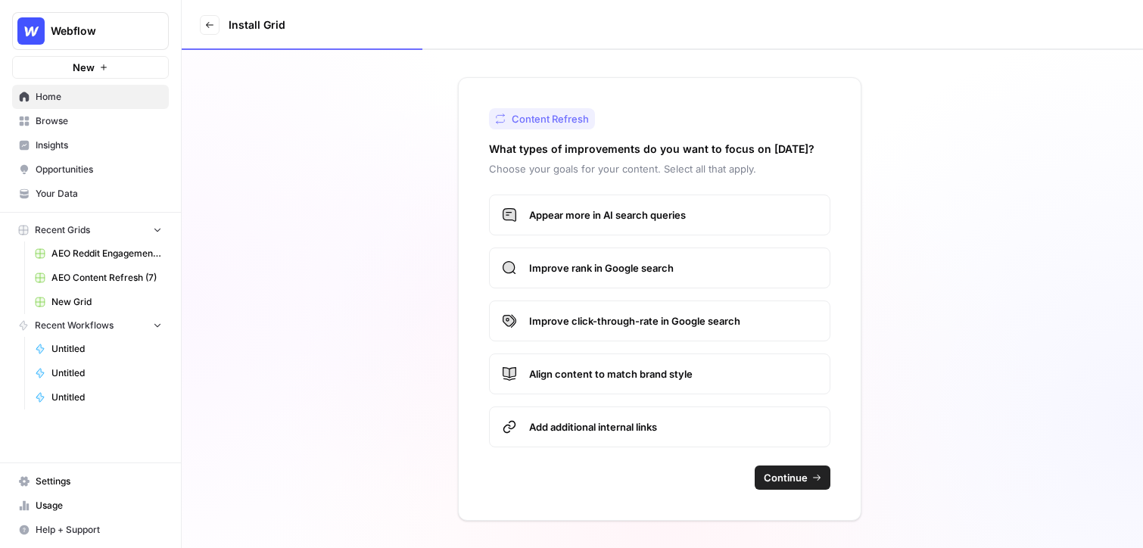
click at [792, 479] on span "Continue" at bounding box center [786, 477] width 44 height 15
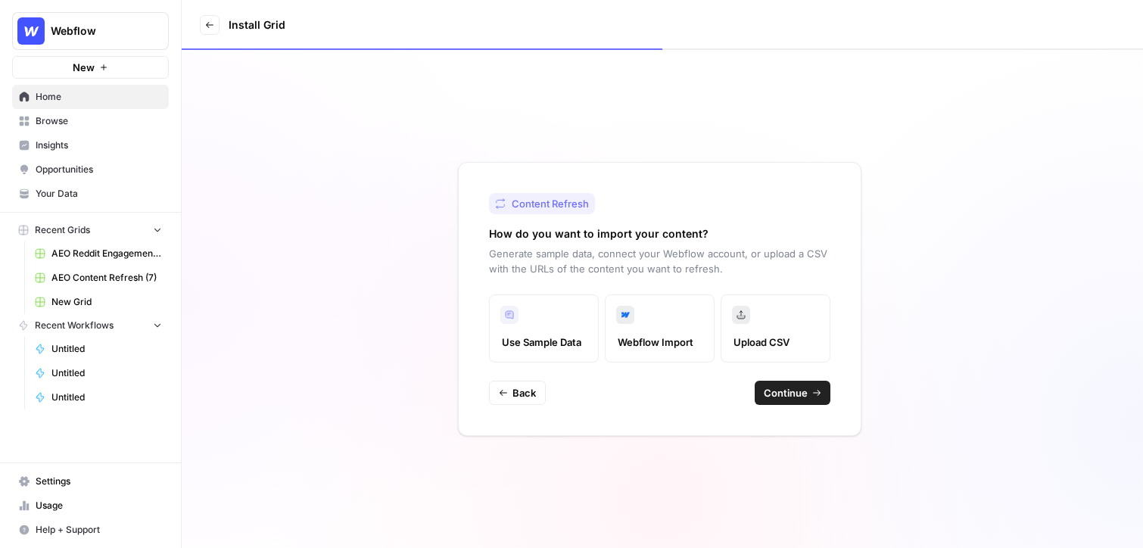
click at [775, 391] on span "Continue" at bounding box center [786, 392] width 44 height 15
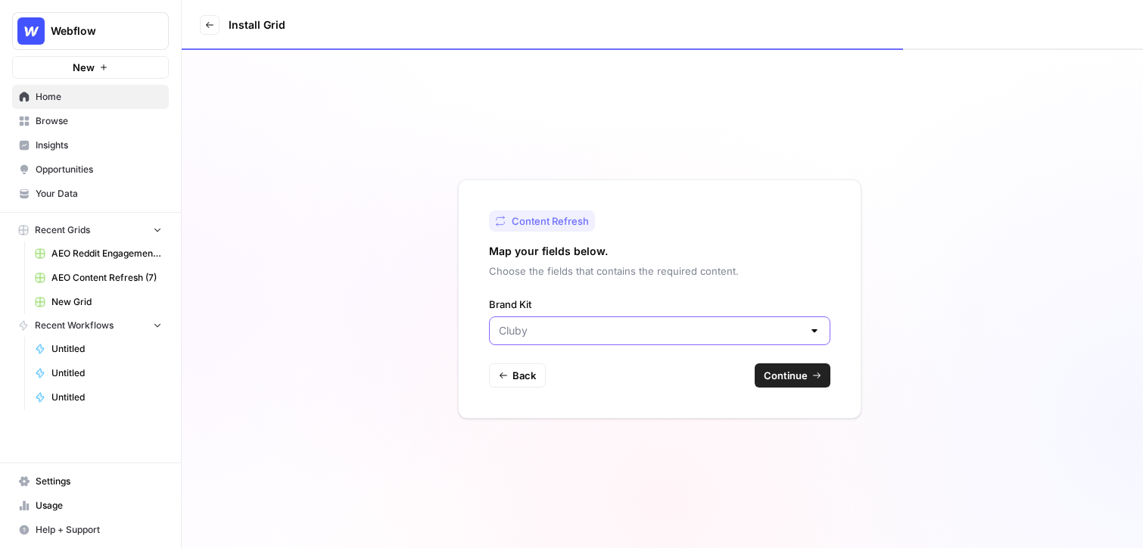
click at [644, 329] on input "Brand Kit" at bounding box center [651, 330] width 304 height 15
click at [615, 389] on span "Webflow" at bounding box center [657, 389] width 310 height 15
type input "Webflow"
click at [765, 383] on button "Continue" at bounding box center [793, 375] width 76 height 24
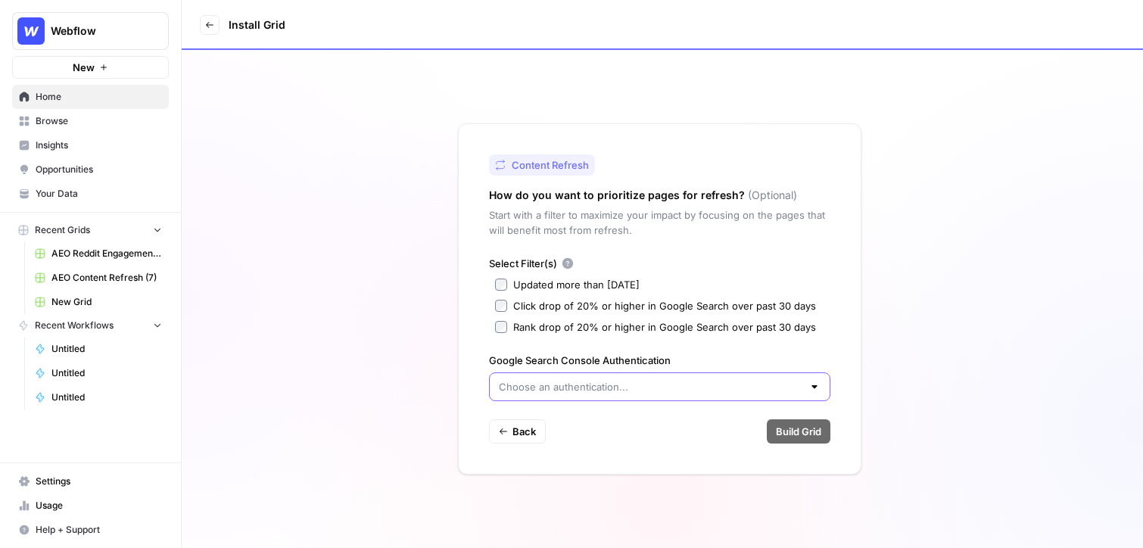
click at [629, 388] on input "Google Search Console Authentication" at bounding box center [651, 386] width 304 height 15
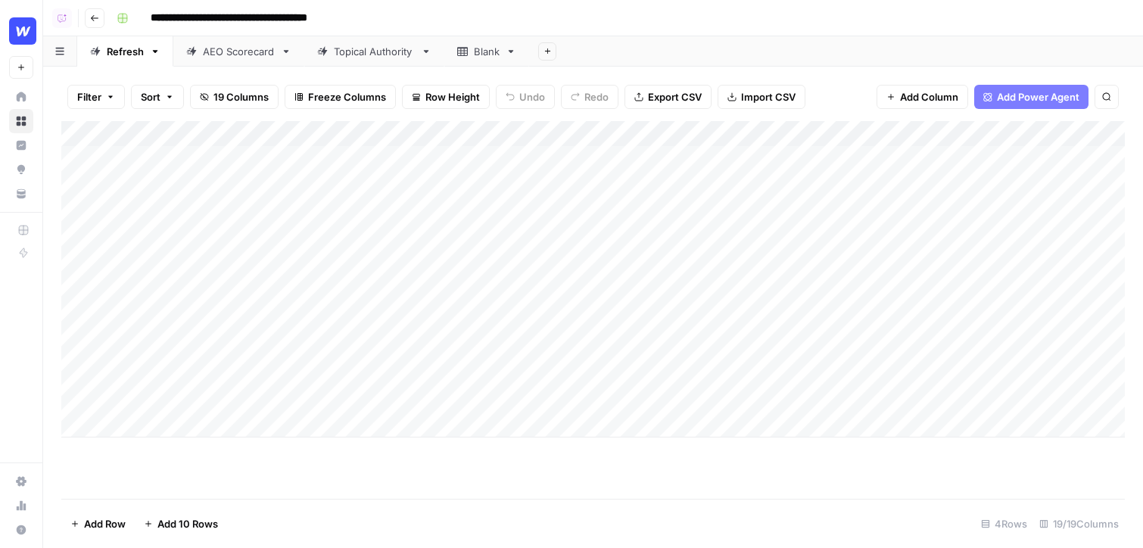
click at [431, 134] on div "Add Column" at bounding box center [593, 279] width 1064 height 316
click at [377, 315] on span "Hide Column" at bounding box center [391, 316] width 132 height 15
click at [395, 132] on div "Add Column" at bounding box center [593, 279] width 1064 height 316
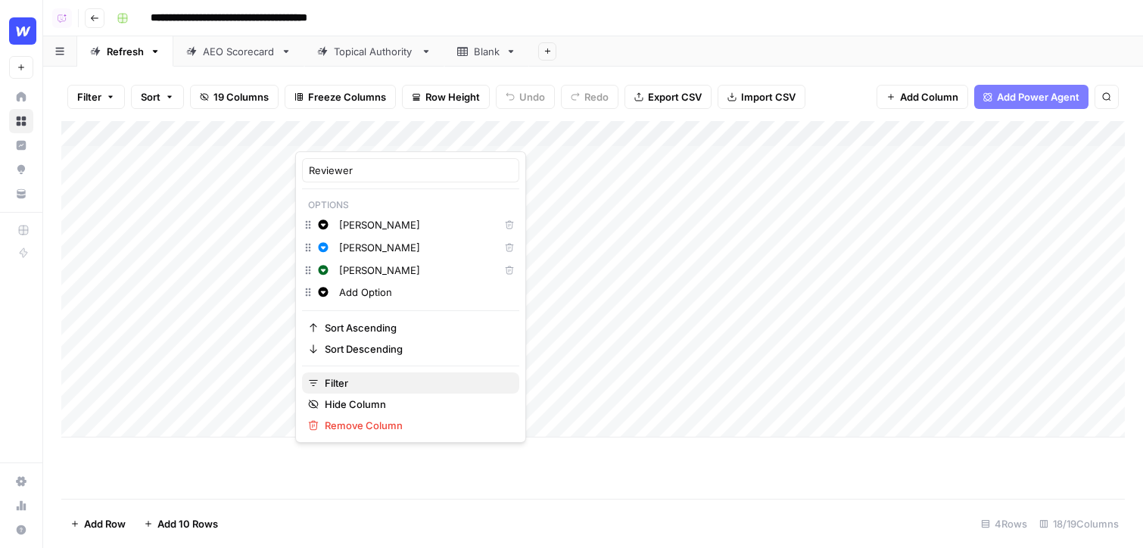
click at [347, 383] on span "Filter" at bounding box center [416, 383] width 182 height 15
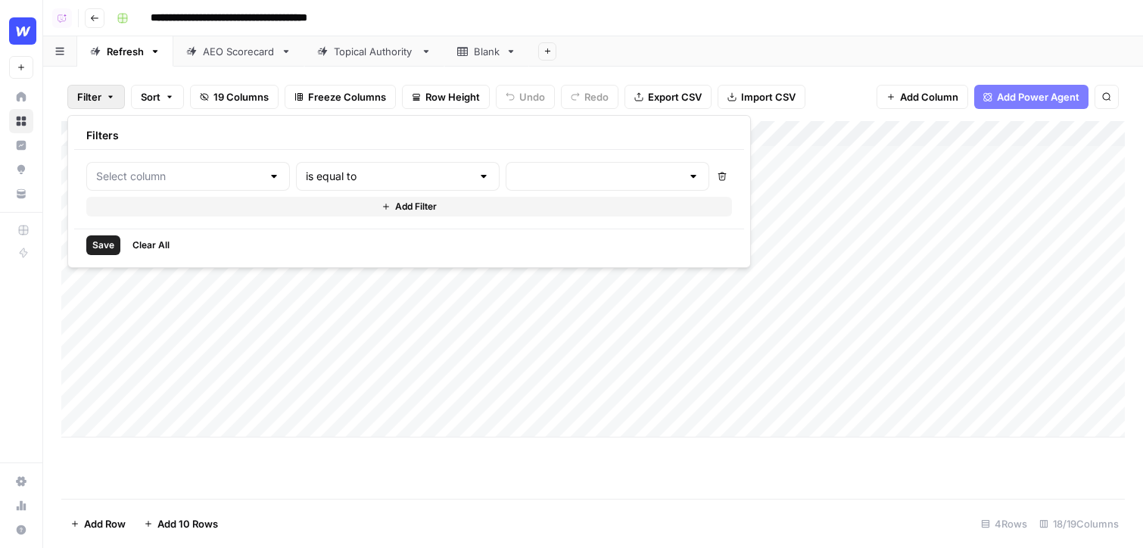
type input "Reviewer"
click at [555, 360] on div "Add Column" at bounding box center [593, 279] width 1064 height 316
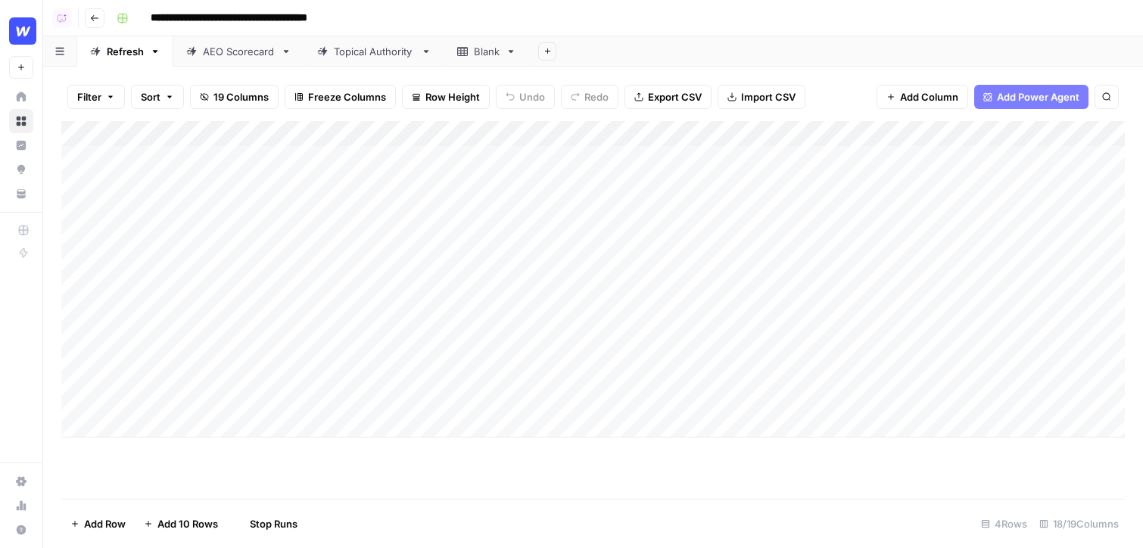
click at [391, 132] on div "Add Column" at bounding box center [593, 279] width 1064 height 316
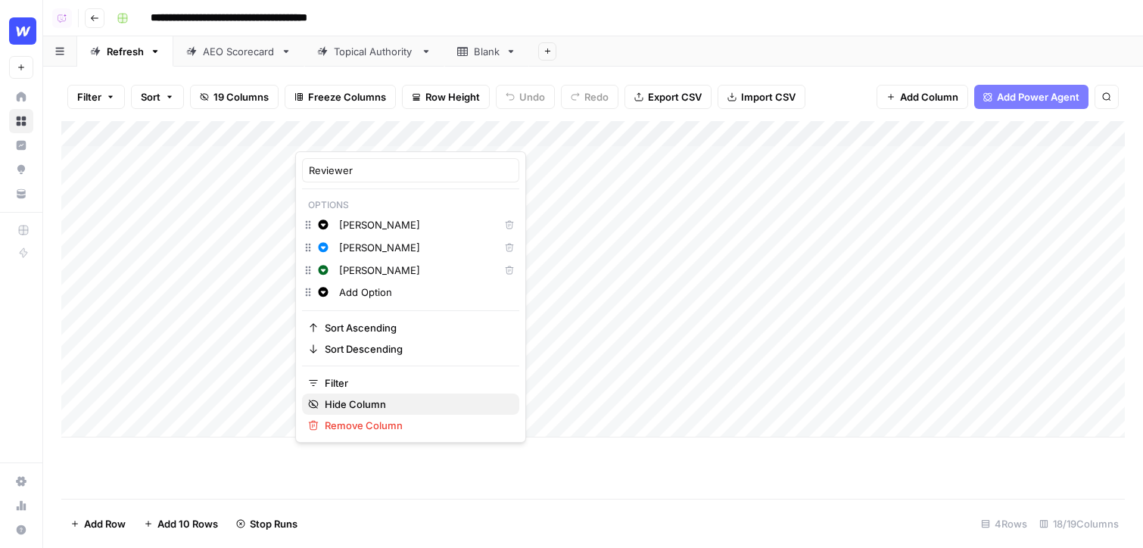
click at [369, 404] on span "Hide Column" at bounding box center [416, 404] width 182 height 15
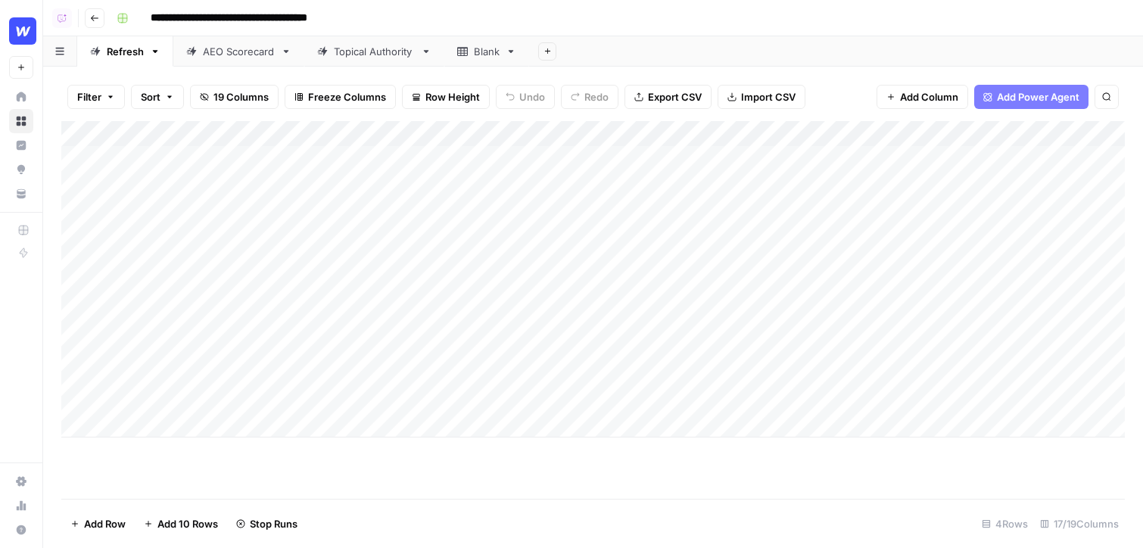
click at [420, 134] on div "Add Column" at bounding box center [593, 279] width 1064 height 316
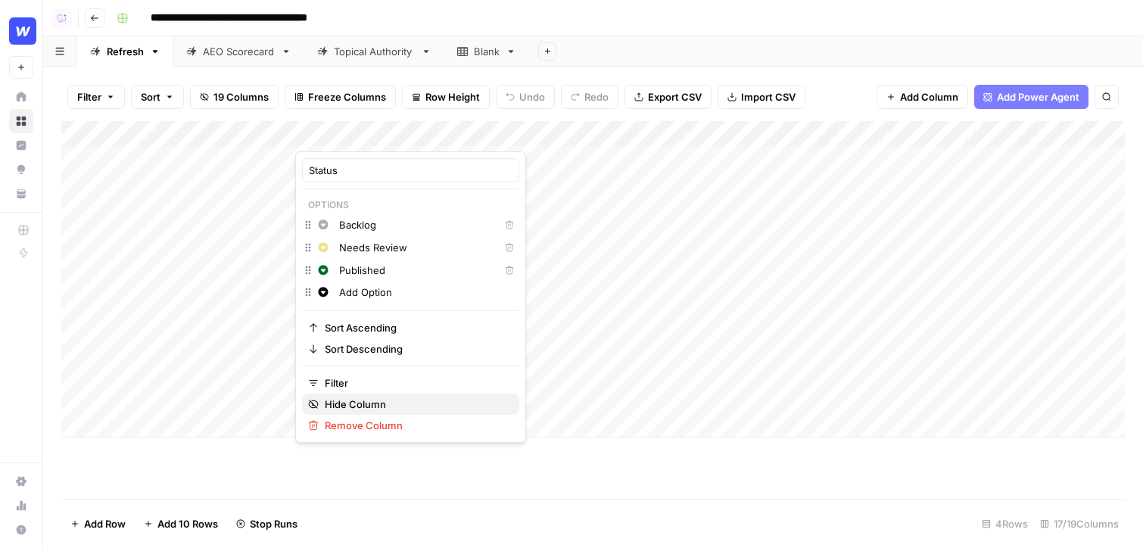
click at [357, 399] on span "Hide Column" at bounding box center [416, 404] width 182 height 15
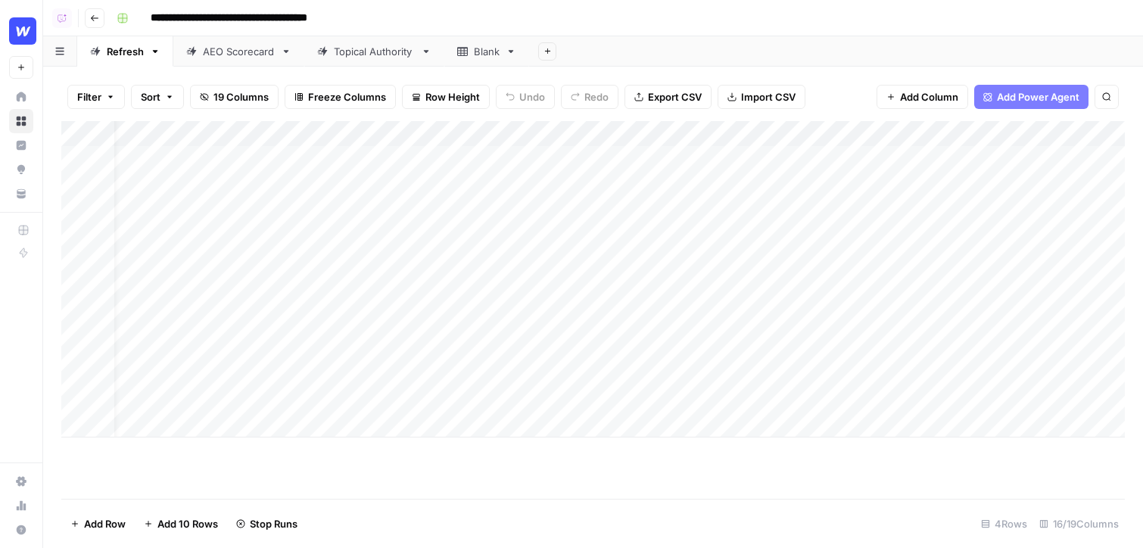
scroll to position [0, 33]
click at [893, 132] on div "Add Column" at bounding box center [593, 279] width 1064 height 316
click at [824, 258] on span "Hide Column" at bounding box center [863, 261] width 132 height 15
click at [755, 133] on div "Add Column" at bounding box center [593, 279] width 1064 height 316
click at [677, 259] on span "Hide Column" at bounding box center [727, 261] width 132 height 15
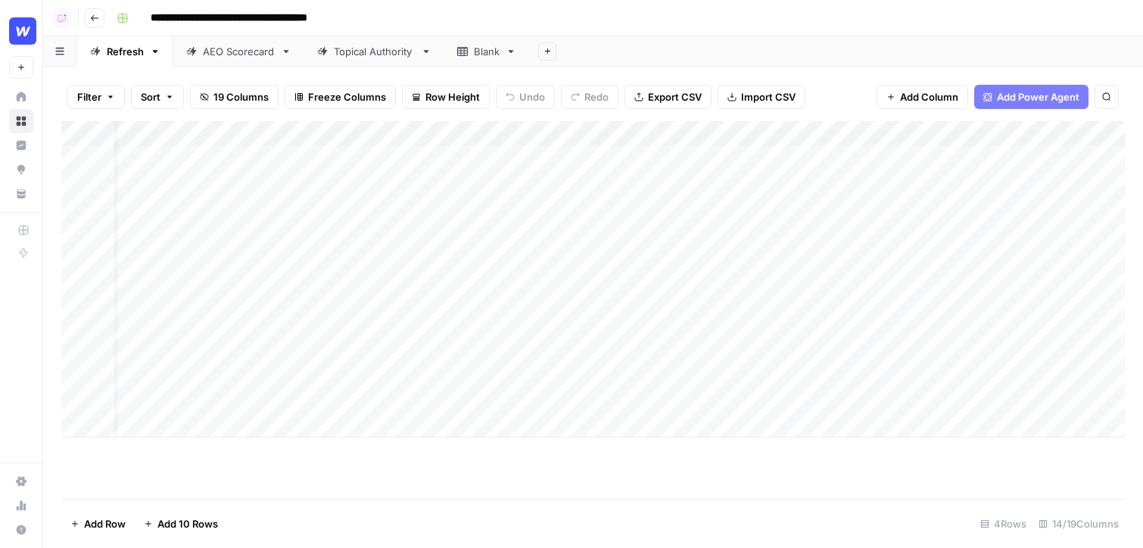
click at [622, 130] on div "Add Column" at bounding box center [593, 279] width 1064 height 316
click at [565, 259] on span "Hide Column" at bounding box center [591, 261] width 132 height 15
click at [835, 159] on div "Add Column" at bounding box center [593, 279] width 1064 height 316
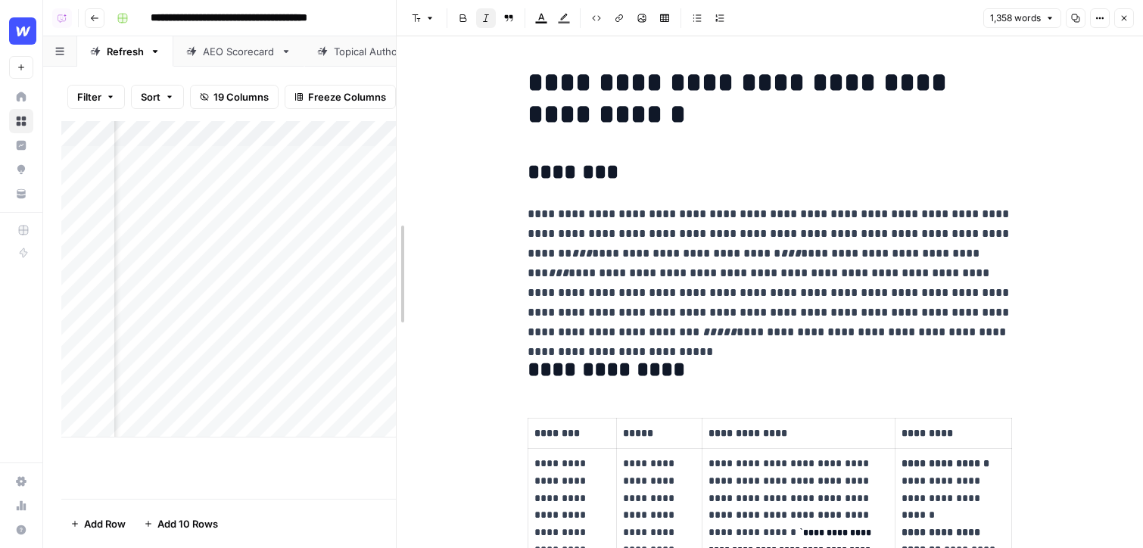
drag, startPoint x: 573, startPoint y: 204, endPoint x: 312, endPoint y: 228, distance: 262.3
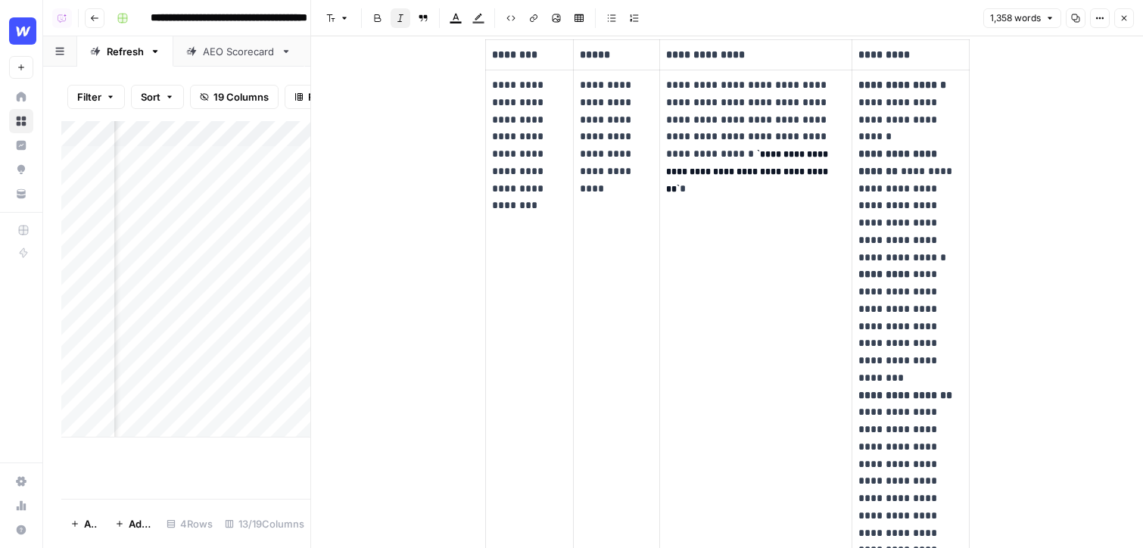
scroll to position [0, 759]
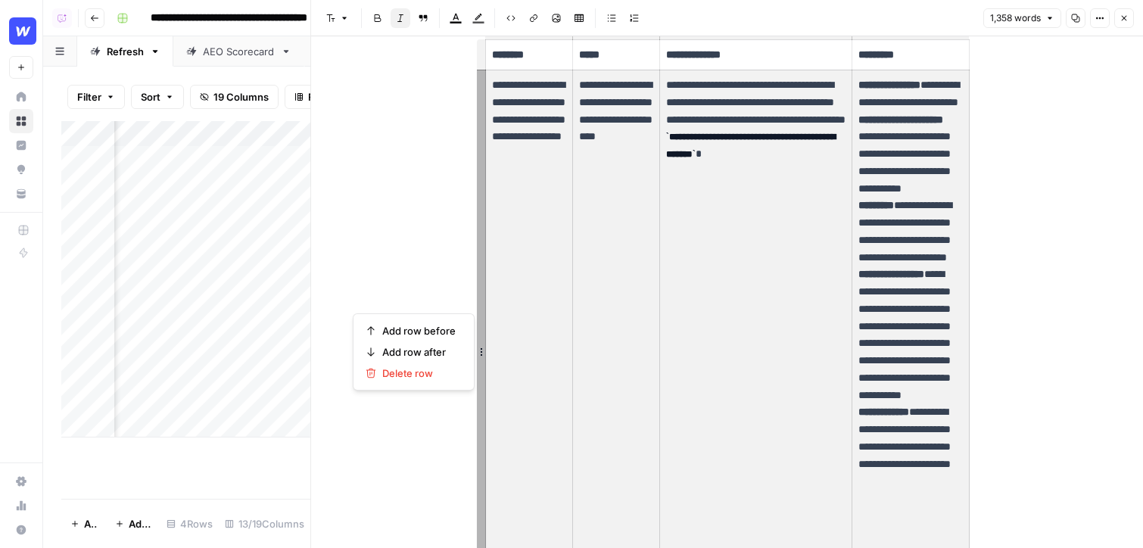
drag, startPoint x: 492, startPoint y: 84, endPoint x: 881, endPoint y: 278, distance: 434.7
click at [881, 278] on tr "**********" at bounding box center [727, 352] width 484 height 564
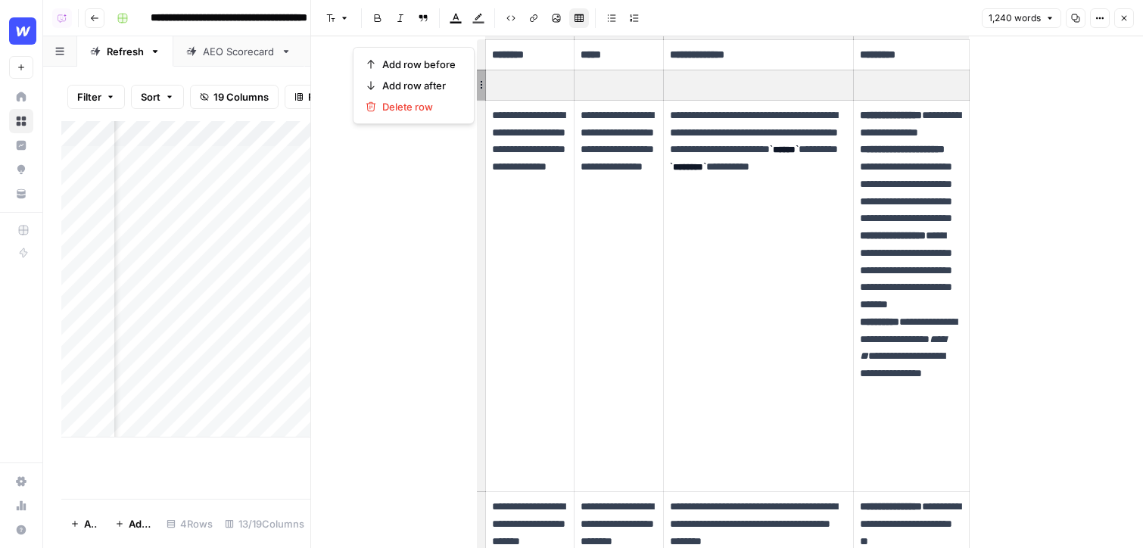
scroll to position [462, 0]
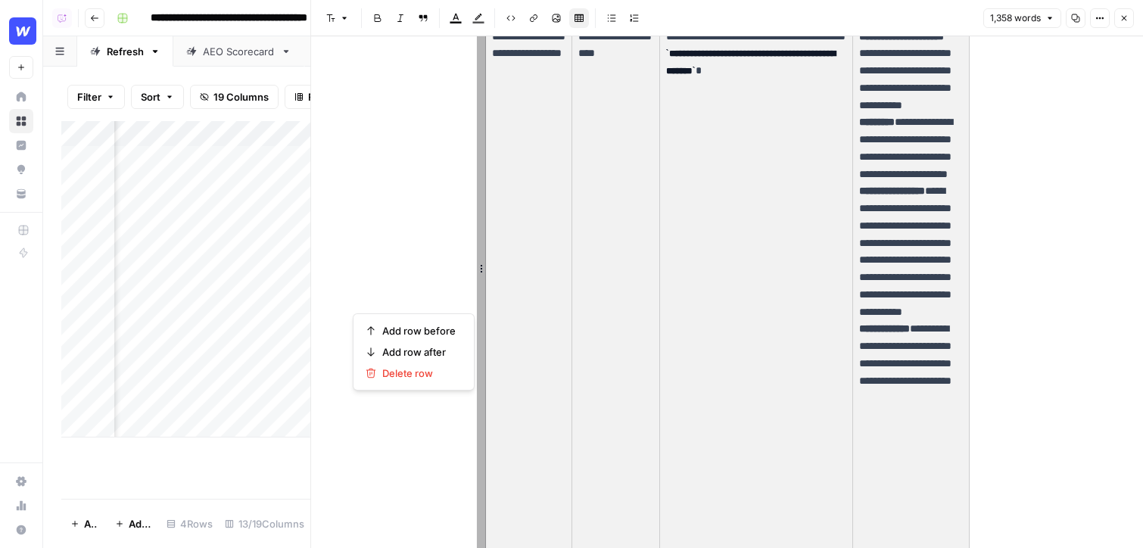
click at [855, 361] on td "**********" at bounding box center [910, 269] width 117 height 564
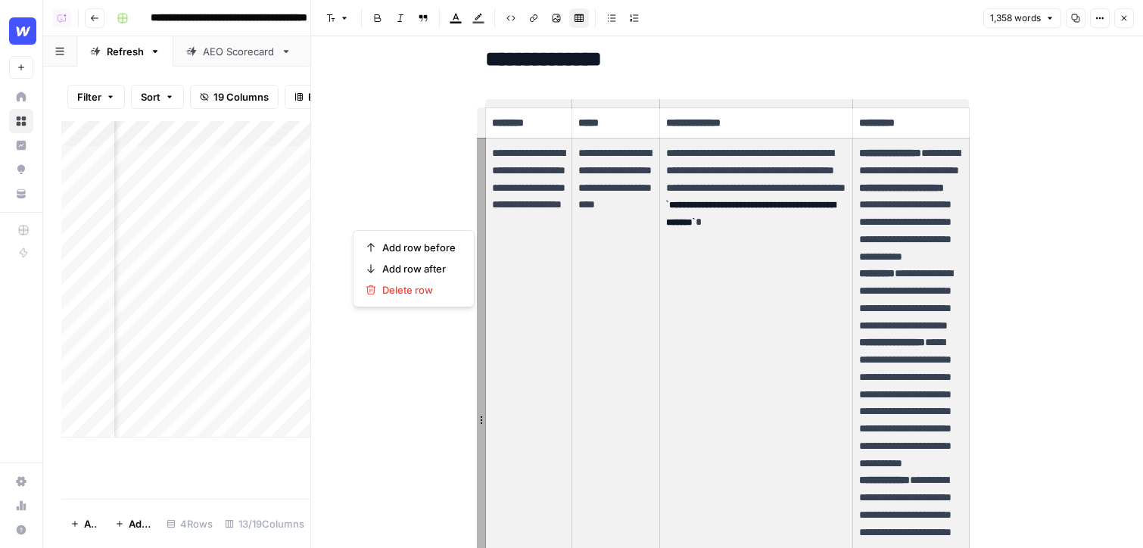
scroll to position [290, 0]
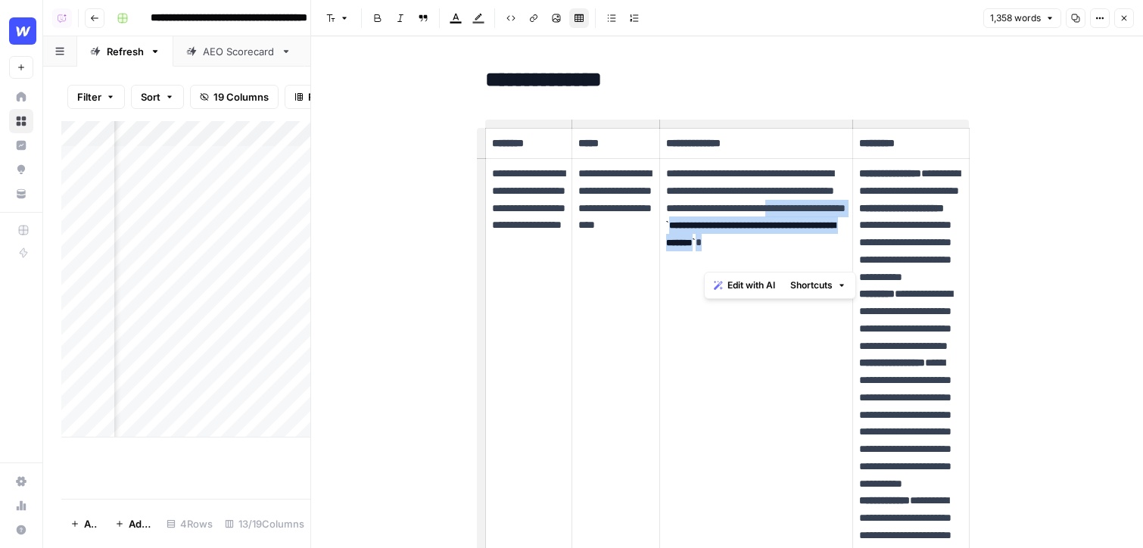
drag, startPoint x: 830, startPoint y: 278, endPoint x: 695, endPoint y: 226, distance: 144.3
click at [695, 226] on td "**********" at bounding box center [755, 441] width 193 height 564
click at [718, 344] on td "**********" at bounding box center [755, 441] width 193 height 564
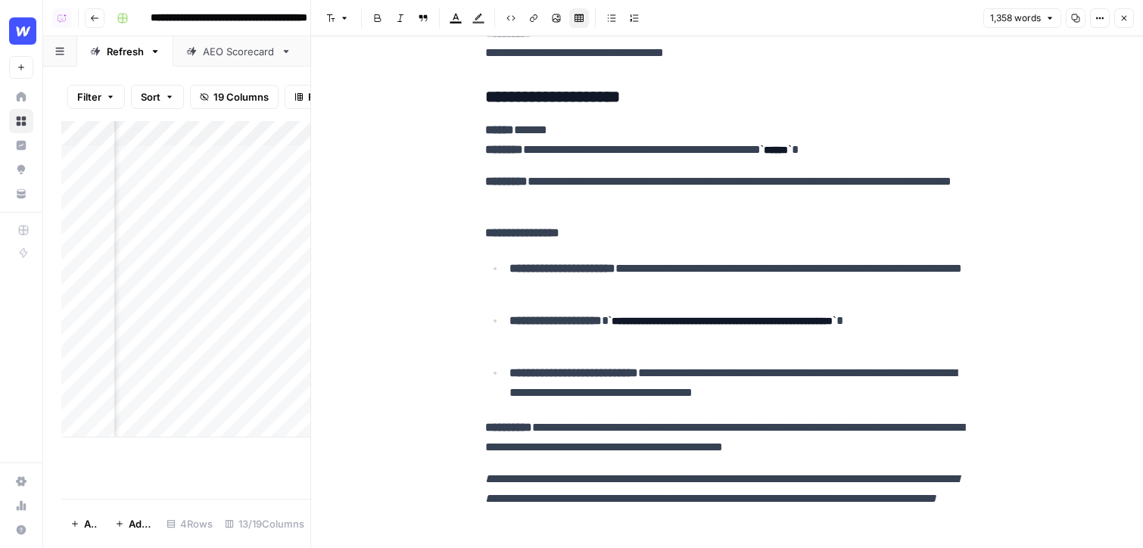
scroll to position [5045, 0]
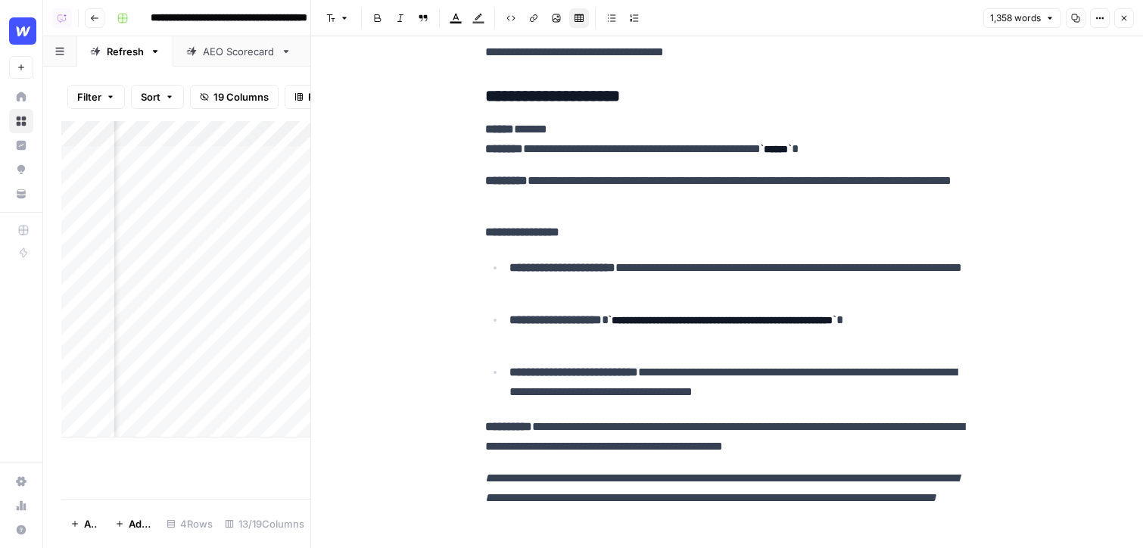
click at [1122, 23] on button "Close" at bounding box center [1124, 18] width 20 height 20
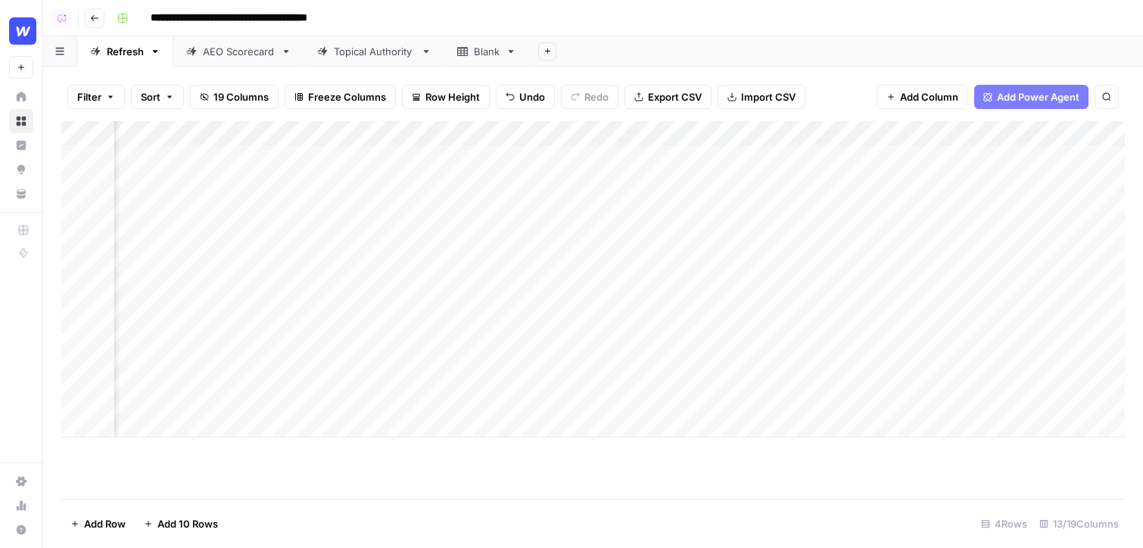
scroll to position [0, 779]
click at [596, 159] on div "Add Column" at bounding box center [593, 279] width 1064 height 316
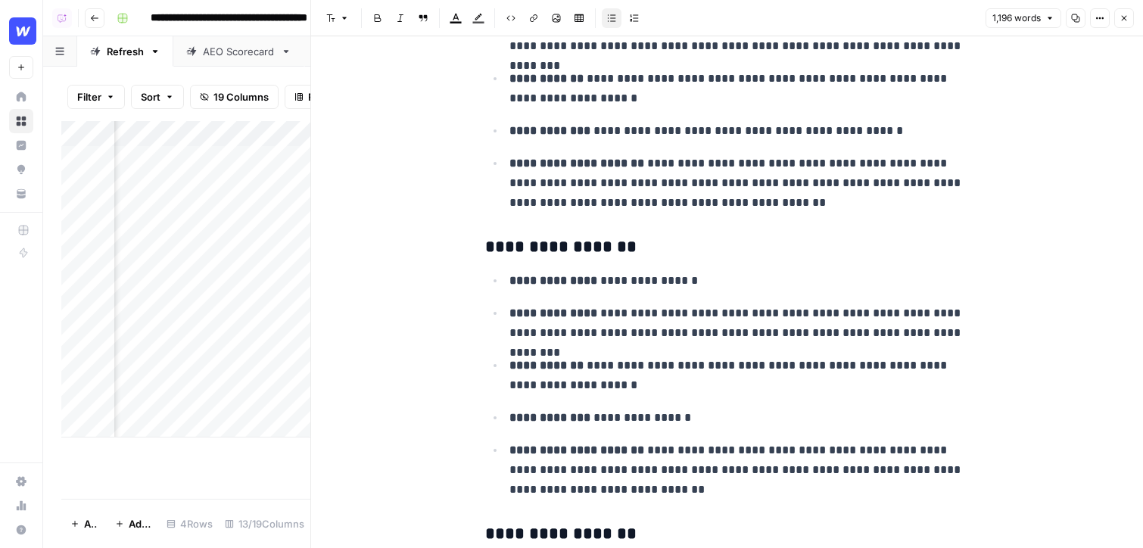
scroll to position [2648, 0]
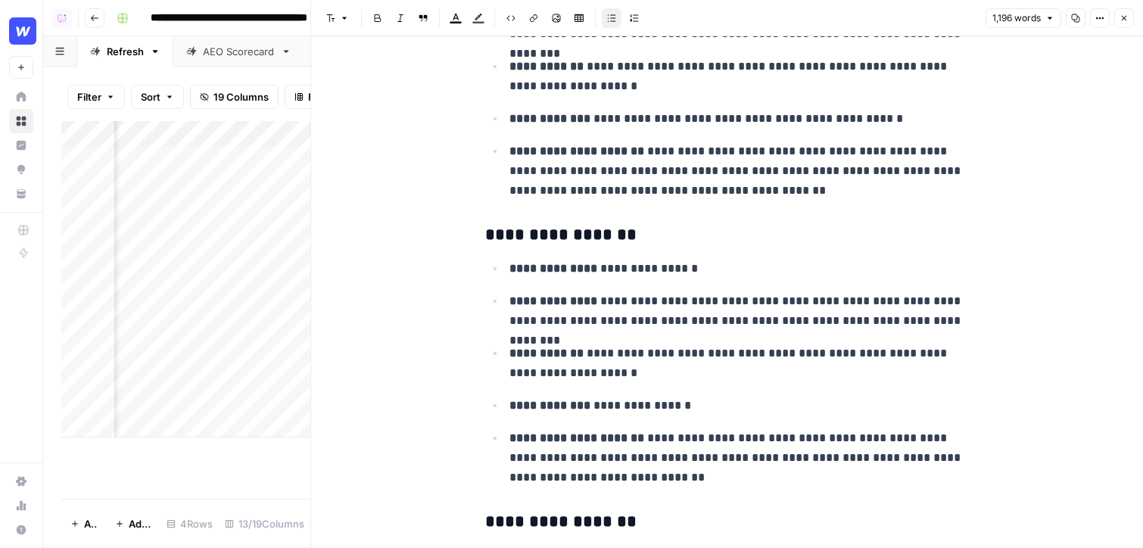
click at [1120, 17] on icon "button" at bounding box center [1124, 18] width 9 height 9
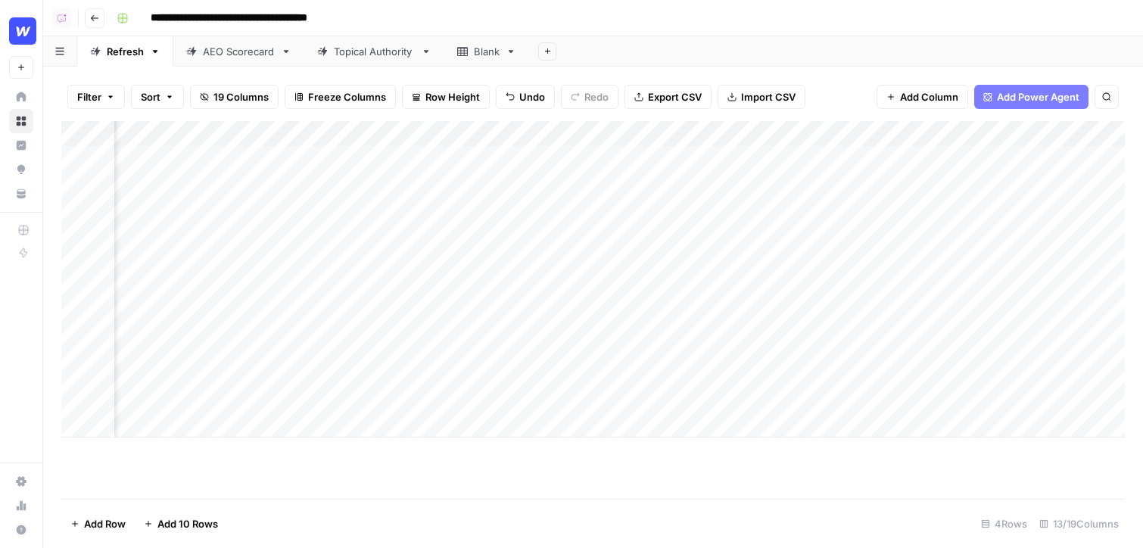
scroll to position [0, 1036]
click at [746, 161] on div "Add Column" at bounding box center [593, 279] width 1064 height 316
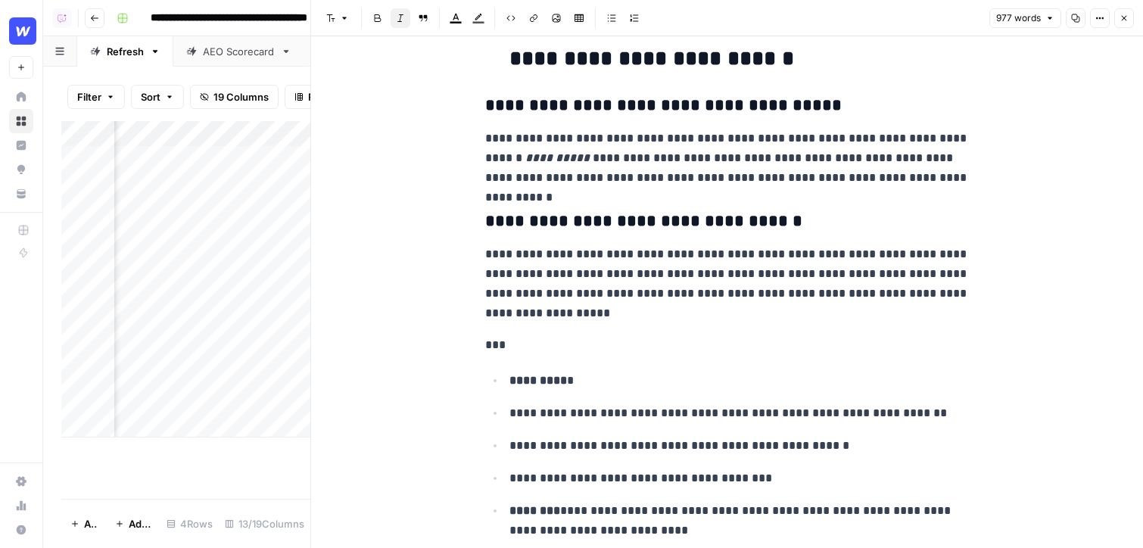
scroll to position [3363, 0]
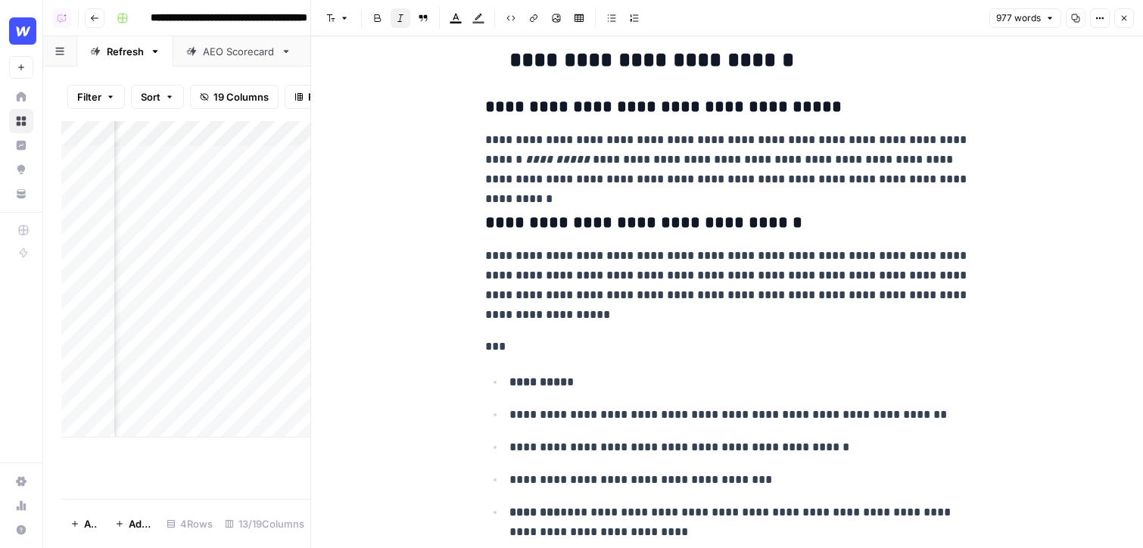
click at [1123, 17] on icon "button" at bounding box center [1124, 18] width 9 height 9
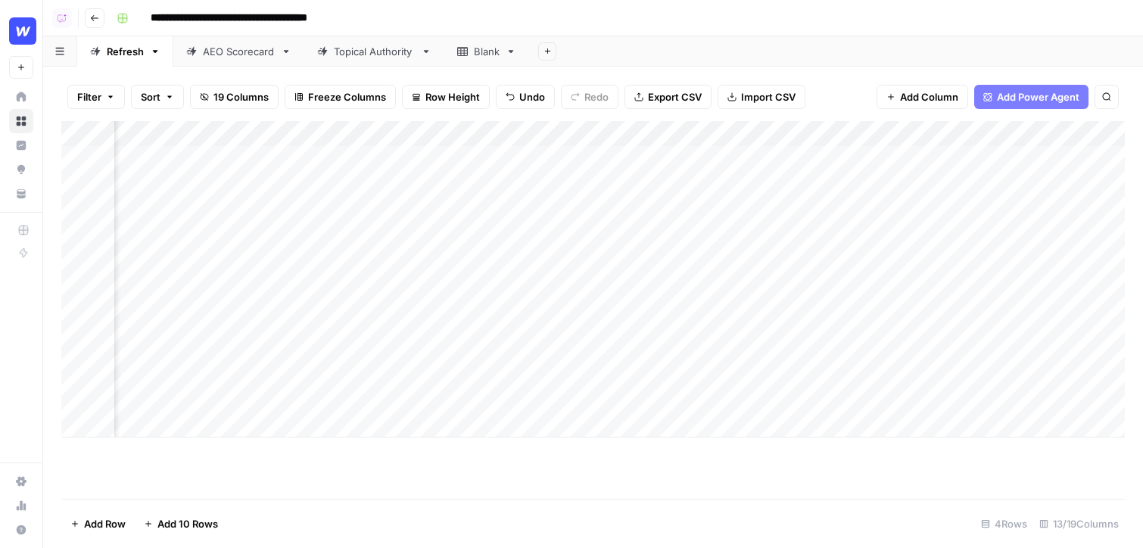
scroll to position [0, 1099]
click at [828, 138] on div "Add Column" at bounding box center [593, 279] width 1064 height 316
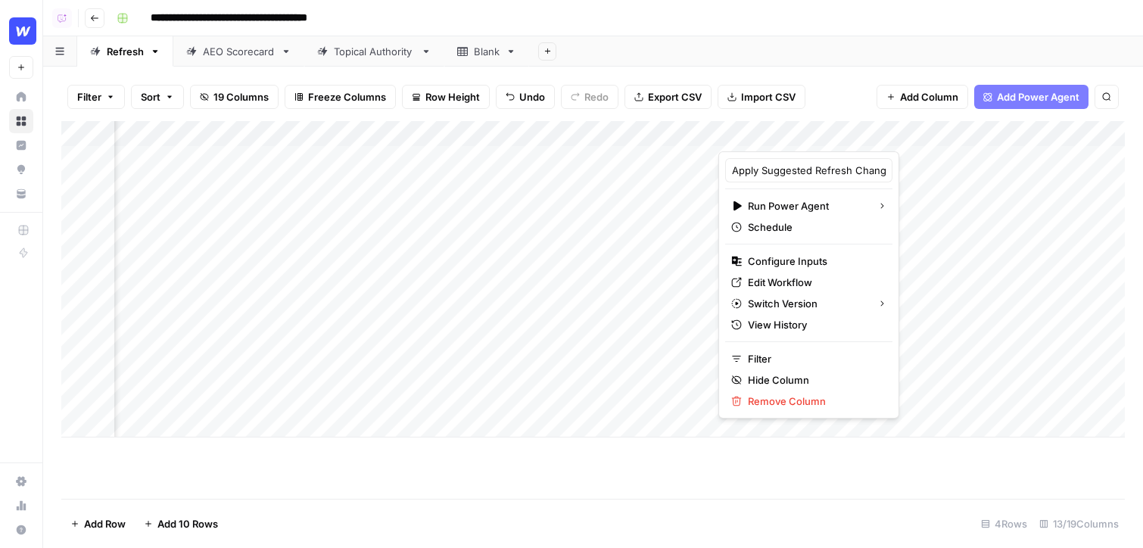
click at [828, 138] on div at bounding box center [813, 136] width 190 height 30
click at [852, 57] on div "Add Sheet" at bounding box center [836, 51] width 614 height 30
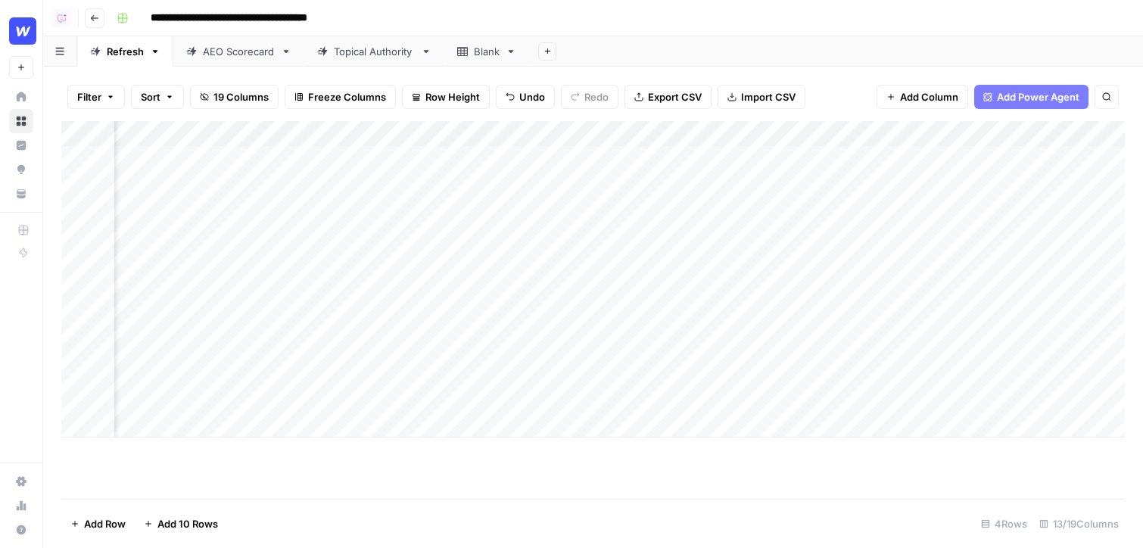
scroll to position [0, 1233]
click at [854, 159] on div "Add Column" at bounding box center [593, 279] width 1064 height 316
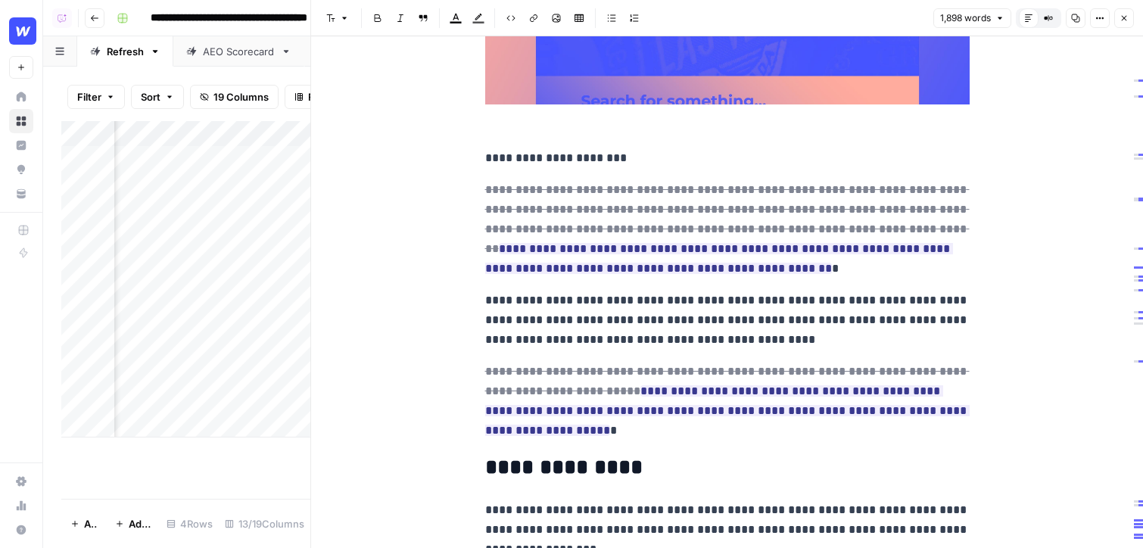
scroll to position [360, 0]
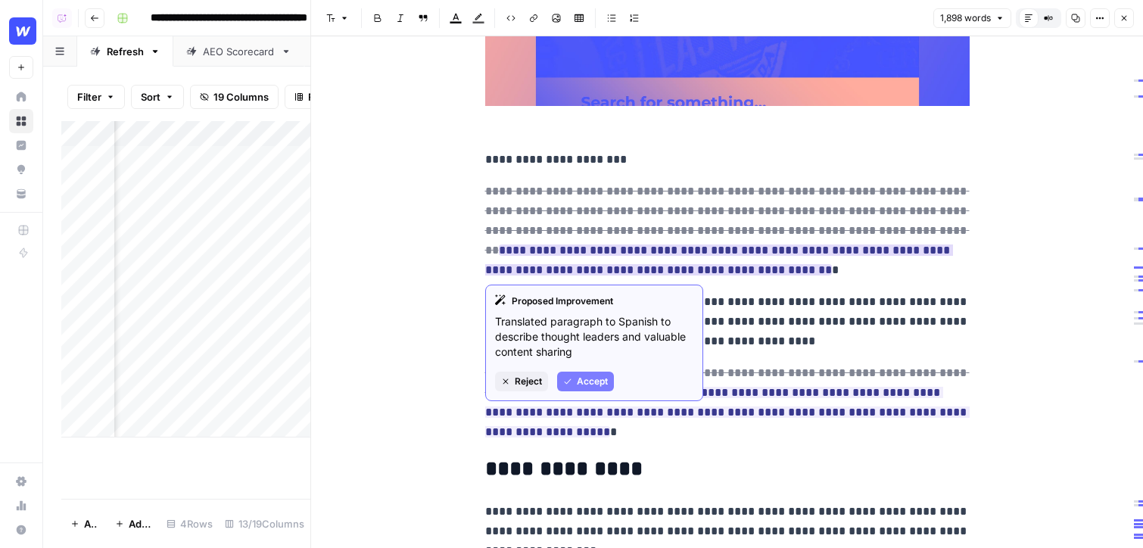
click at [507, 379] on icon "button" at bounding box center [505, 381] width 5 height 5
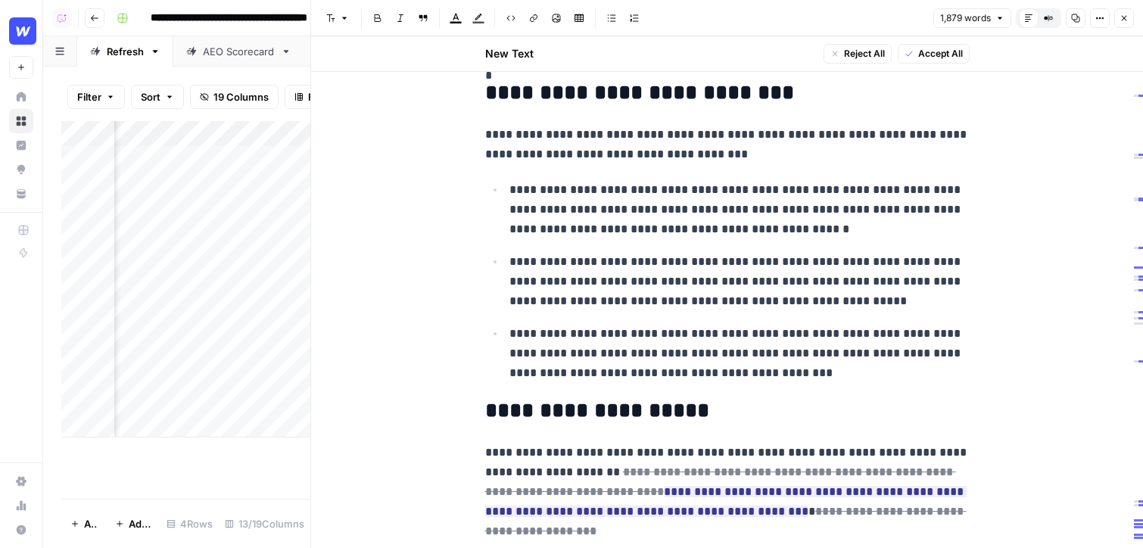
scroll to position [965, 0]
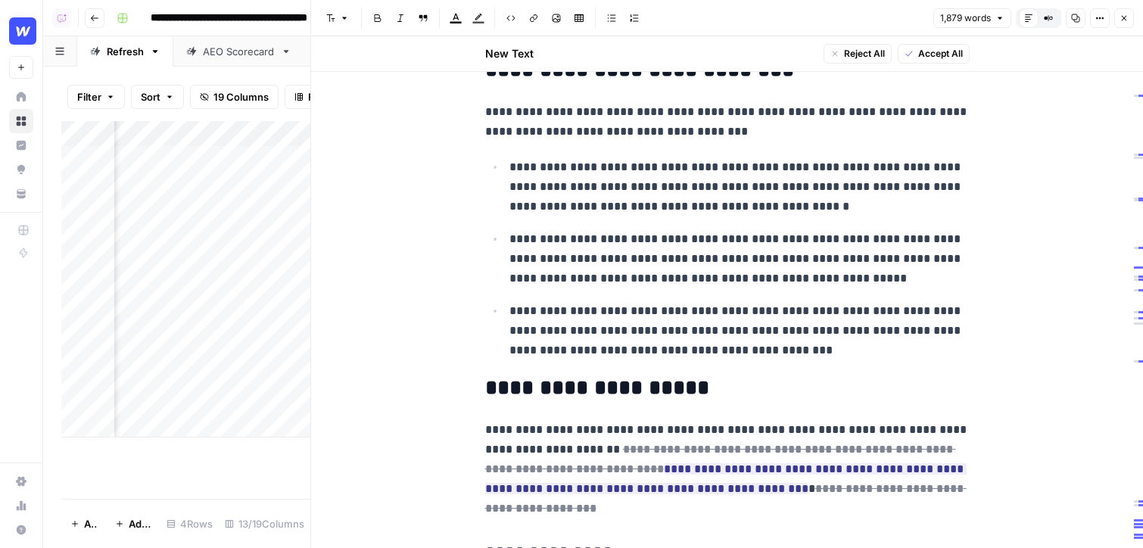
click at [1122, 18] on icon "button" at bounding box center [1124, 18] width 9 height 9
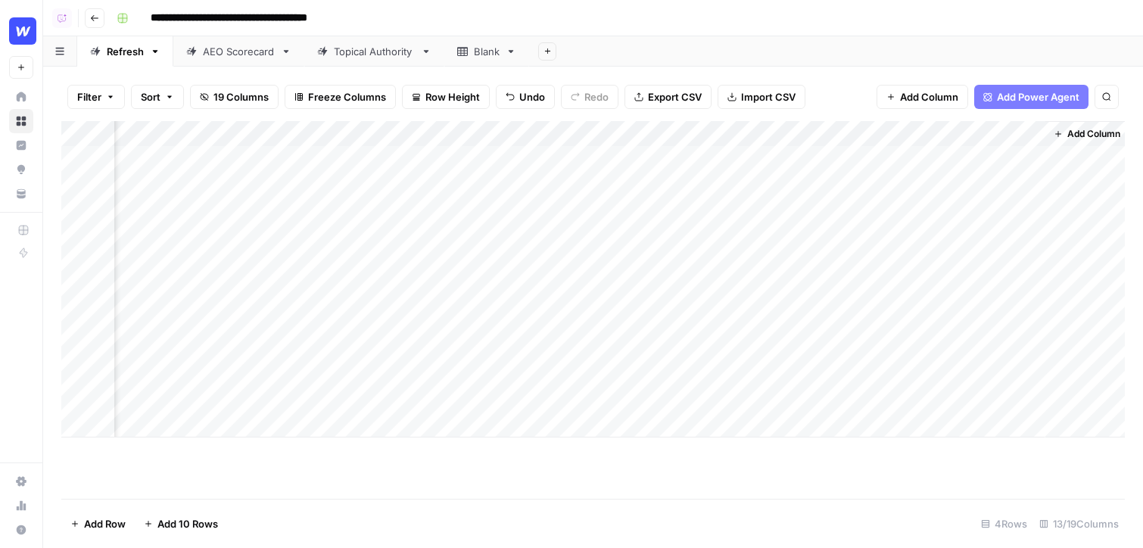
scroll to position [0, 1376]
click at [896, 104] on button "Add Column" at bounding box center [923, 97] width 92 height 24
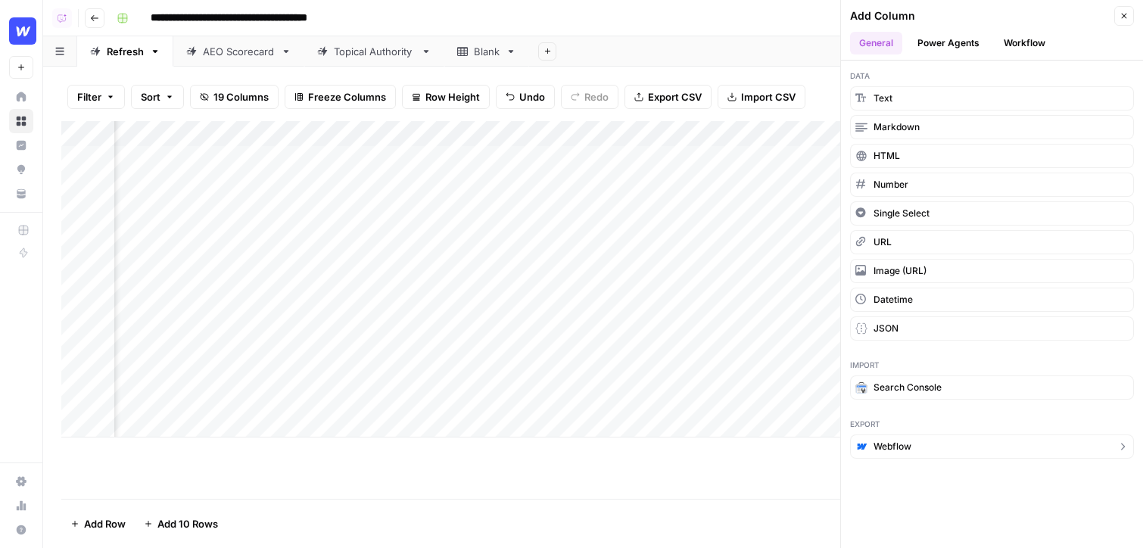
click at [903, 442] on span "Webflow" at bounding box center [893, 447] width 38 height 14
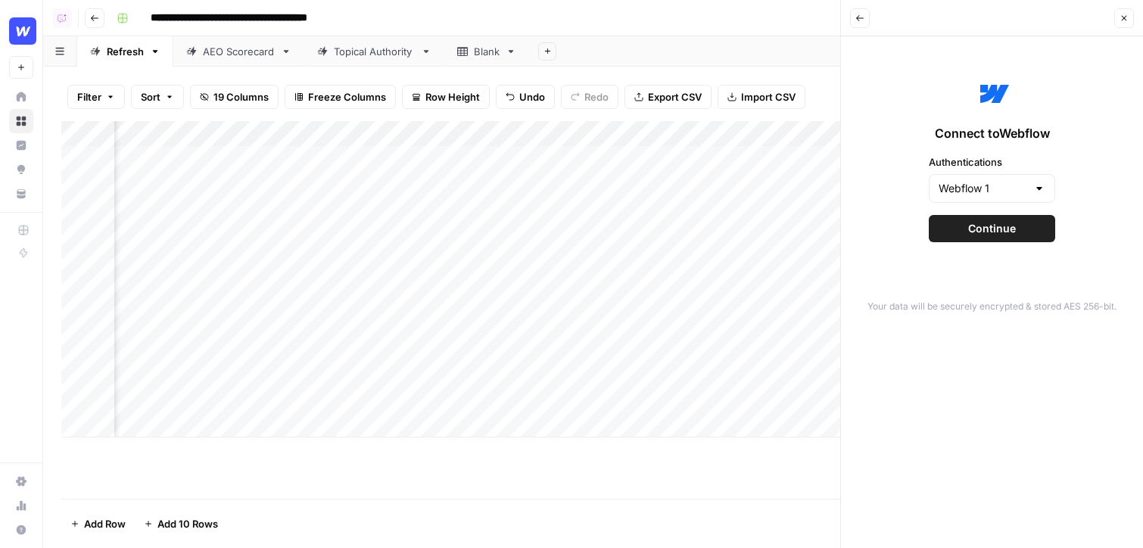
click at [1010, 238] on button "Continue" at bounding box center [992, 228] width 126 height 27
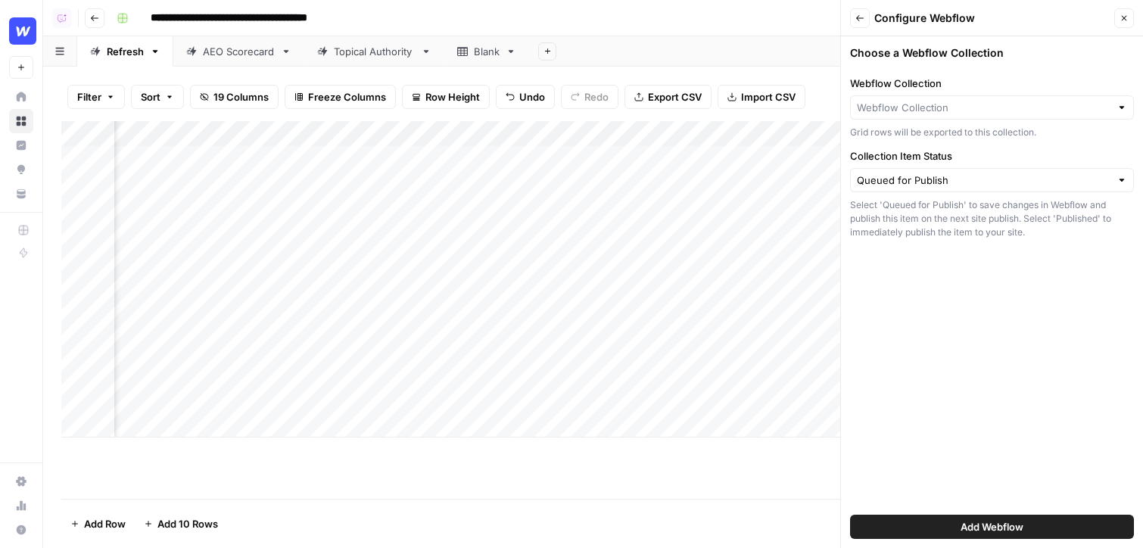
click at [933, 125] on div "Webflow Collection Grid rows will be exported to this collection." at bounding box center [992, 108] width 284 height 64
click at [933, 107] on input "Webflow Collection" at bounding box center [984, 107] width 254 height 15
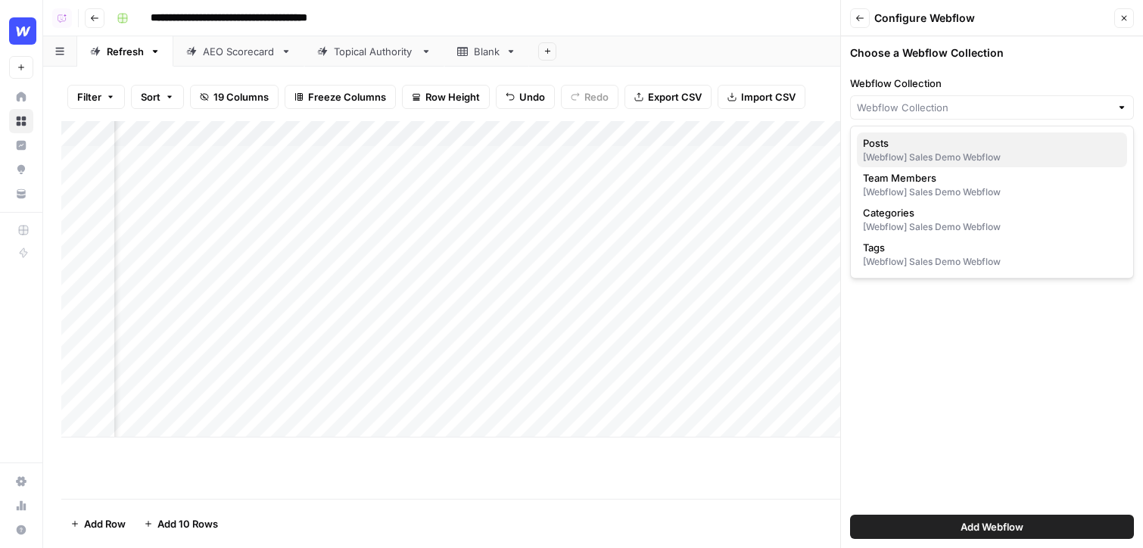
click at [944, 158] on div "[Webflow] Sales Demo Webflow" at bounding box center [992, 158] width 258 height 14
type input "Posts"
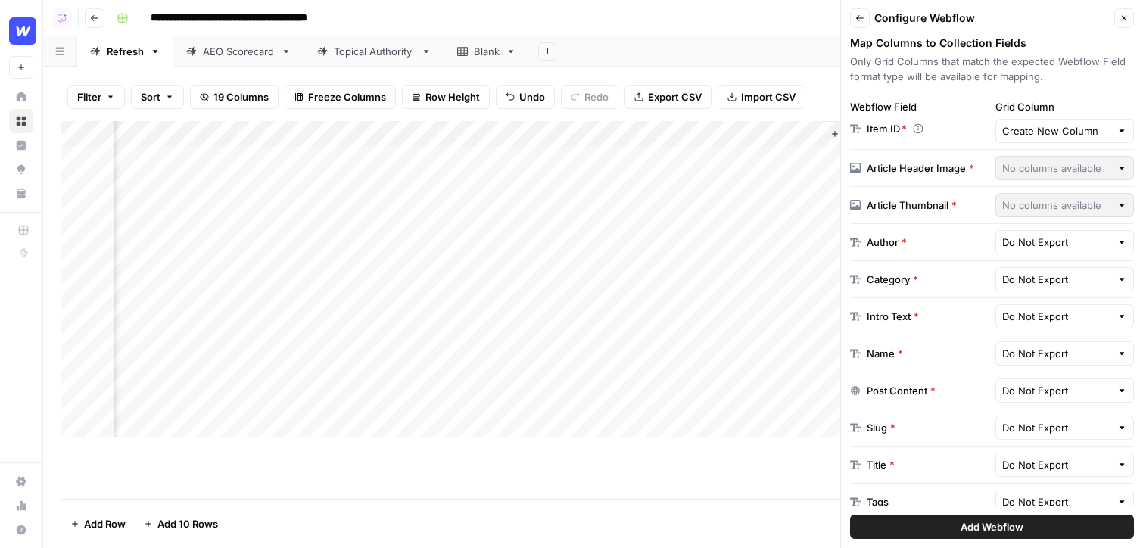
scroll to position [243, 0]
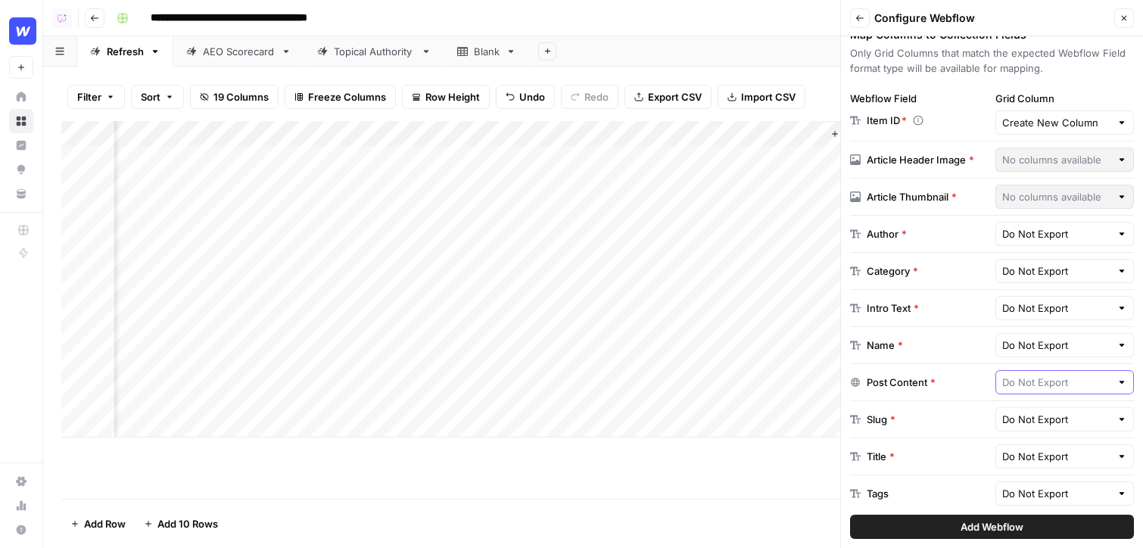
click at [1055, 385] on input "text" at bounding box center [1056, 382] width 109 height 15
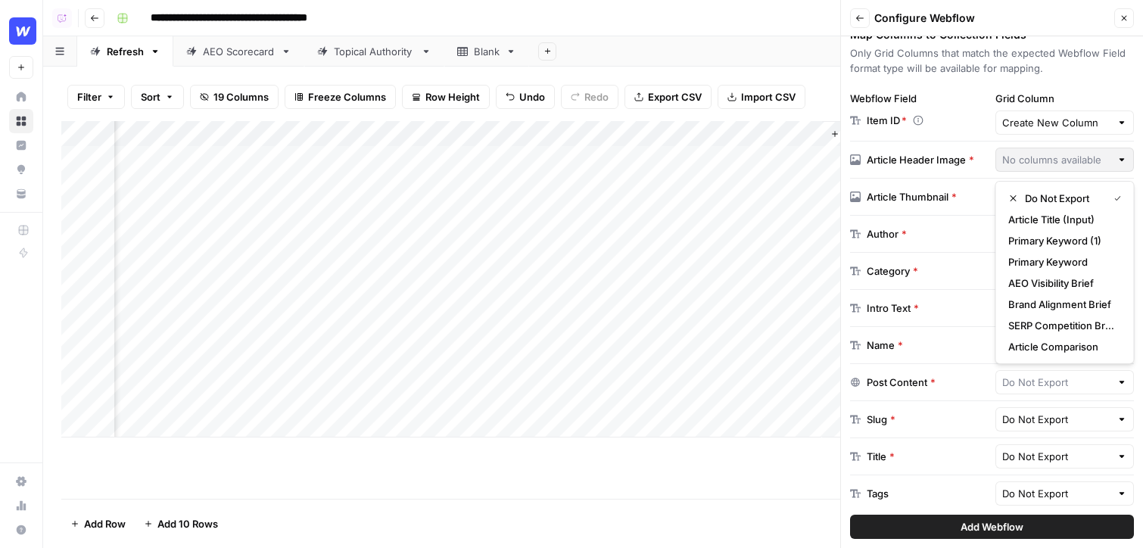
type input "Do Not Export"
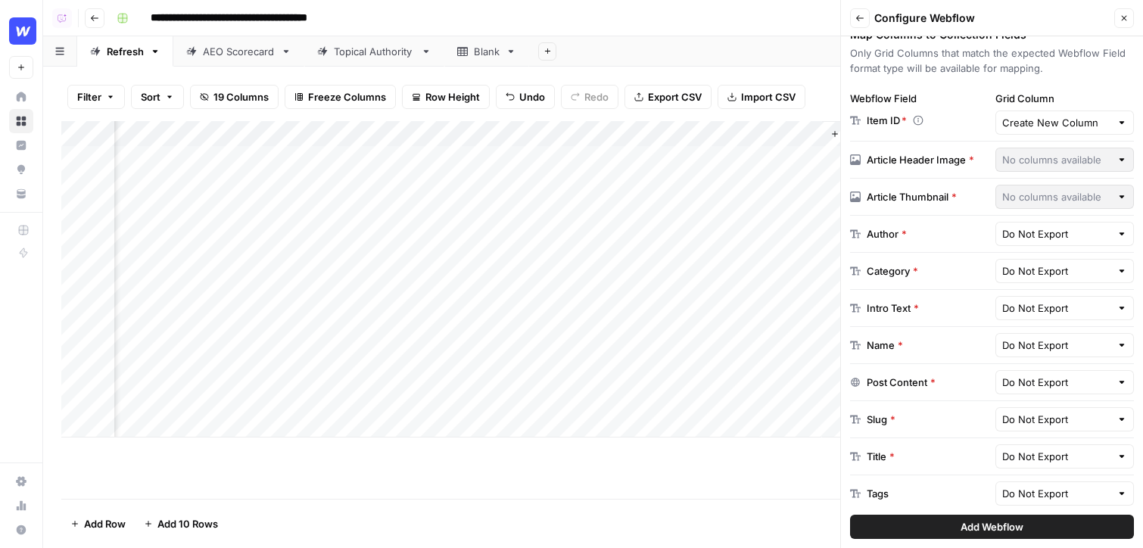
click at [366, 54] on div "Topical Authority" at bounding box center [374, 51] width 81 height 15
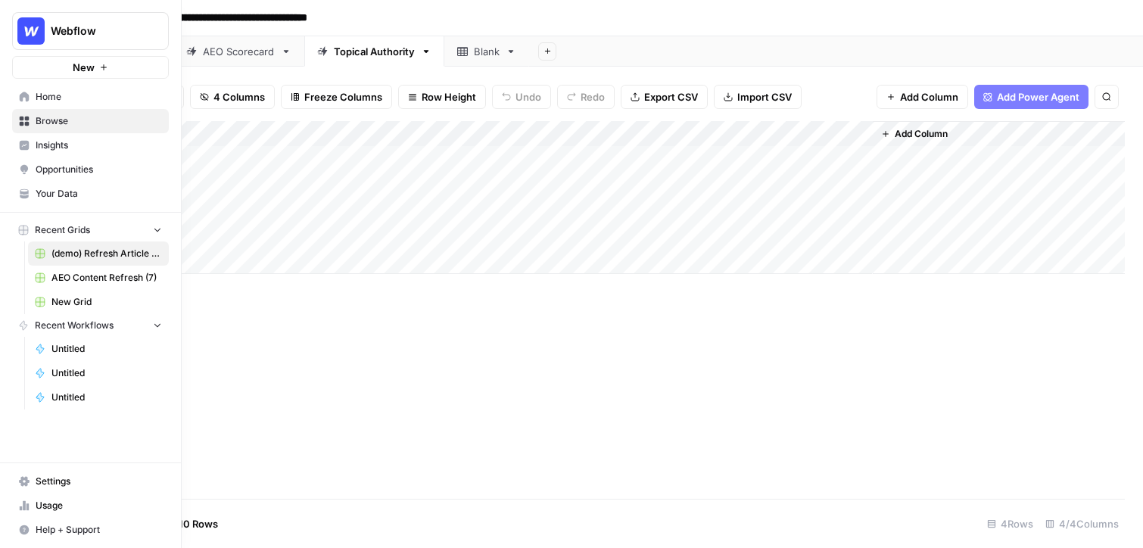
click at [25, 148] on icon at bounding box center [25, 146] width 10 height 10
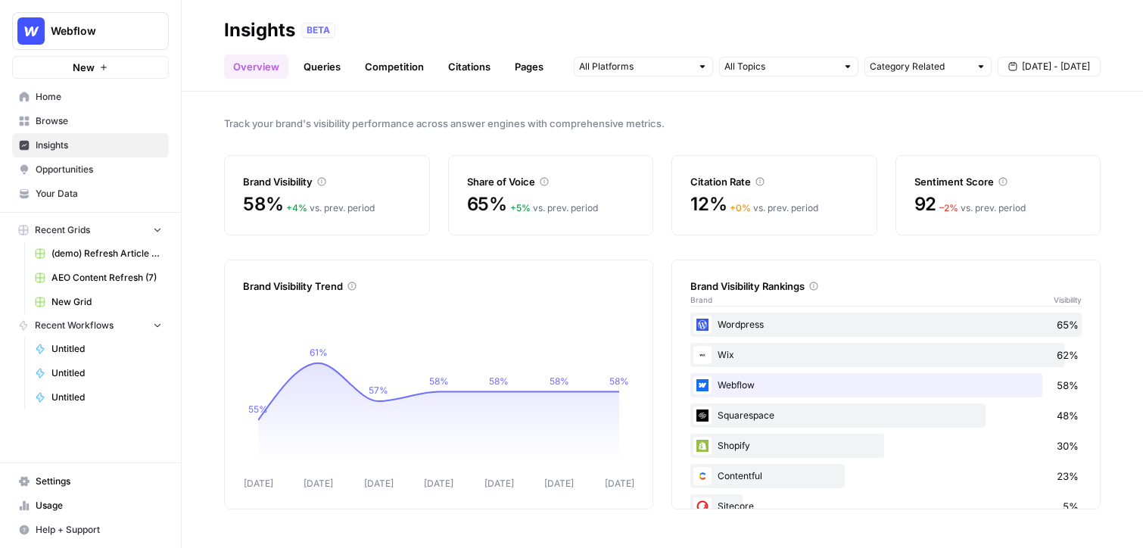
click at [697, 70] on div at bounding box center [702, 66] width 11 height 11
click at [541, 183] on icon at bounding box center [544, 182] width 8 height 8
click at [313, 71] on link "Queries" at bounding box center [322, 67] width 55 height 24
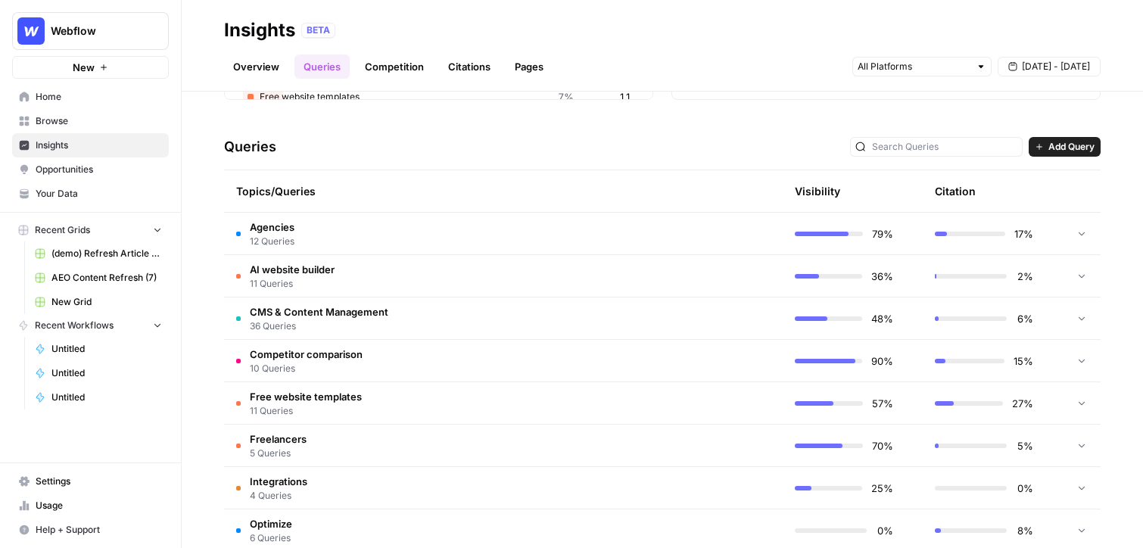
scroll to position [273, 0]
click at [344, 244] on td "Agencies 12 Queries" at bounding box center [431, 235] width 415 height 42
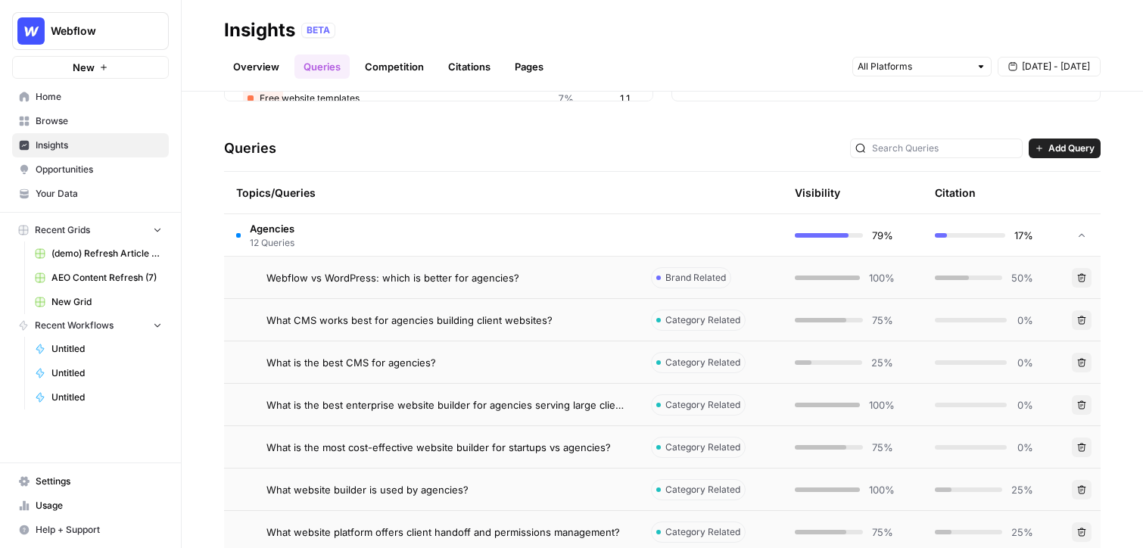
scroll to position [300, 0]
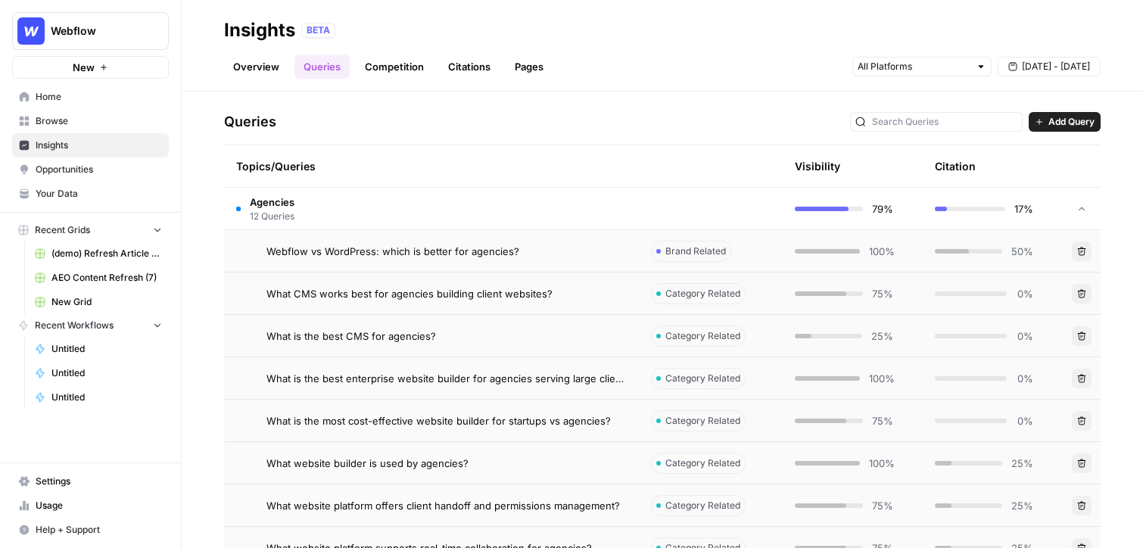
click at [406, 254] on span "Webflow vs WordPress: which is better for agencies?" at bounding box center [392, 251] width 253 height 15
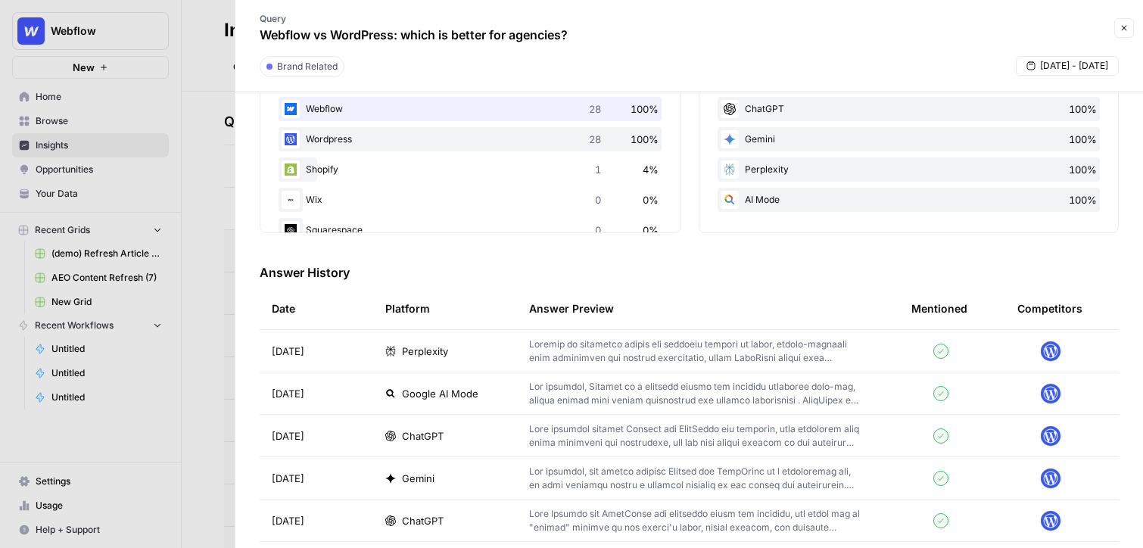
scroll to position [301, 0]
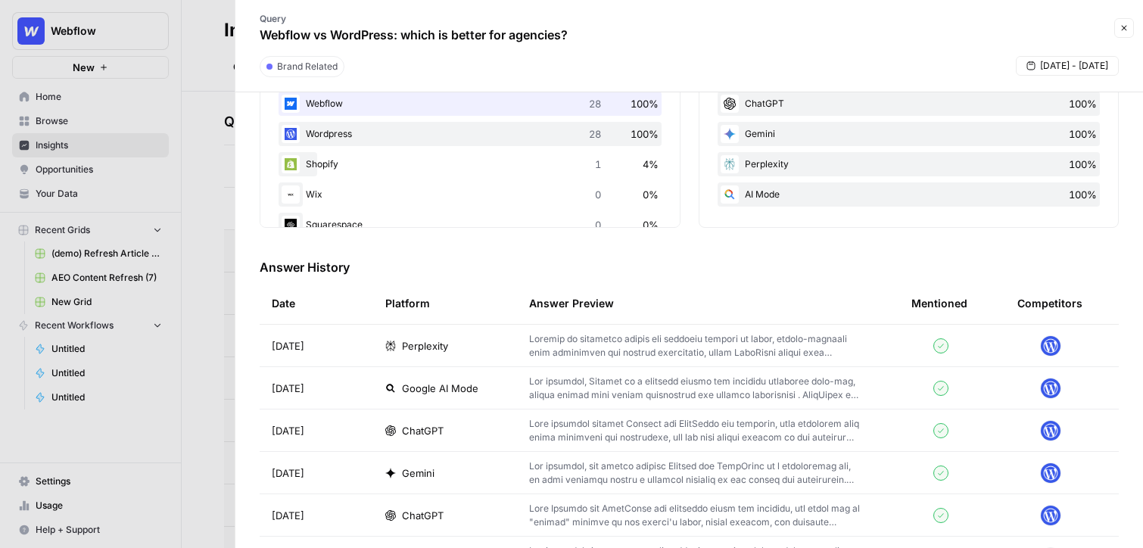
click at [419, 347] on span "Perplexity" at bounding box center [425, 345] width 46 height 15
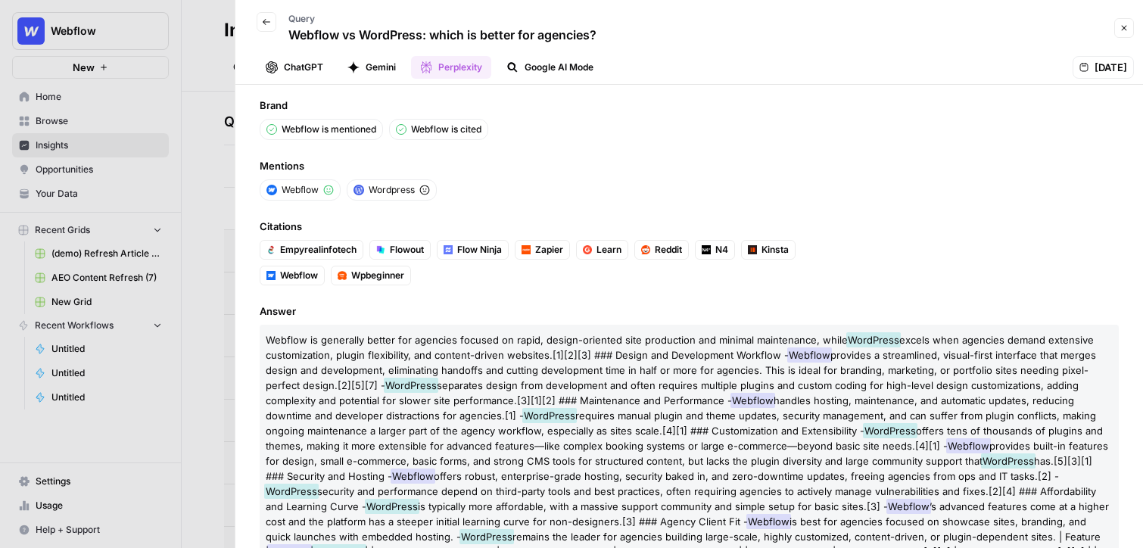
scroll to position [11, 0]
drag, startPoint x: 556, startPoint y: 196, endPoint x: 273, endPoint y: 192, distance: 283.2
click at [273, 192] on ul "Webflow Wordpress" at bounding box center [550, 190] width 581 height 21
drag, startPoint x: 447, startPoint y: 285, endPoint x: 254, endPoint y: 251, distance: 196.0
click at [255, 252] on div "Brand Webflow is mentioned Webflow is cited Mentions Webflow Wordpress Citation…" at bounding box center [689, 316] width 908 height 463
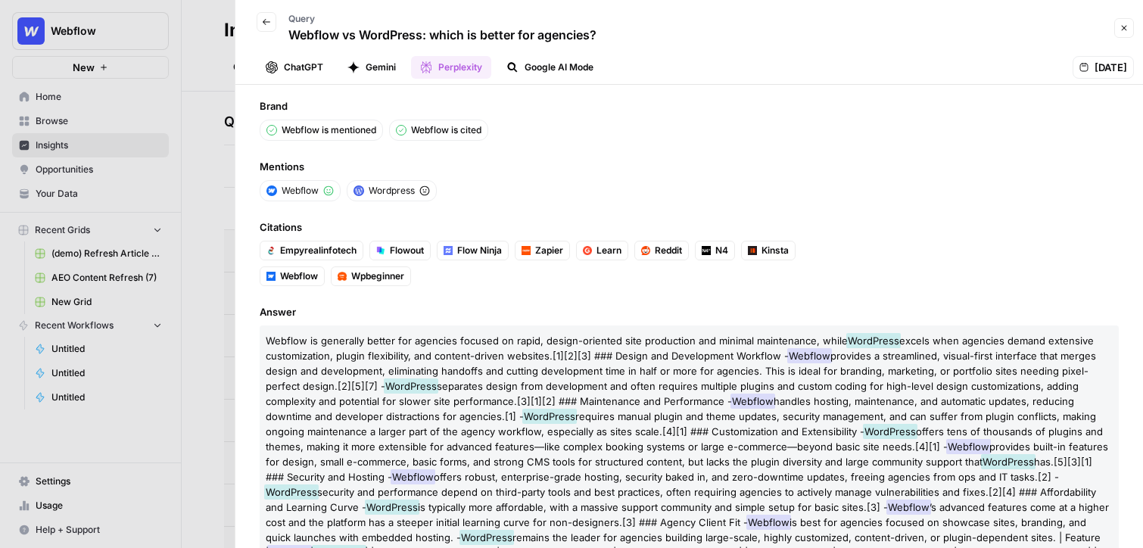
scroll to position [115, 0]
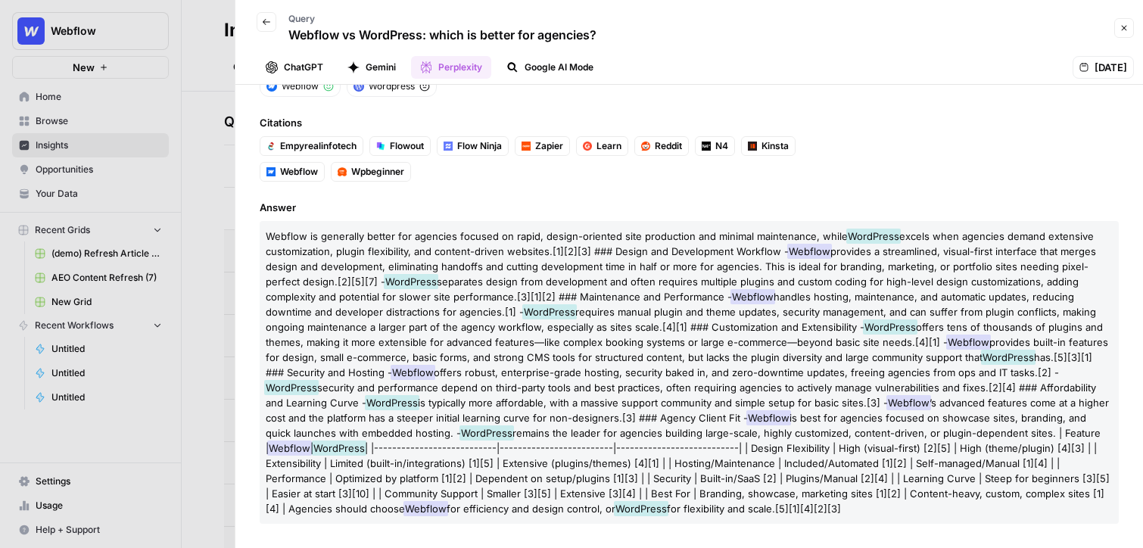
click at [287, 71] on button "ChatGPT" at bounding box center [295, 67] width 76 height 23
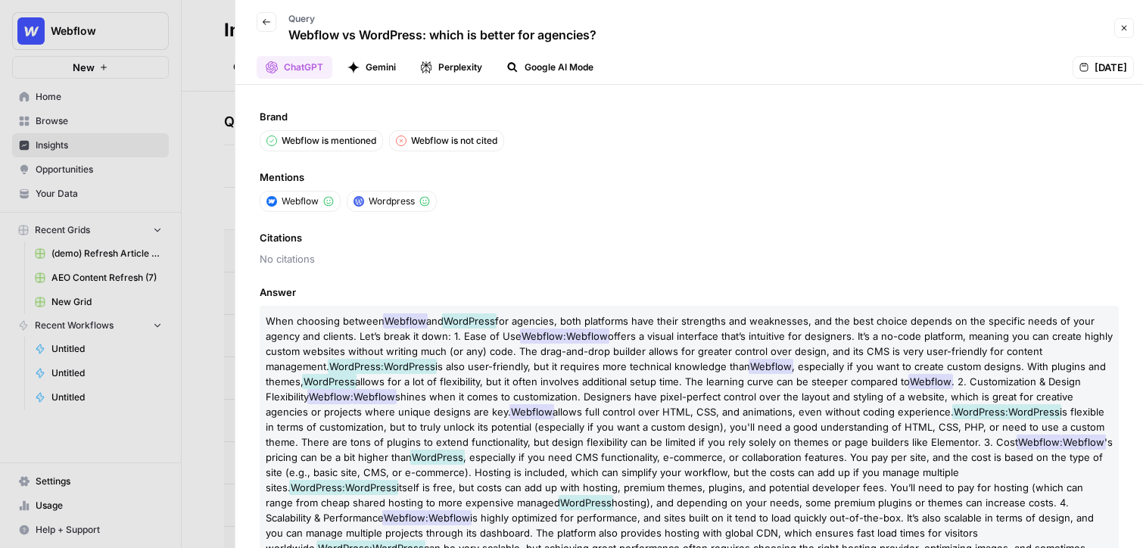
click at [382, 75] on button "Gemini" at bounding box center [371, 67] width 67 height 23
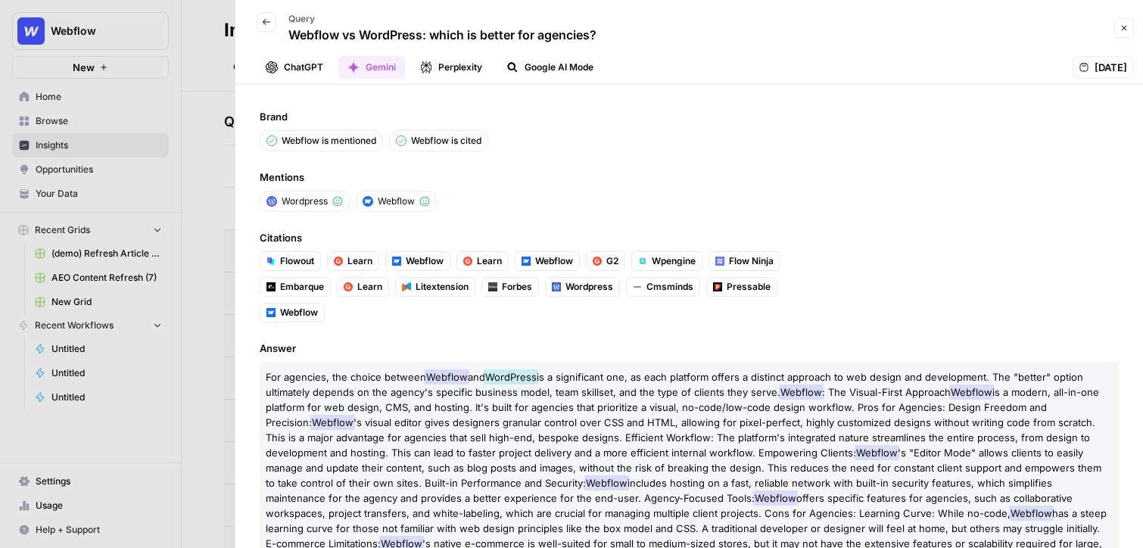
click at [1133, 28] on button "Close" at bounding box center [1124, 28] width 20 height 20
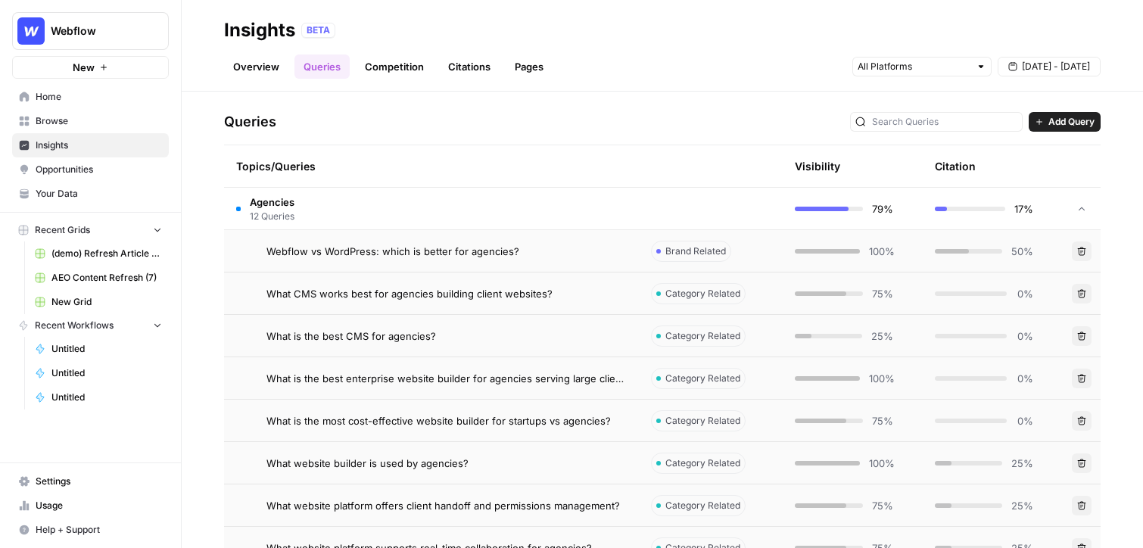
click at [472, 67] on link "Citations" at bounding box center [469, 67] width 61 height 24
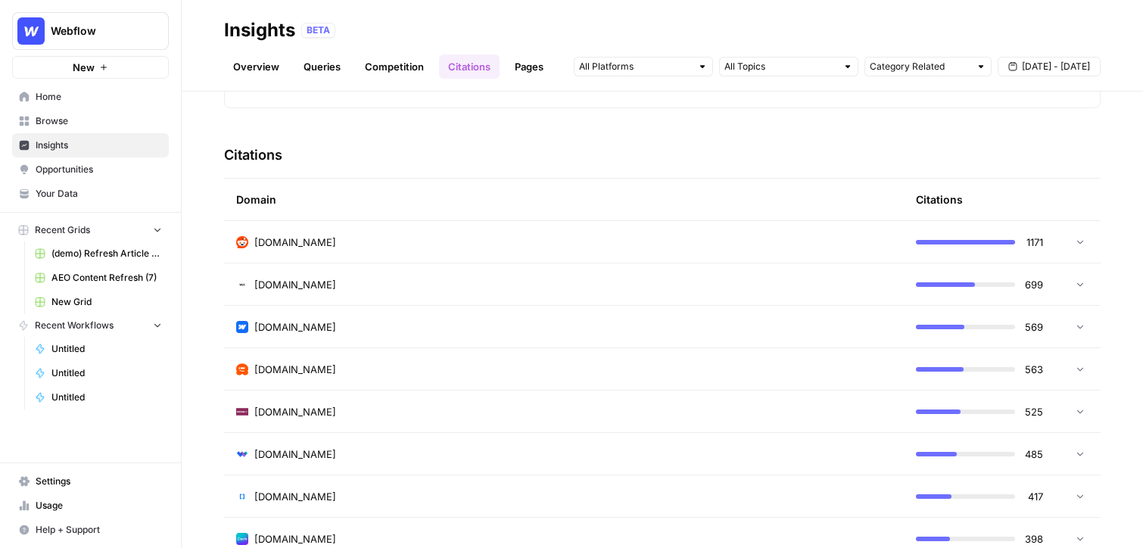
scroll to position [313, 0]
click at [414, 242] on div "reddit.com" at bounding box center [564, 241] width 656 height 15
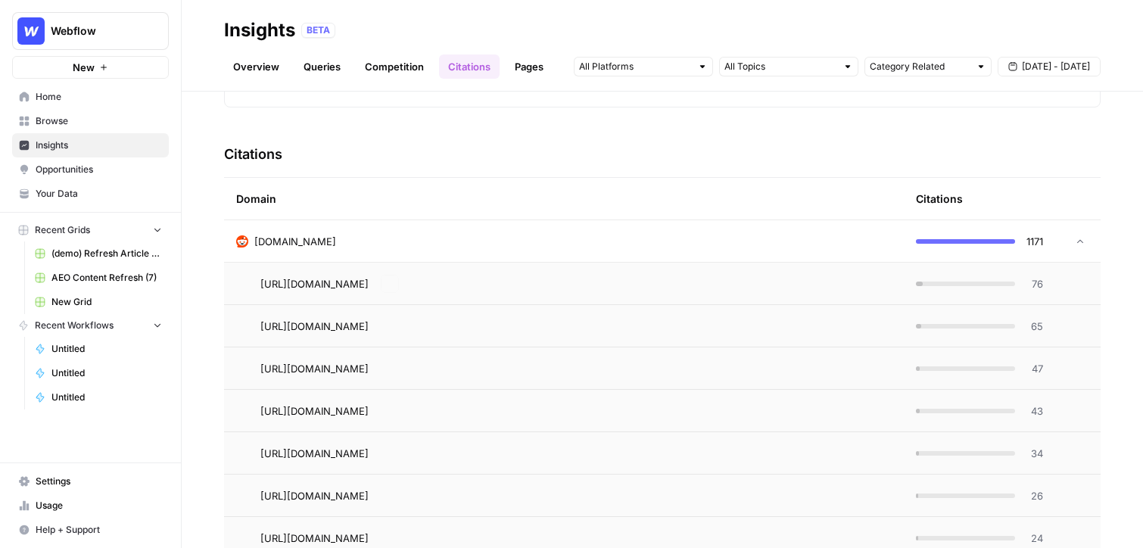
scroll to position [389, 0]
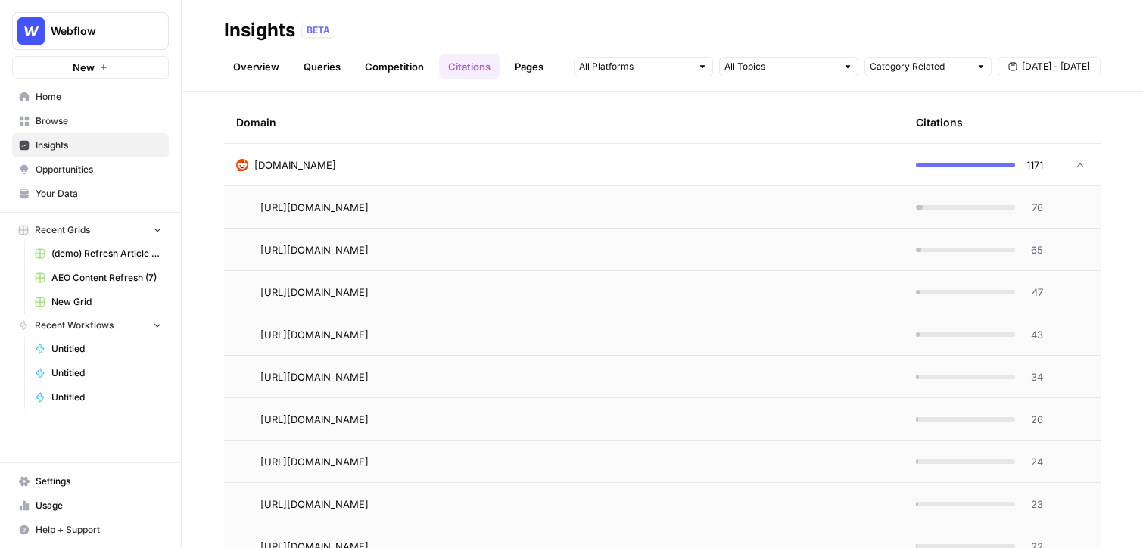
click at [1040, 207] on span "76" at bounding box center [1033, 207] width 19 height 15
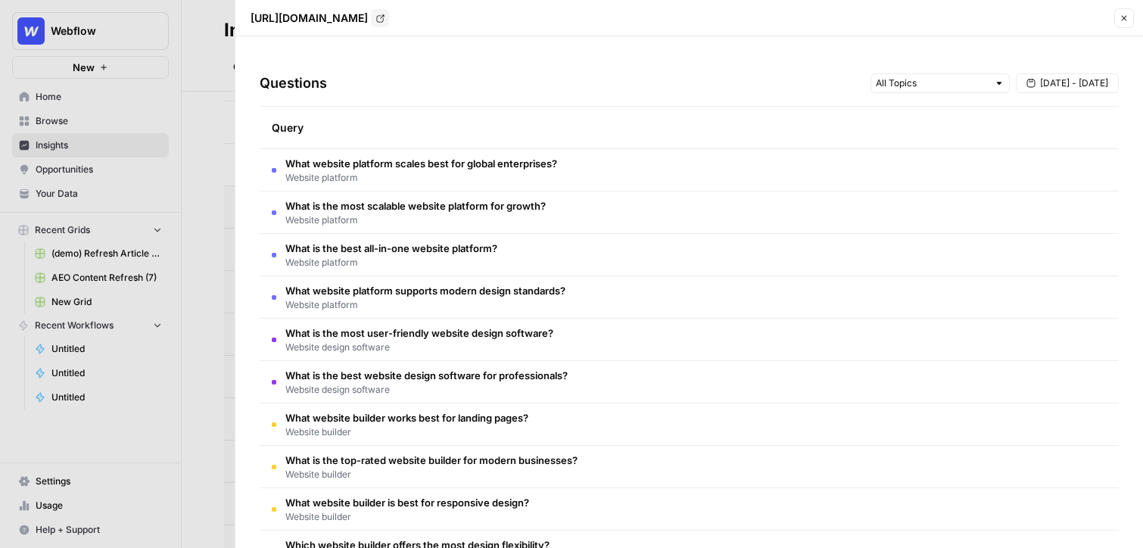
click at [1120, 17] on icon "button" at bounding box center [1124, 18] width 9 height 9
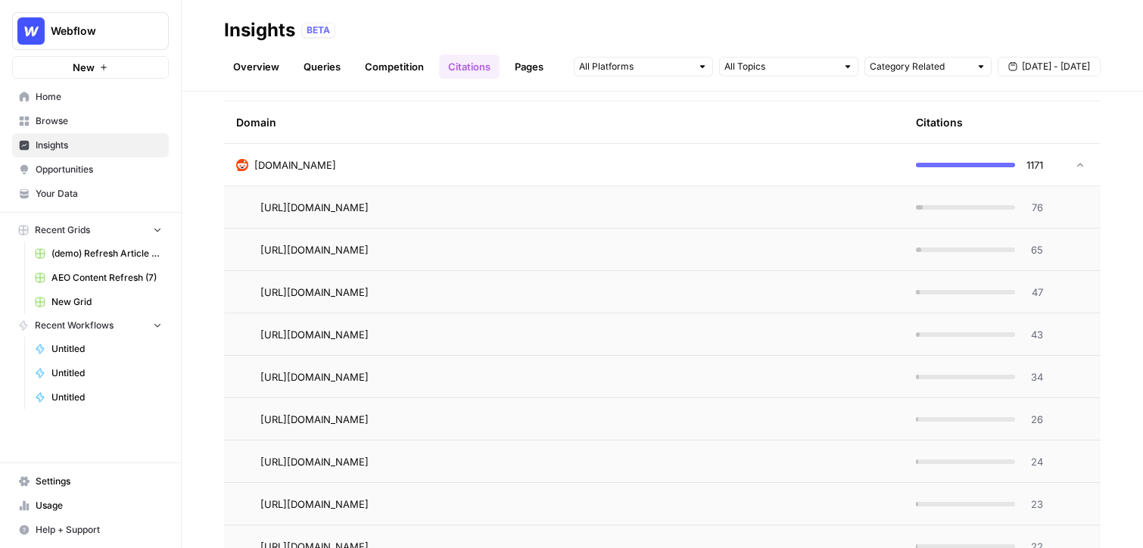
click at [497, 161] on div "reddit.com" at bounding box center [564, 164] width 656 height 15
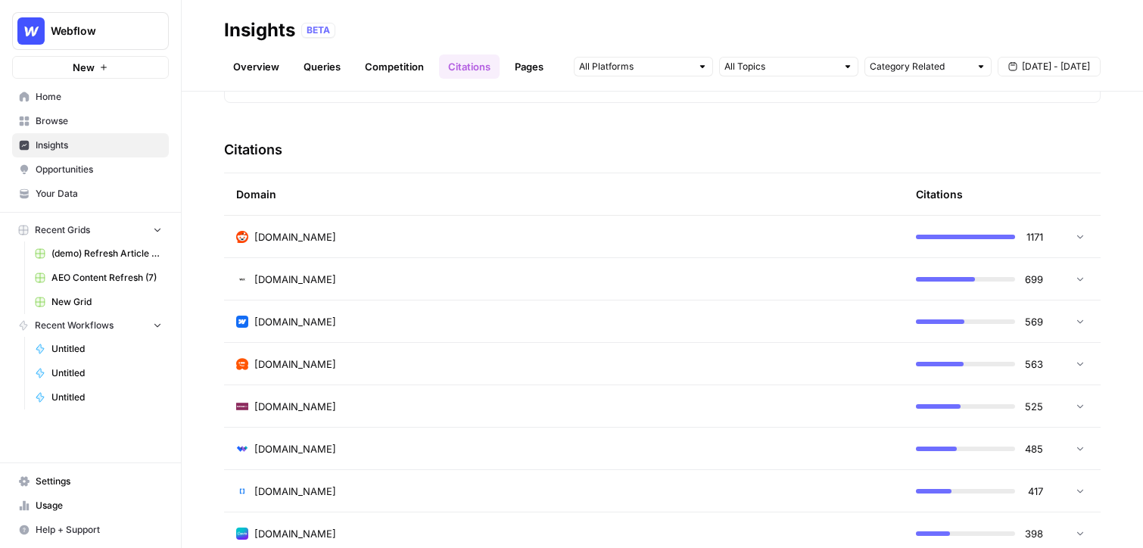
scroll to position [316, 0]
click at [524, 65] on link "Pages" at bounding box center [529, 67] width 47 height 24
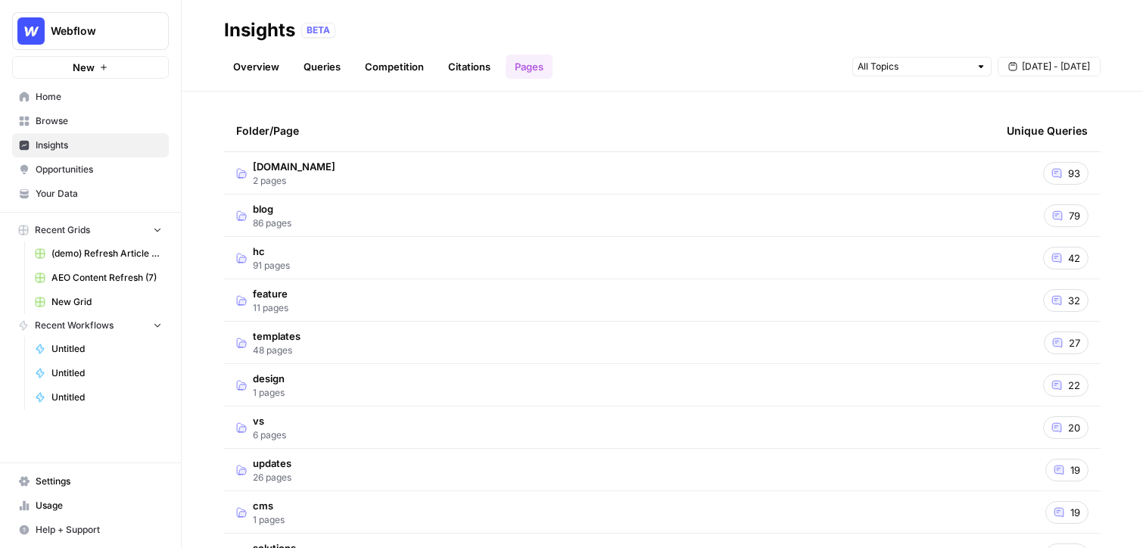
scroll to position [42, 0]
click at [376, 214] on td "blog 86 pages" at bounding box center [609, 219] width 771 height 42
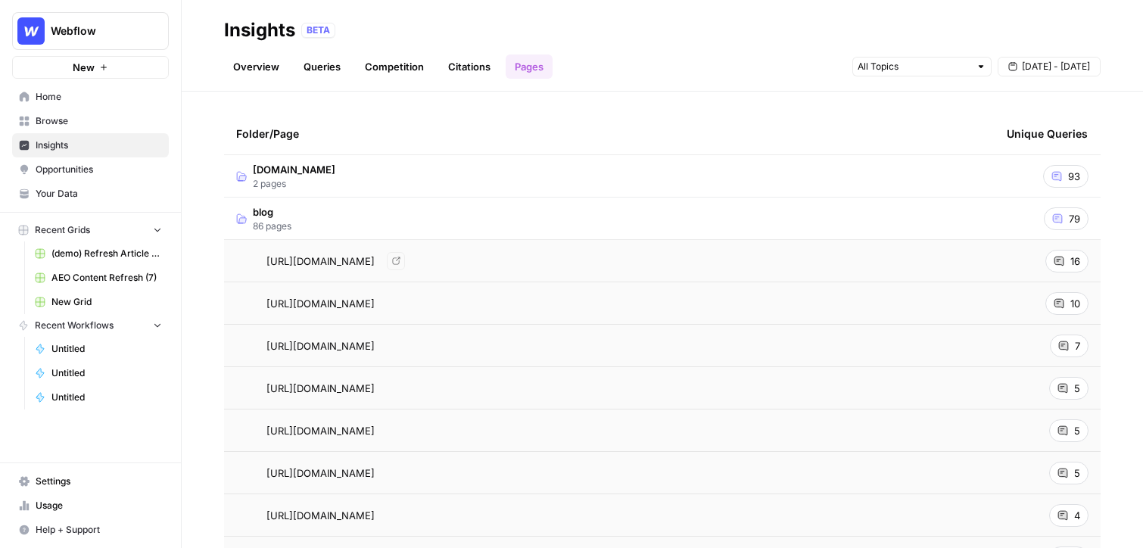
click at [693, 219] on td "blog 86 pages" at bounding box center [609, 219] width 771 height 42
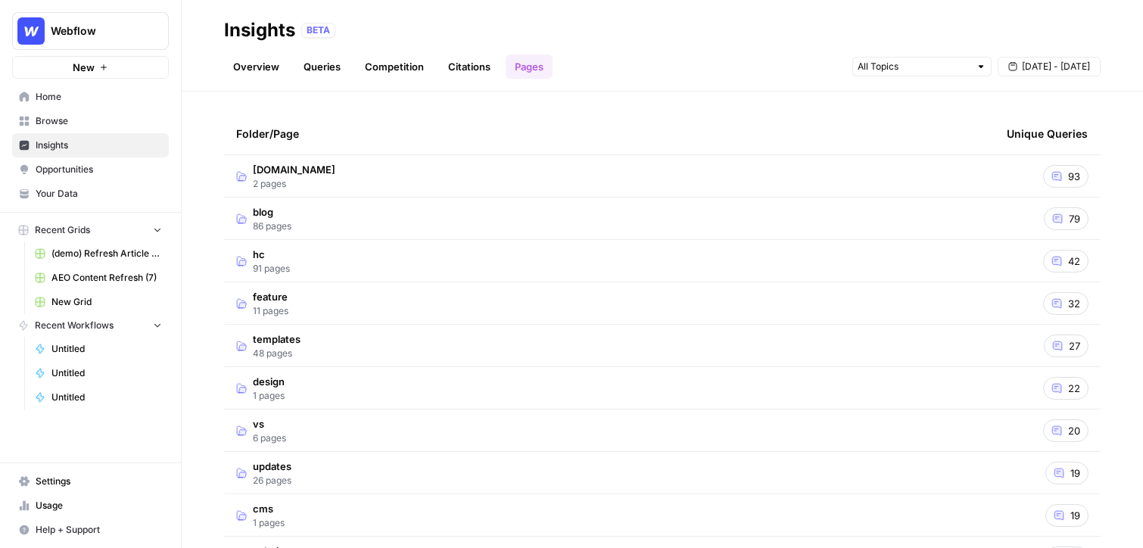
click at [50, 169] on span "Opportunities" at bounding box center [99, 170] width 126 height 14
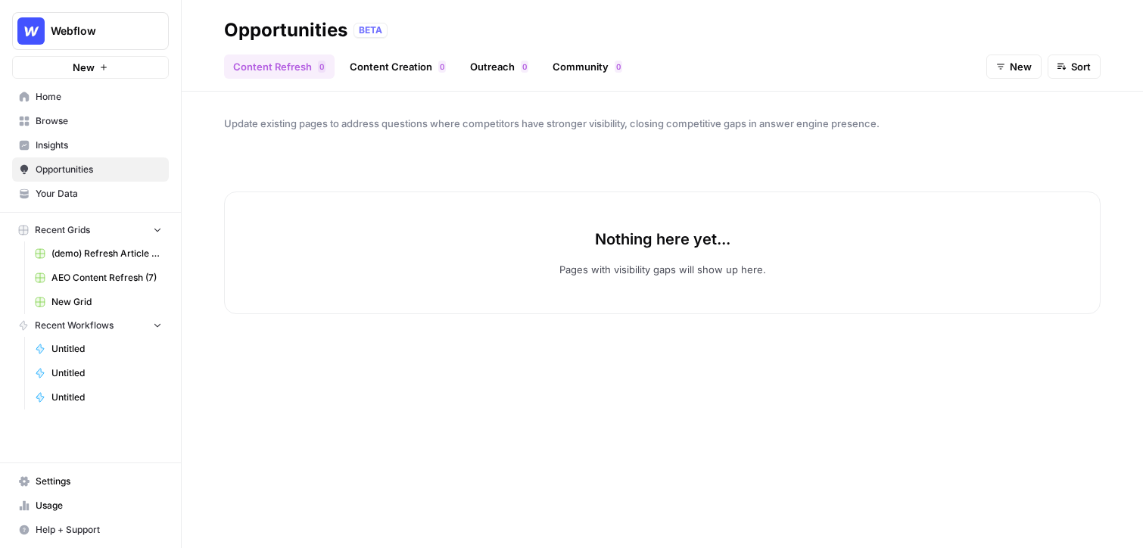
click at [1010, 73] on span "New" at bounding box center [1021, 66] width 22 height 15
click at [1011, 152] on button "In Progress" at bounding box center [1030, 144] width 72 height 21
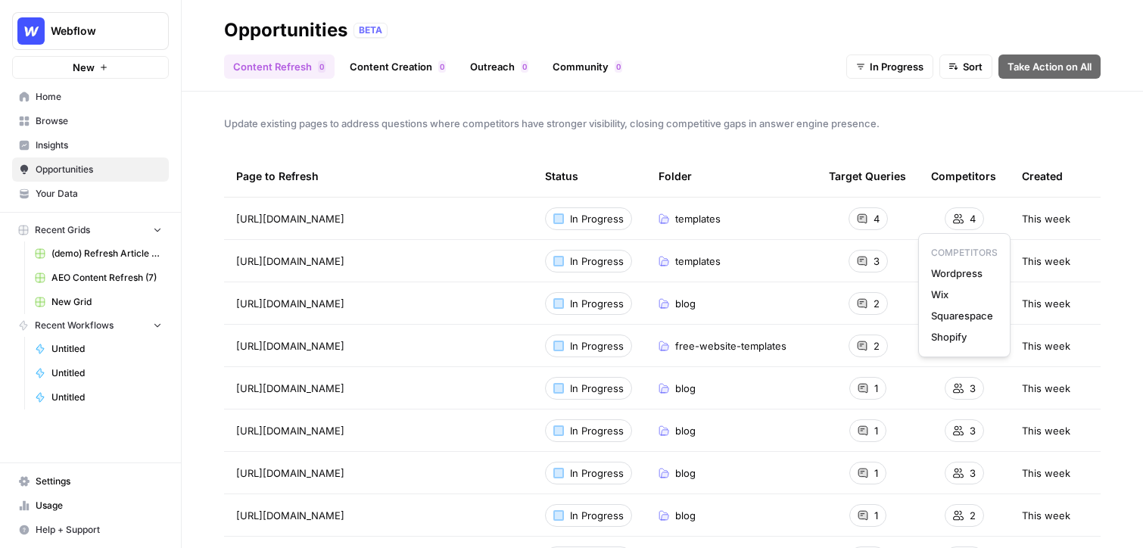
click at [1031, 142] on div "Update existing pages to address questions where competitors have stronger visi…" at bounding box center [663, 320] width 962 height 457
click at [379, 71] on link "Content Creation 0" at bounding box center [398, 67] width 114 height 24
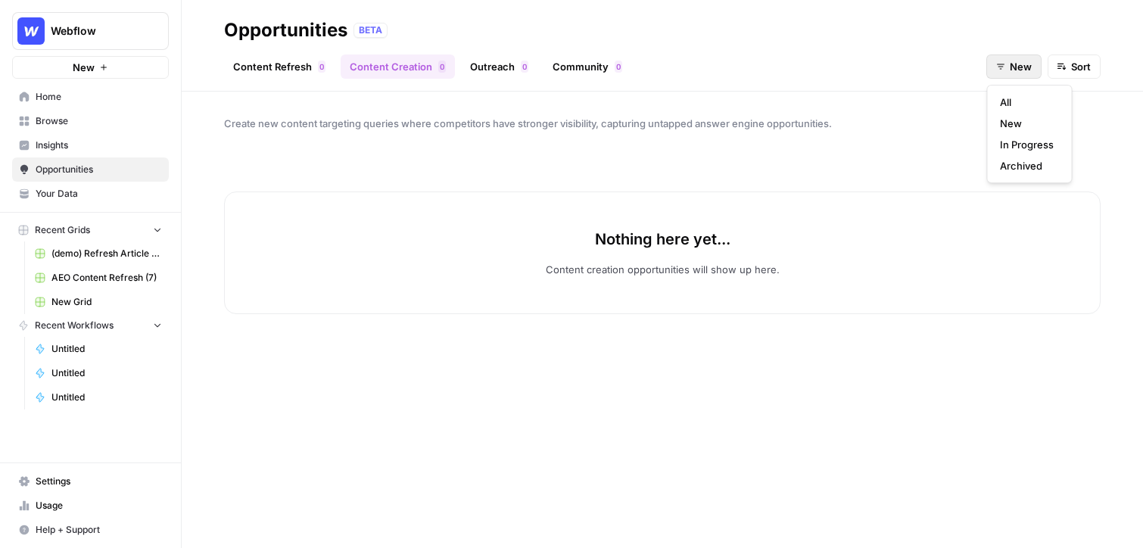
click at [1014, 69] on span "New" at bounding box center [1021, 66] width 22 height 15
click at [1033, 143] on span "In Progress" at bounding box center [1027, 144] width 54 height 15
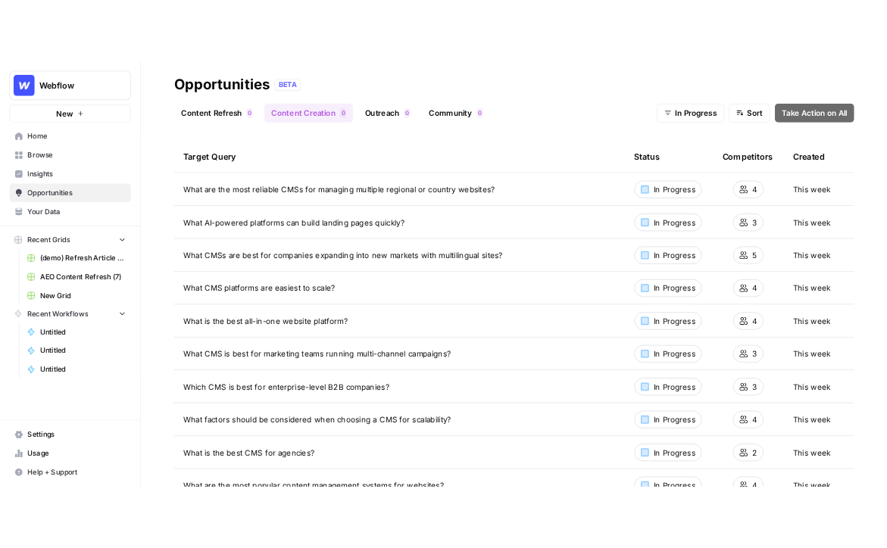
scroll to position [52, 0]
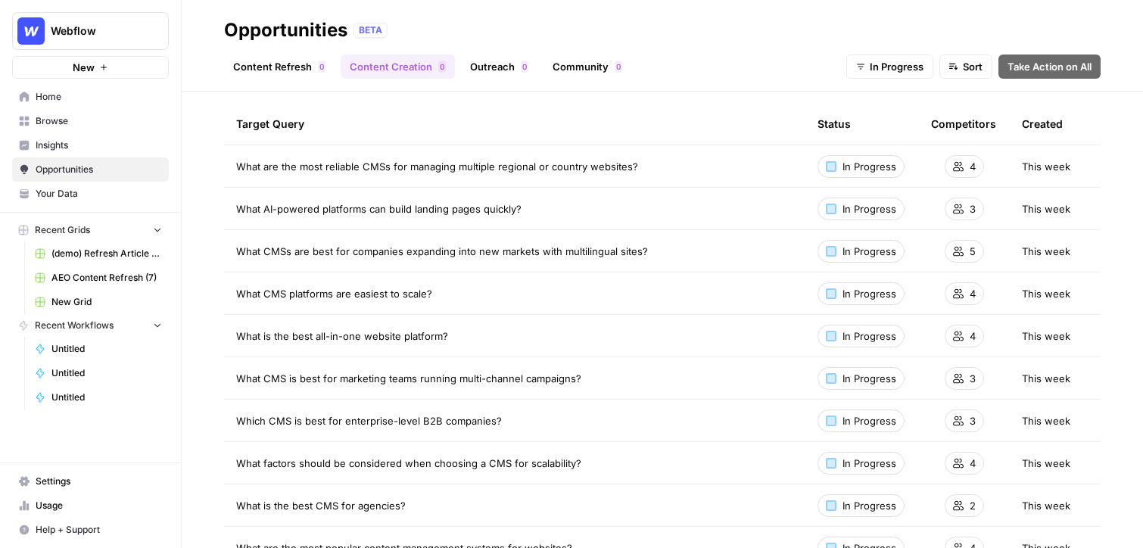
click at [522, 70] on span "0" at bounding box center [524, 67] width 5 height 12
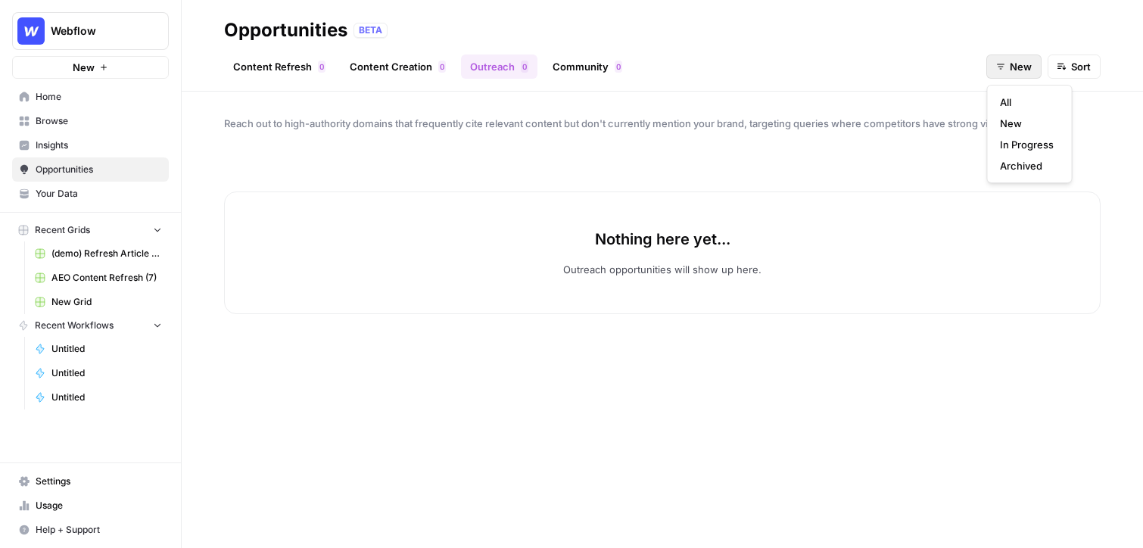
click at [1015, 56] on button "New" at bounding box center [1013, 67] width 55 height 24
click at [1012, 141] on span "In Progress" at bounding box center [1027, 144] width 54 height 15
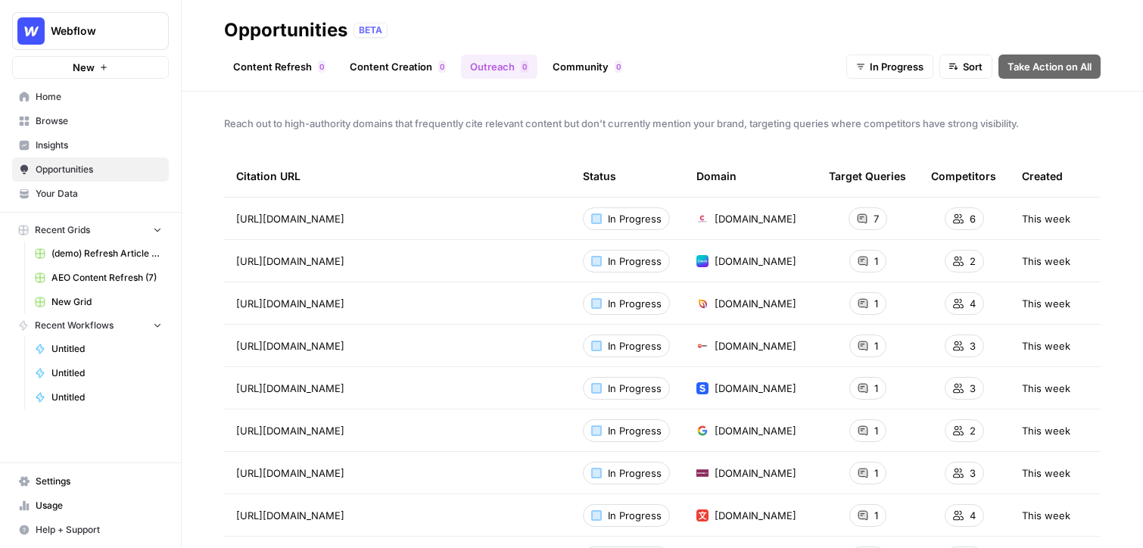
click at [588, 70] on link "Community 0" at bounding box center [588, 67] width 88 height 24
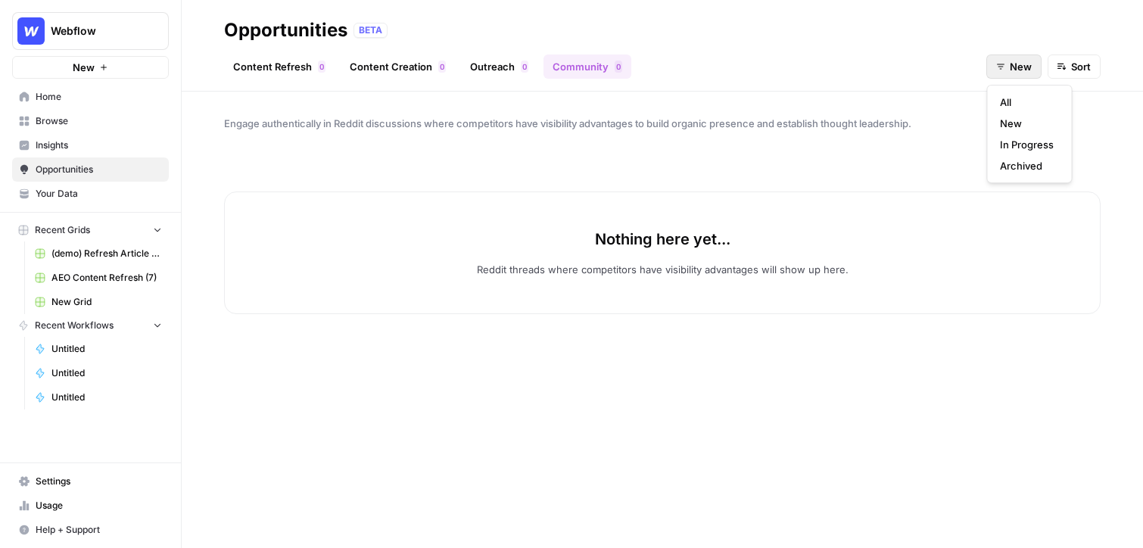
click at [1010, 62] on span "New" at bounding box center [1021, 66] width 22 height 15
click at [1015, 145] on span "In Progress" at bounding box center [1027, 144] width 54 height 15
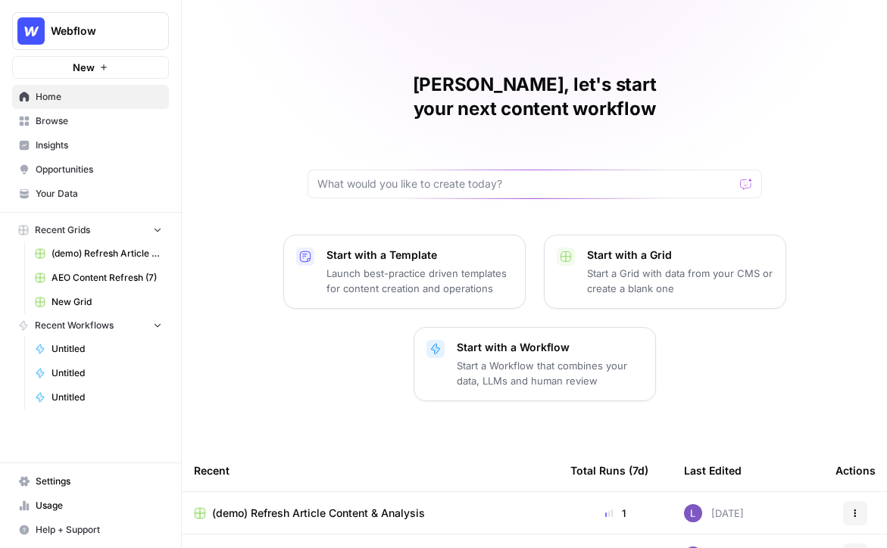
click at [76, 125] on span "Browse" at bounding box center [99, 121] width 126 height 14
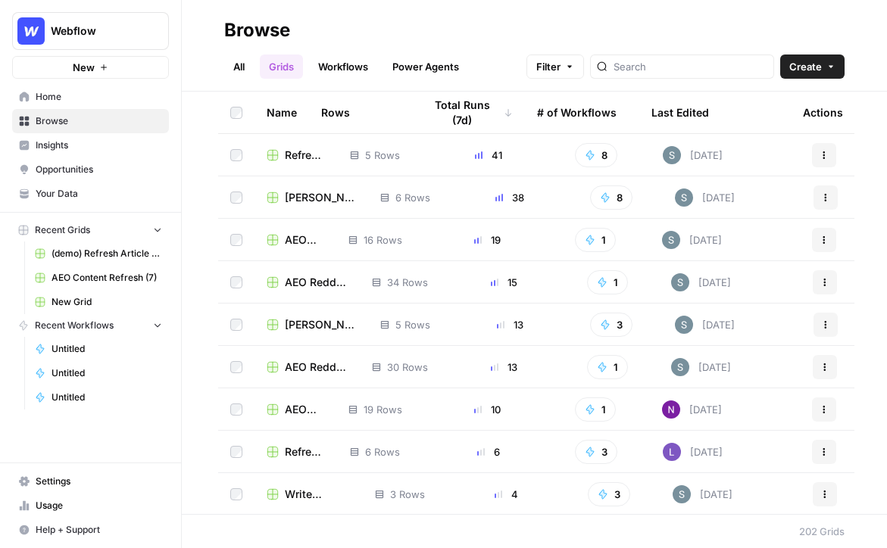
click at [58, 201] on link "Your Data" at bounding box center [90, 194] width 157 height 24
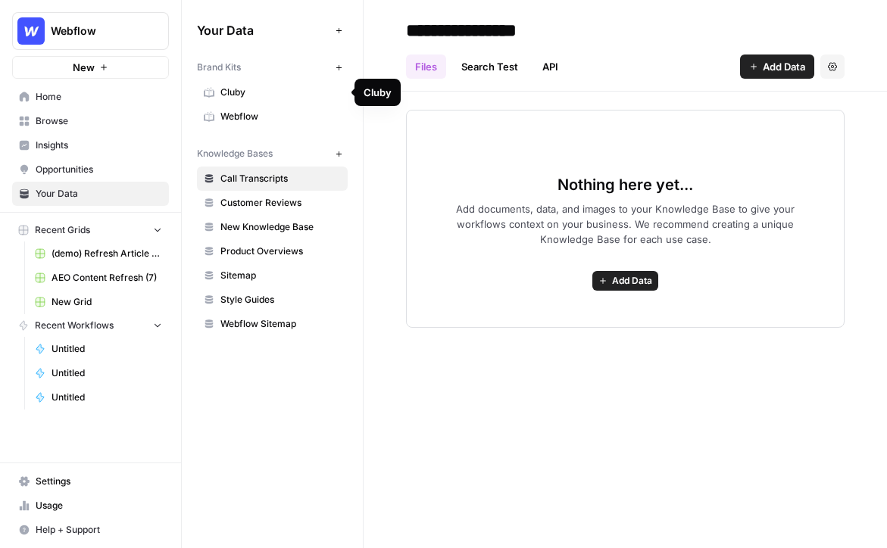
click at [266, 114] on span "Webflow" at bounding box center [280, 117] width 120 height 14
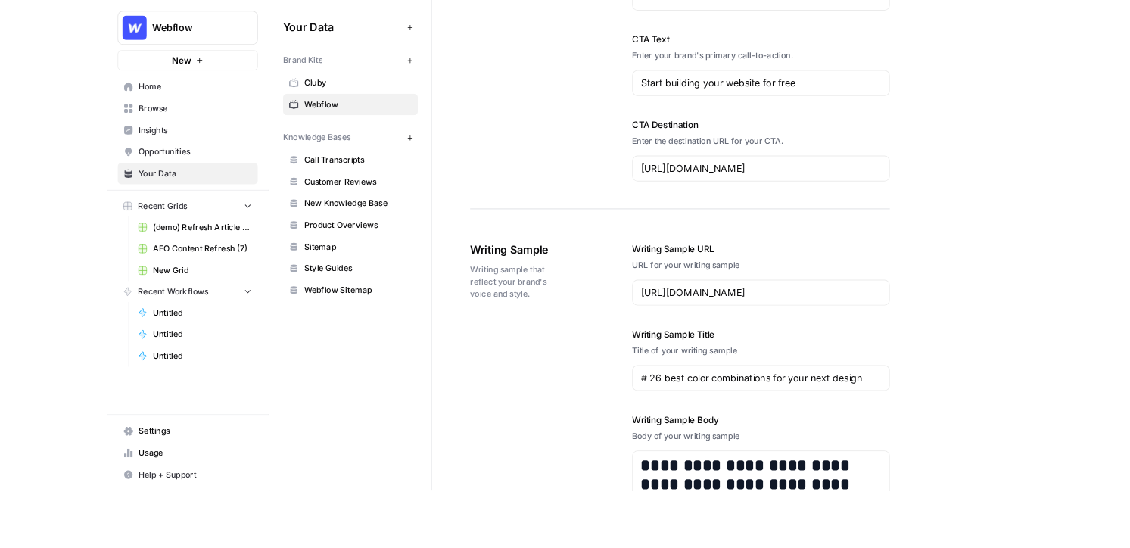
scroll to position [1445, 0]
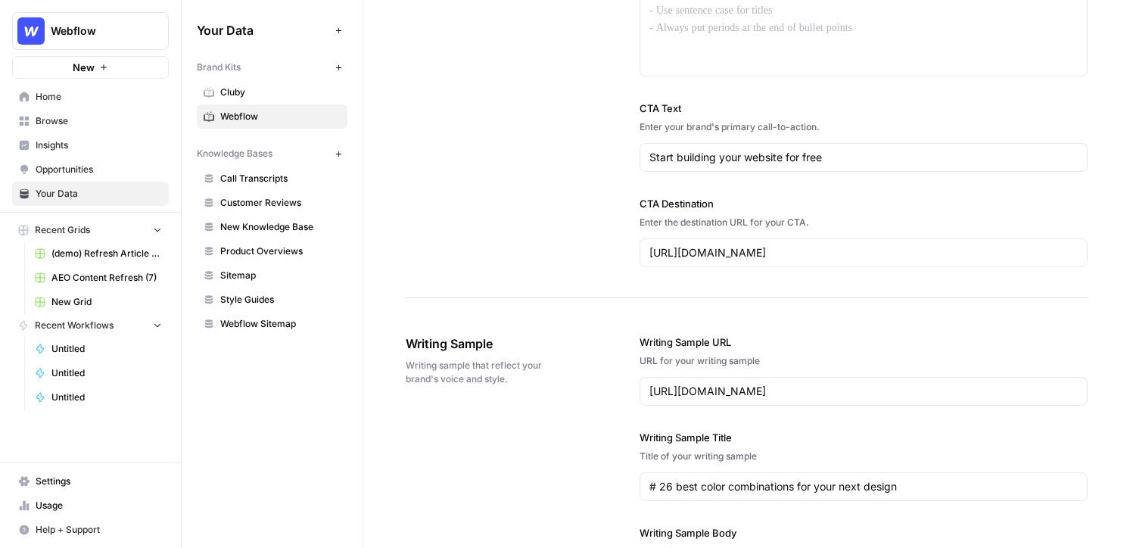
click at [61, 127] on span "Browse" at bounding box center [99, 121] width 126 height 14
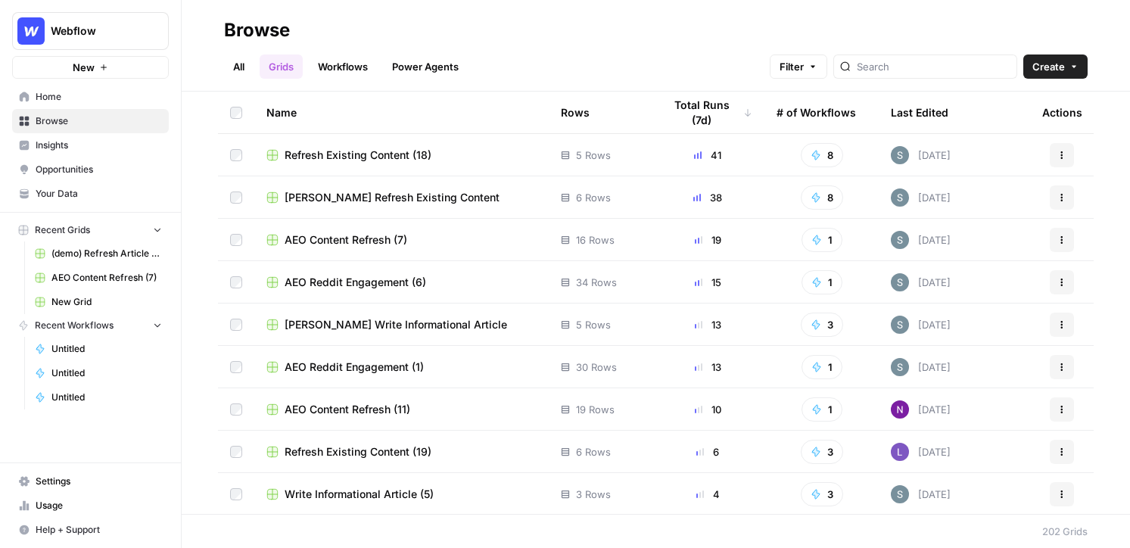
click at [342, 64] on link "Workflows" at bounding box center [343, 67] width 68 height 24
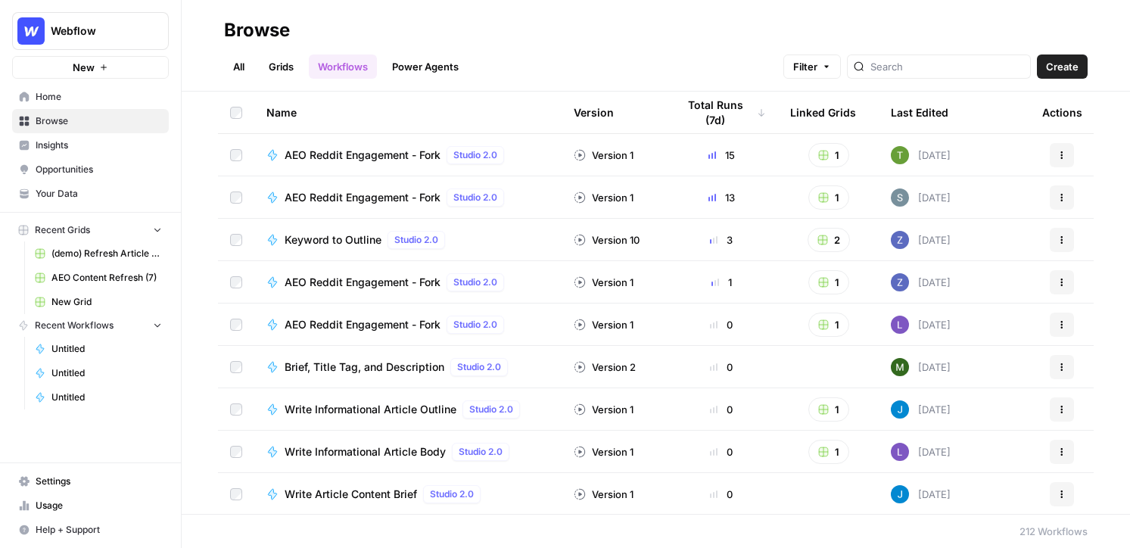
click at [263, 67] on link "Grids" at bounding box center [281, 67] width 43 height 24
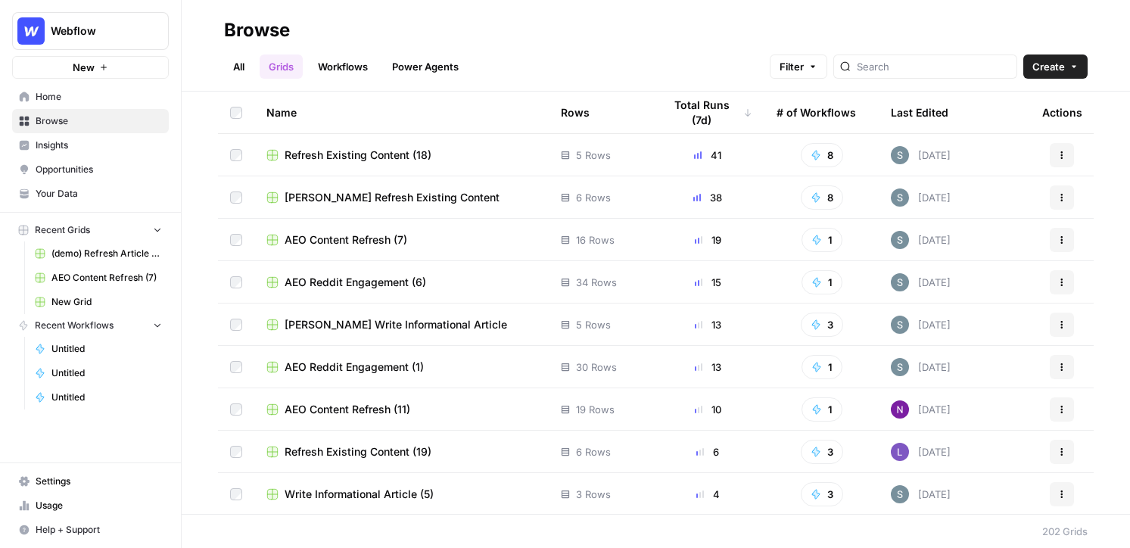
click at [886, 69] on span "Create" at bounding box center [1049, 66] width 33 height 15
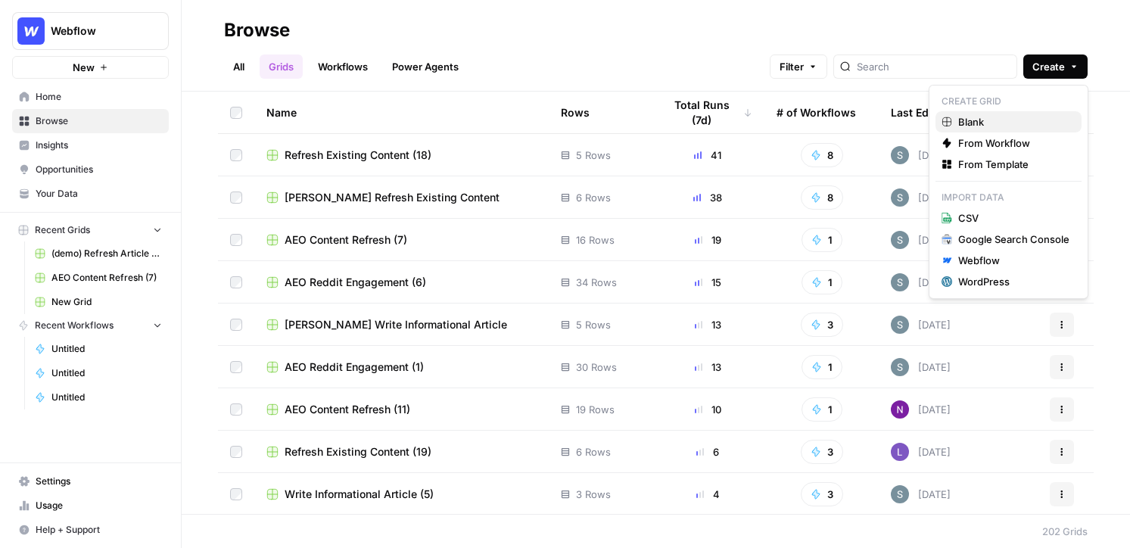
click at [886, 122] on span "Blank" at bounding box center [1013, 121] width 111 height 15
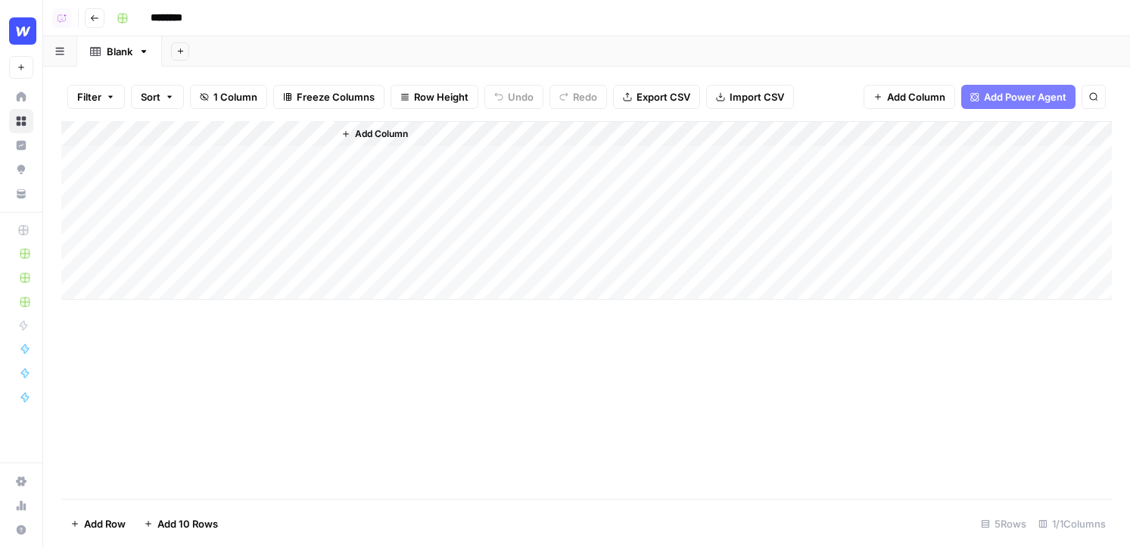
click at [886, 96] on span "Add Power Agent" at bounding box center [1025, 96] width 83 height 15
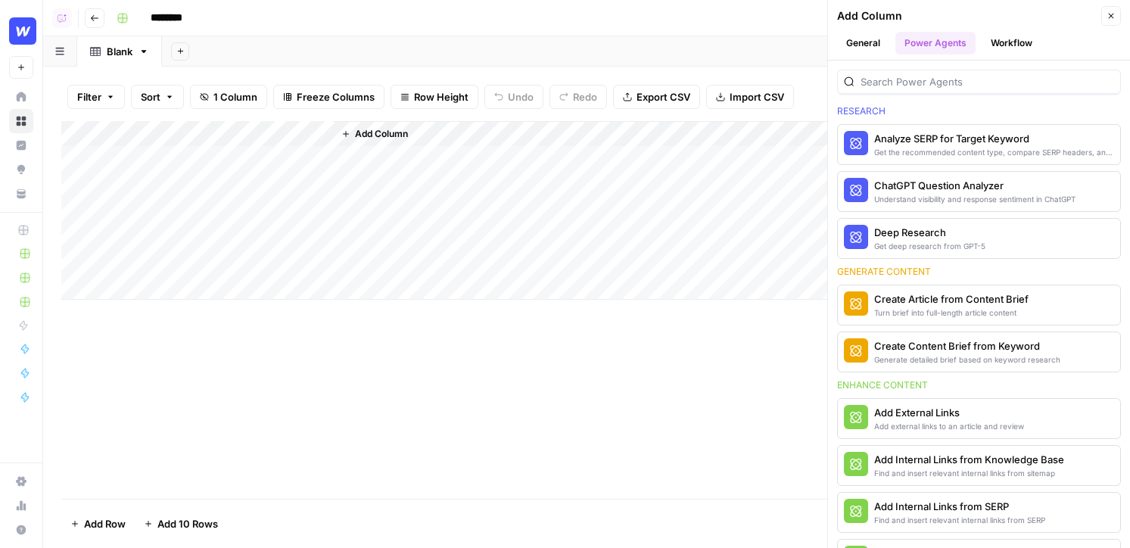
scroll to position [49, 0]
click at [886, 354] on span "More Info" at bounding box center [1073, 353] width 42 height 14
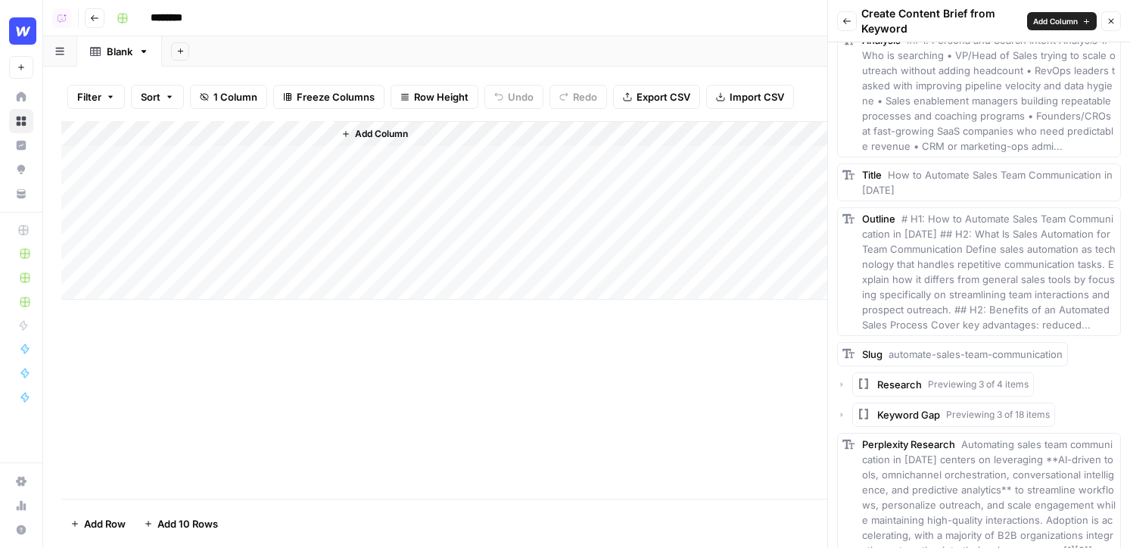
scroll to position [915, 0]
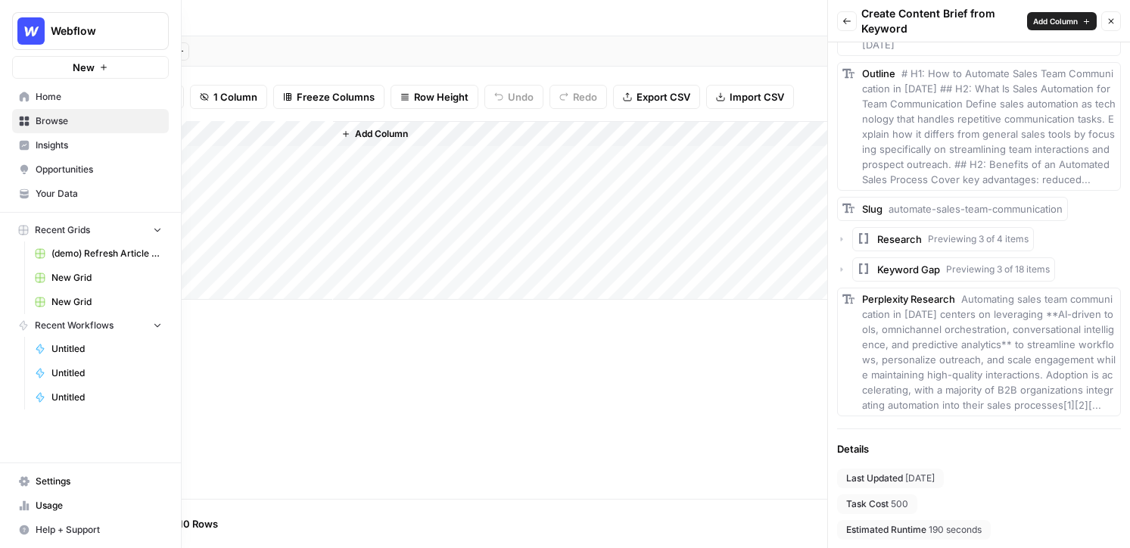
click at [45, 197] on span "Your Data" at bounding box center [99, 194] width 126 height 14
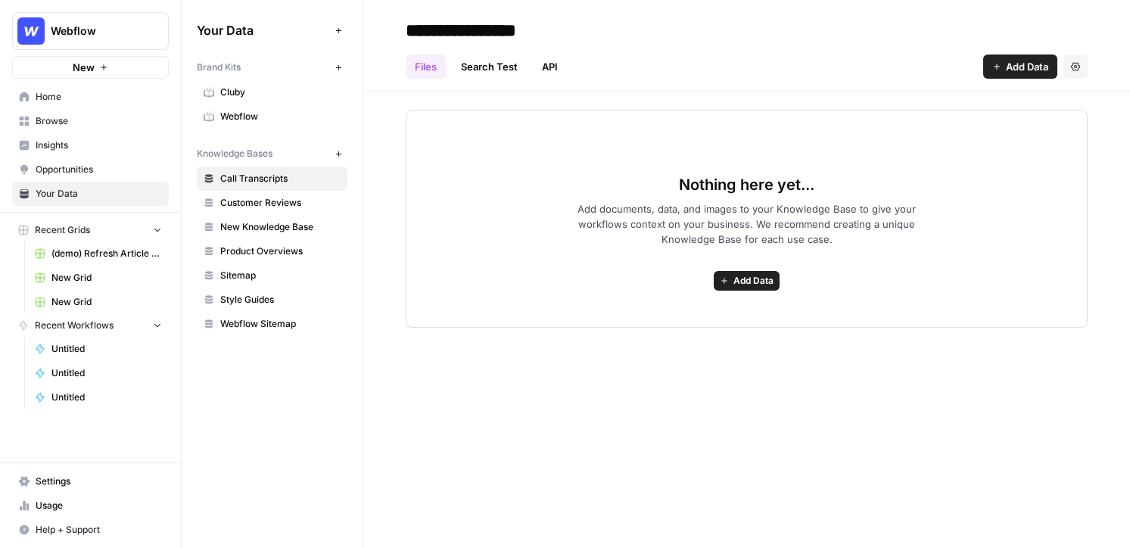
click at [82, 125] on span "Browse" at bounding box center [99, 121] width 126 height 14
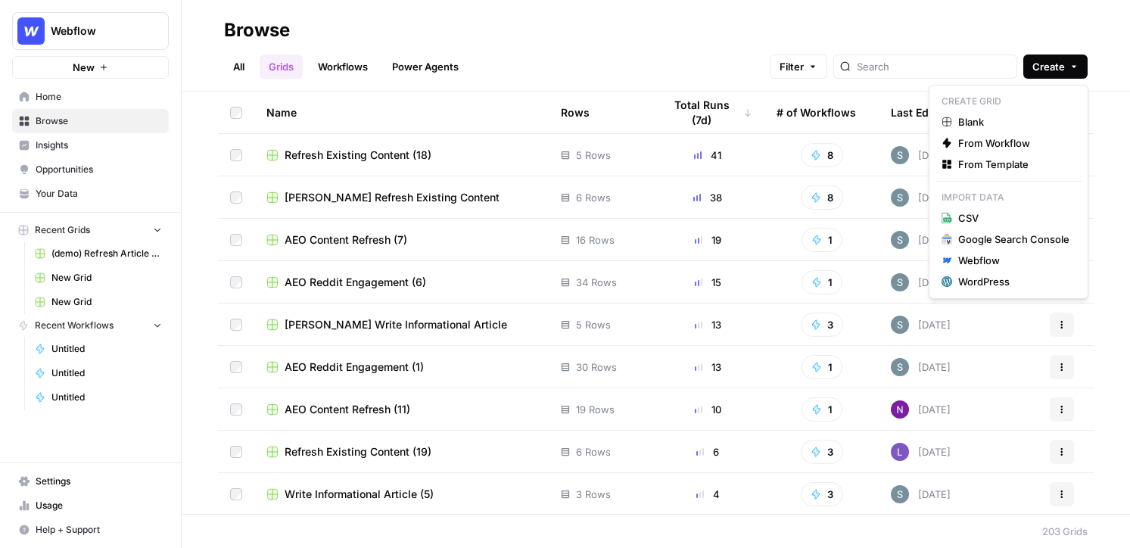
click at [886, 66] on span "Create" at bounding box center [1049, 66] width 33 height 15
click at [886, 171] on span "From Template" at bounding box center [1013, 164] width 111 height 15
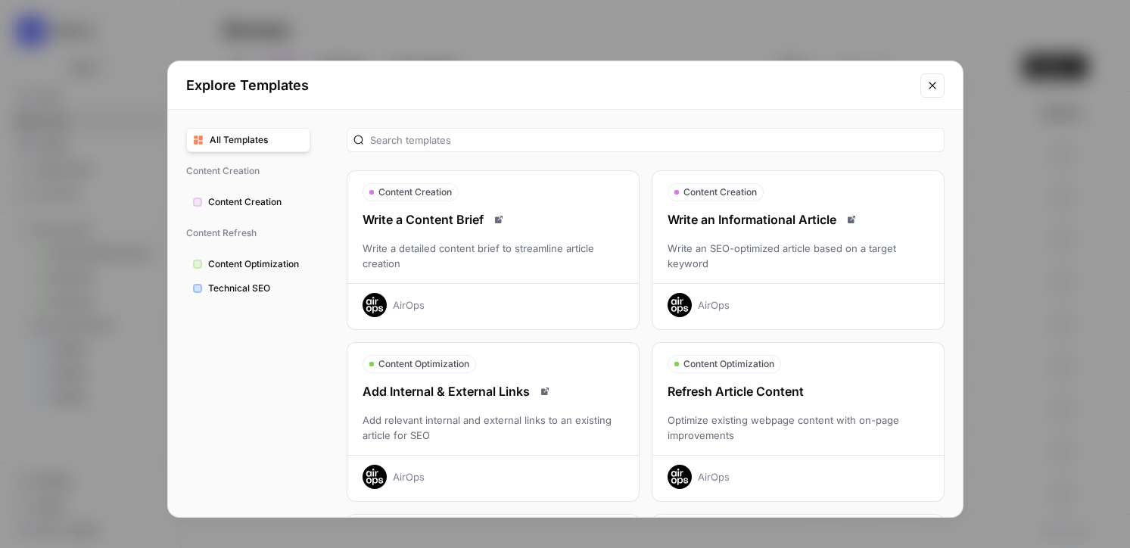
click at [858, 238] on div "Write an Informational Article Write an SEO-optimized article based on a target…" at bounding box center [798, 263] width 291 height 107
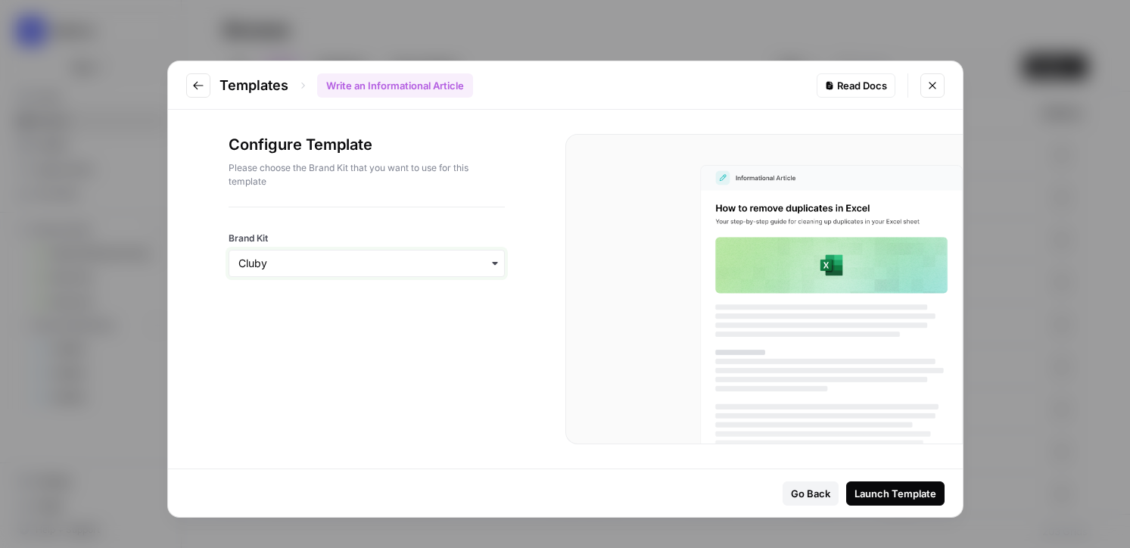
click at [407, 265] on input "Brand Kit" at bounding box center [366, 263] width 257 height 15
click at [886, 82] on icon "Close modal" at bounding box center [933, 85] width 12 height 12
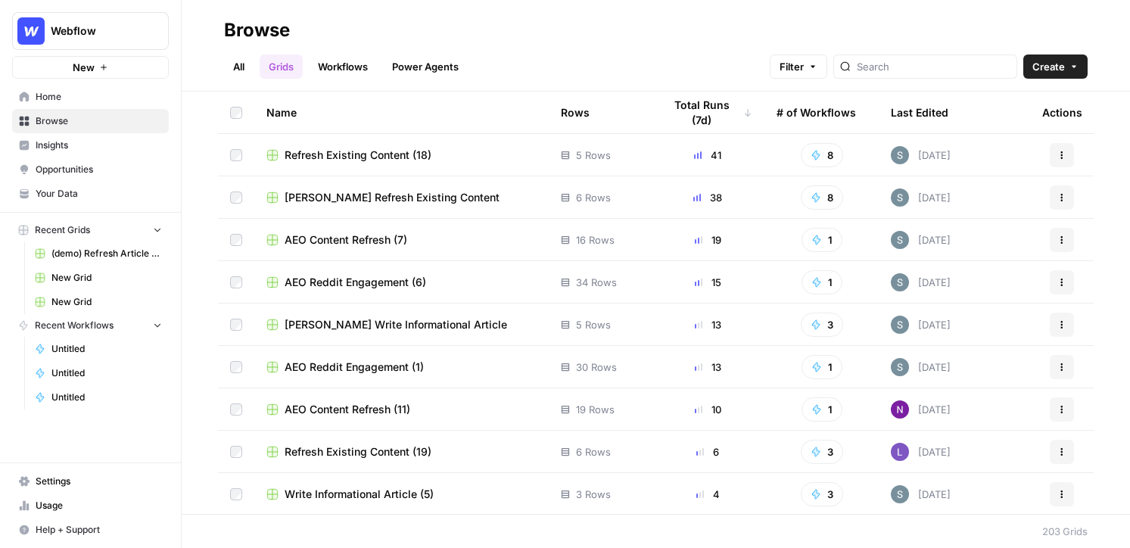
click at [371, 151] on span "Refresh Existing Content (18)" at bounding box center [358, 155] width 147 height 15
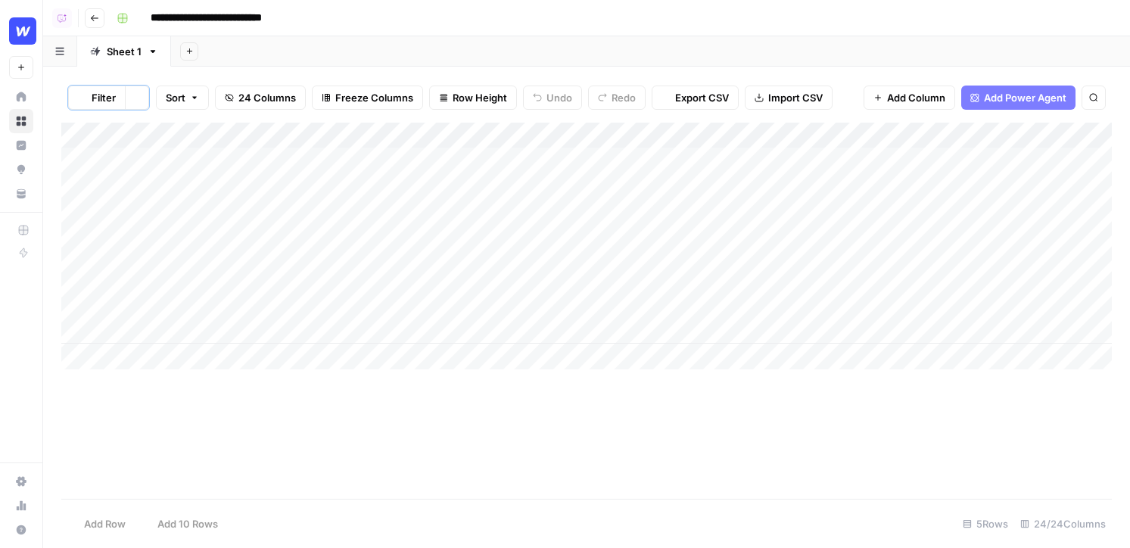
click at [238, 24] on input "**********" at bounding box center [225, 18] width 163 height 24
click at [98, 30] on header "**********" at bounding box center [586, 18] width 1087 height 36
click at [95, 29] on header "**********" at bounding box center [586, 18] width 1087 height 36
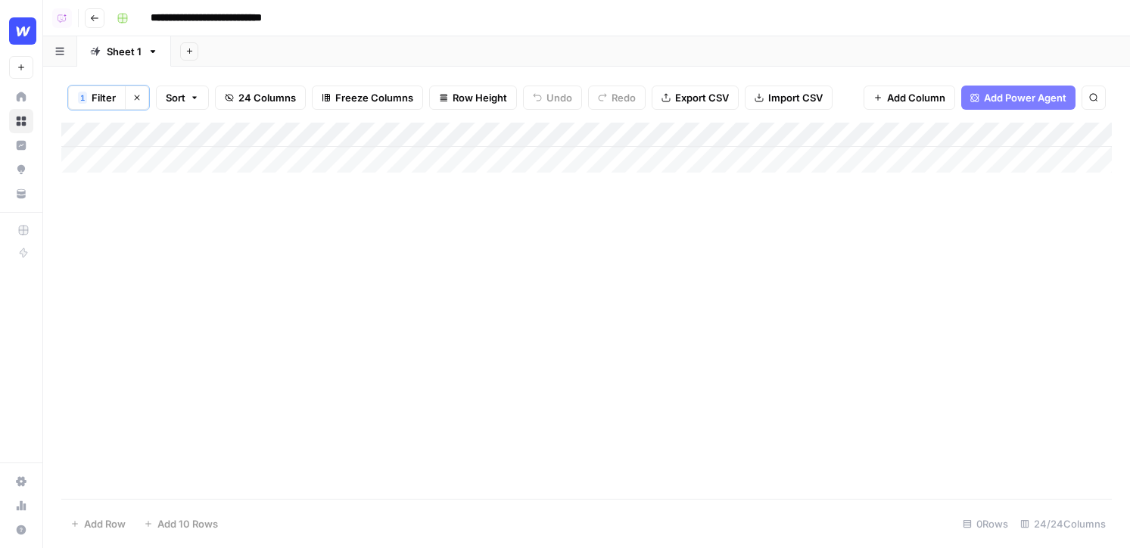
click at [93, 16] on icon "button" at bounding box center [94, 18] width 9 height 9
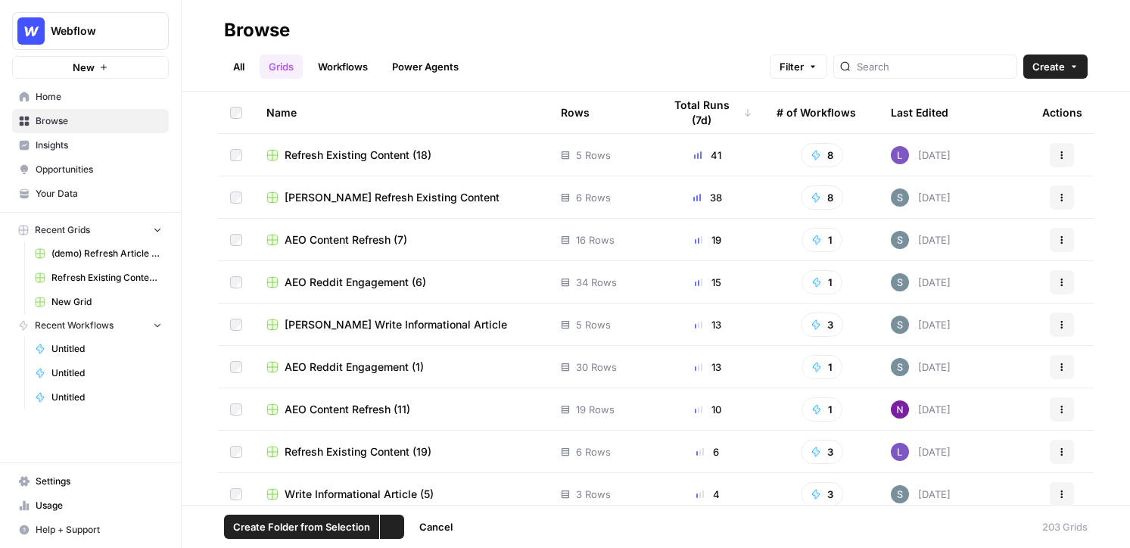
click at [237, 189] on td at bounding box center [236, 197] width 36 height 42
click at [286, 524] on span "Create Folder from Selection" at bounding box center [301, 526] width 137 height 15
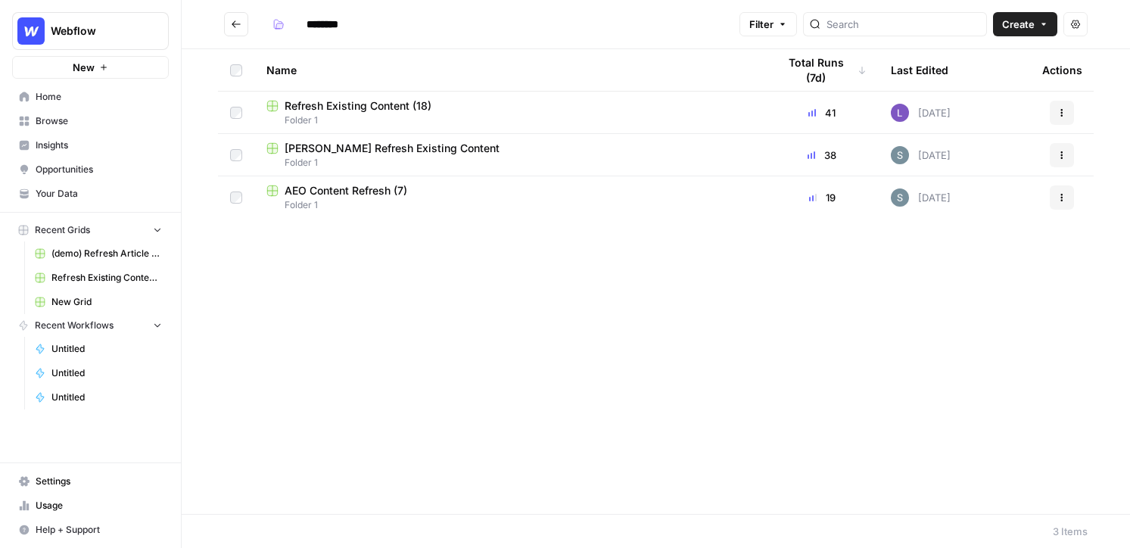
click at [319, 22] on input "********" at bounding box center [342, 24] width 85 height 24
type input "*"
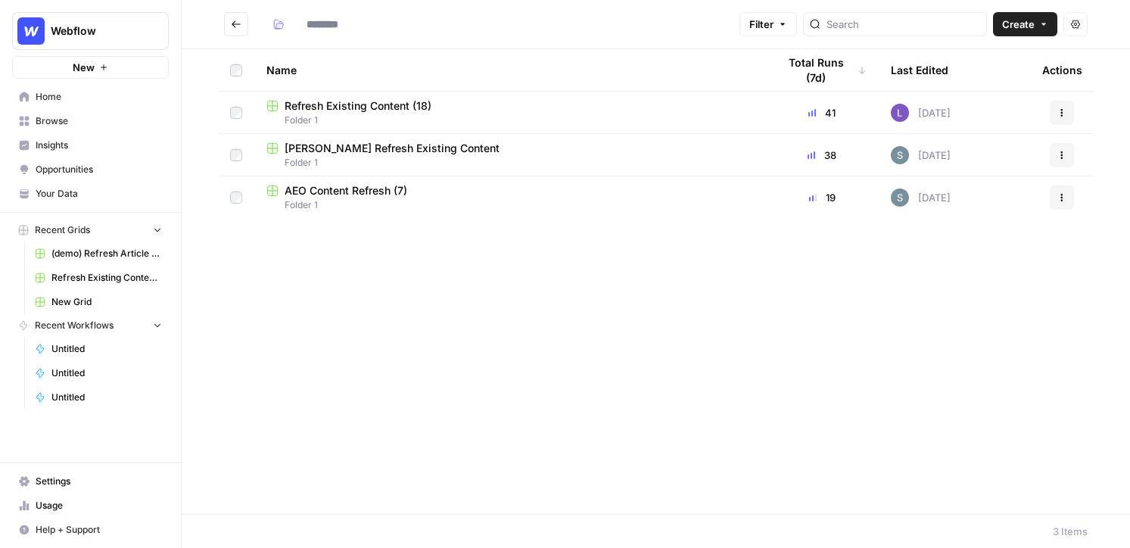
type input "********"
click at [95, 147] on span "Insights" at bounding box center [99, 146] width 126 height 14
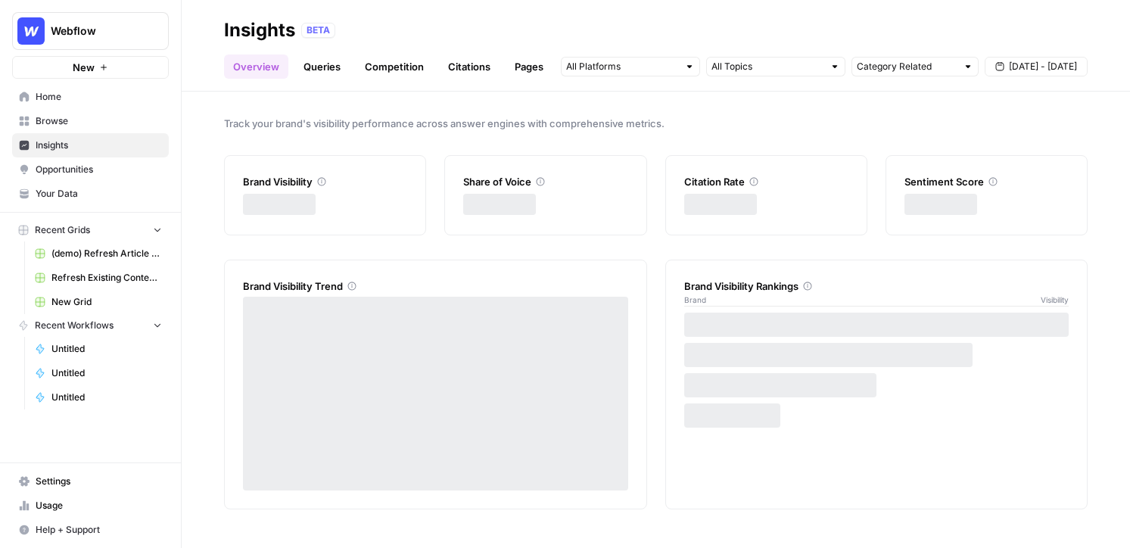
click at [95, 166] on span "Opportunities" at bounding box center [99, 170] width 126 height 14
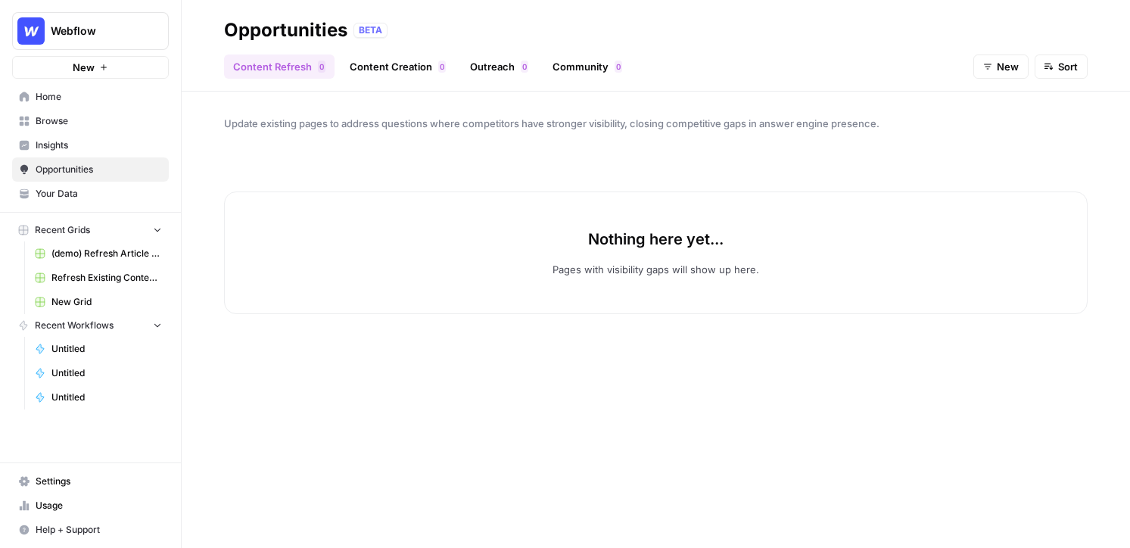
click at [56, 147] on span "Insights" at bounding box center [99, 146] width 126 height 14
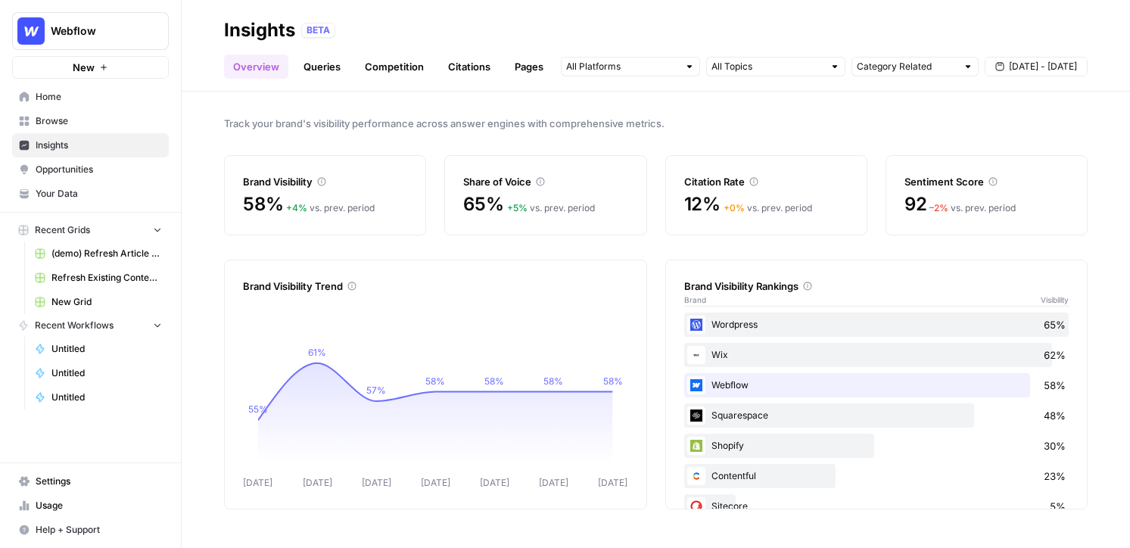
click at [63, 164] on span "Opportunities" at bounding box center [99, 170] width 126 height 14
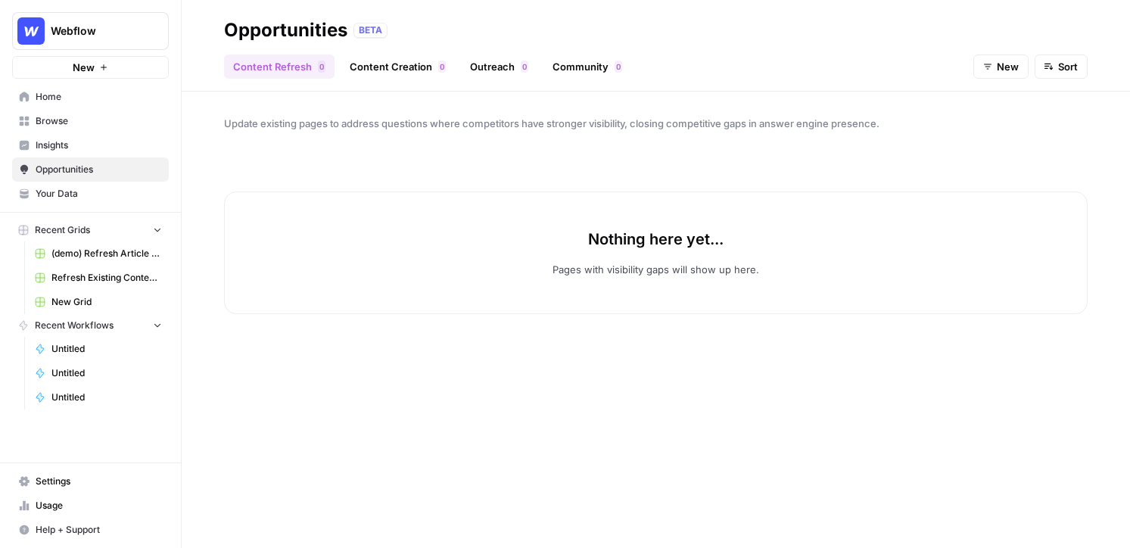
click at [886, 76] on button "New" at bounding box center [1001, 67] width 55 height 24
click at [886, 145] on span "In Progress" at bounding box center [1014, 144] width 54 height 15
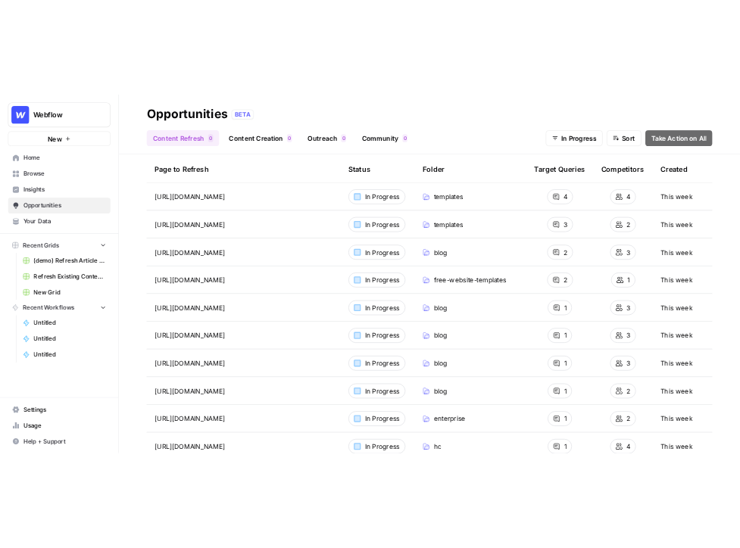
scroll to position [61, 0]
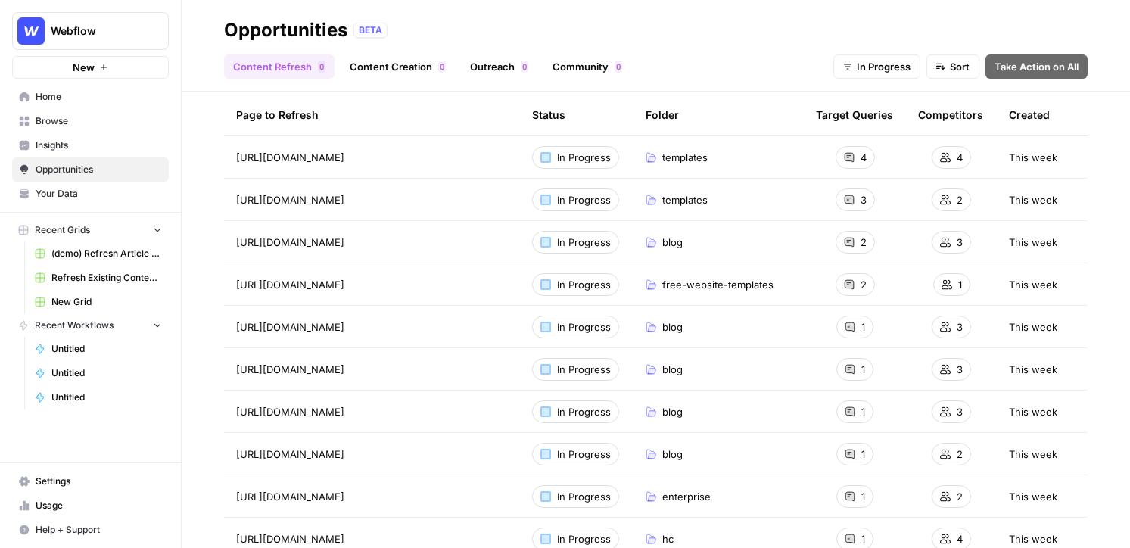
click at [104, 145] on span "Insights" at bounding box center [99, 146] width 126 height 14
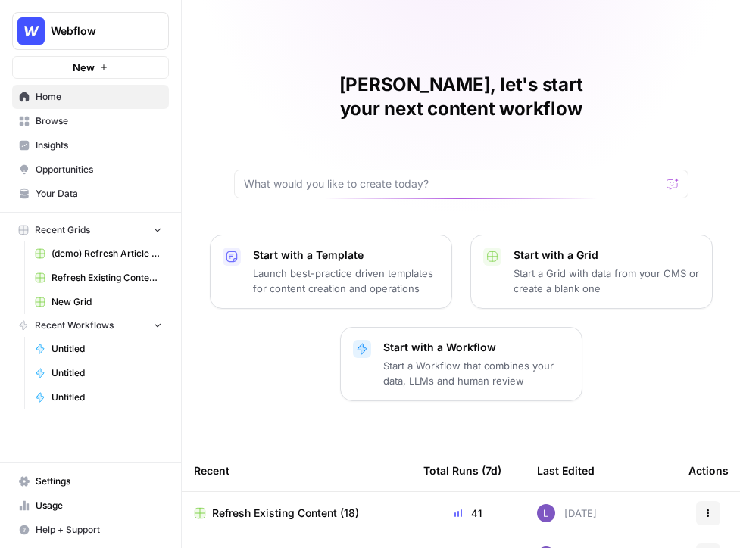
click at [115, 38] on span "Webflow" at bounding box center [97, 30] width 92 height 15
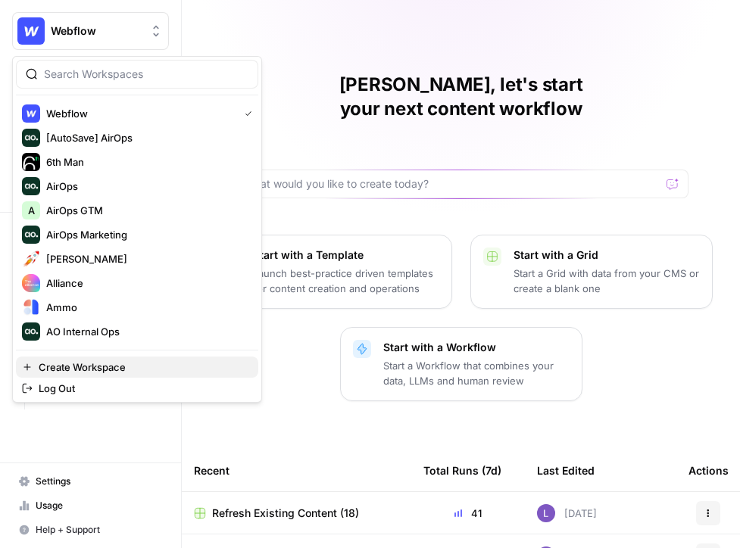
click at [147, 369] on span "Create Workspace" at bounding box center [142, 367] width 207 height 15
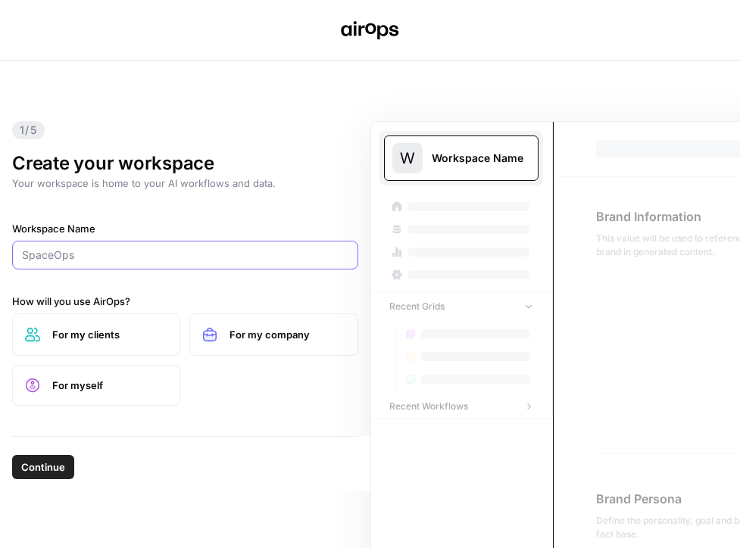
click at [89, 250] on input "Workspace Name" at bounding box center [185, 255] width 326 height 15
type input "Heavys"
click at [12, 455] on button "Continue" at bounding box center [43, 467] width 62 height 24
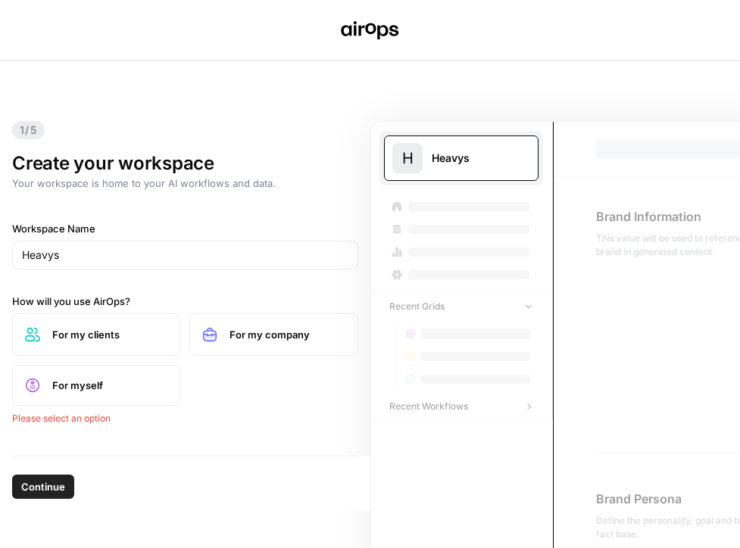
click at [101, 341] on span "For my clients" at bounding box center [109, 334] width 115 height 15
click at [48, 468] on span "Continue" at bounding box center [43, 467] width 44 height 15
